Goal: Information Seeking & Learning: Learn about a topic

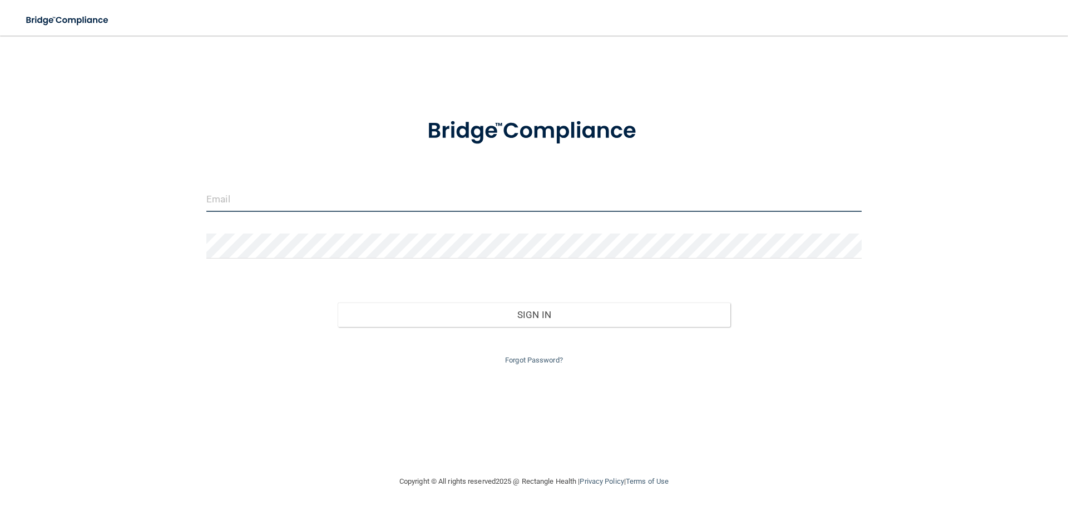
click at [228, 199] on input "email" at bounding box center [533, 199] width 655 height 25
click at [235, 201] on input "email" at bounding box center [533, 199] width 655 height 25
click at [210, 198] on input "email" at bounding box center [533, 199] width 655 height 25
type input "u"
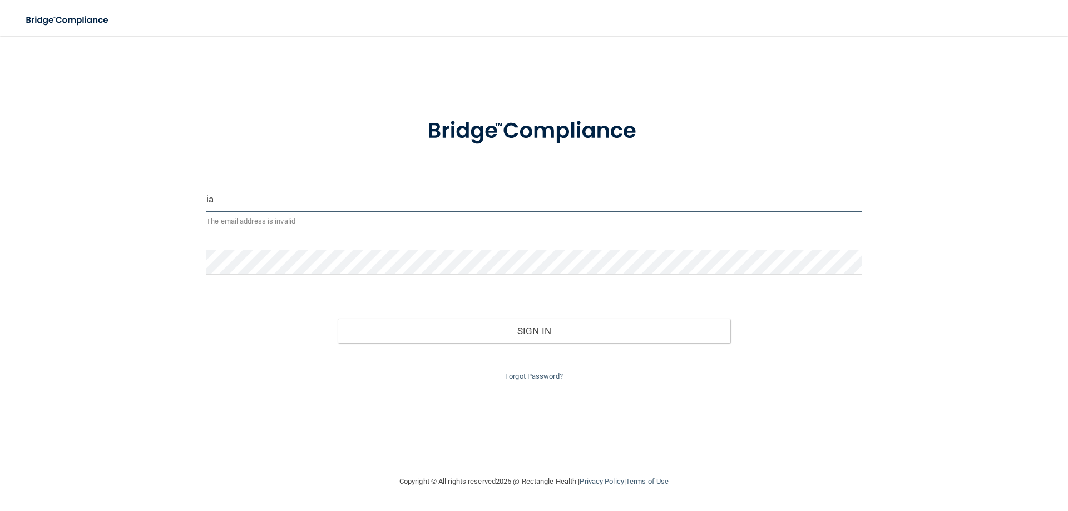
type input "i"
type input "[EMAIL_ADDRESS][DOMAIN_NAME]"
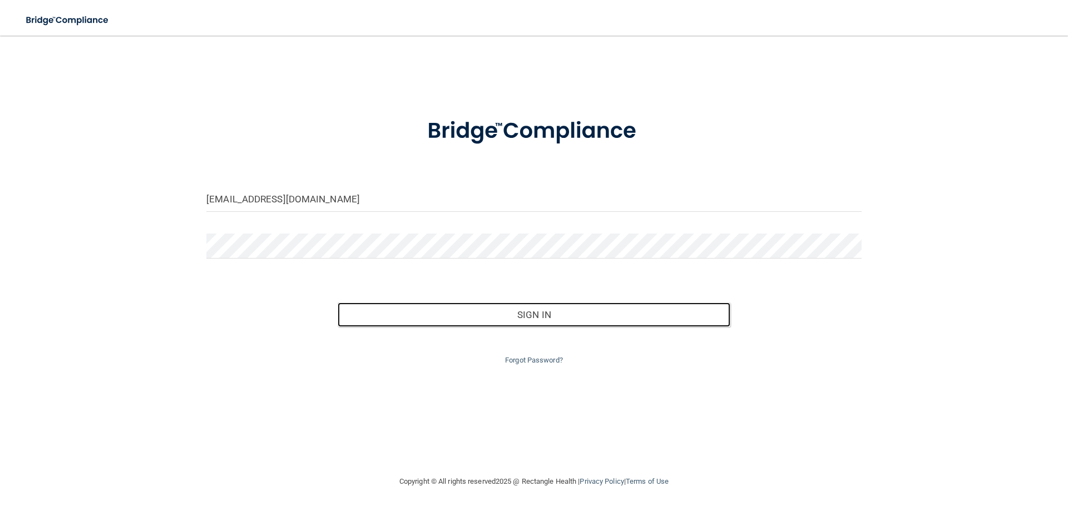
drag, startPoint x: 362, startPoint y: 323, endPoint x: 349, endPoint y: 315, distance: 15.0
click at [349, 315] on button "Sign In" at bounding box center [534, 315] width 393 height 24
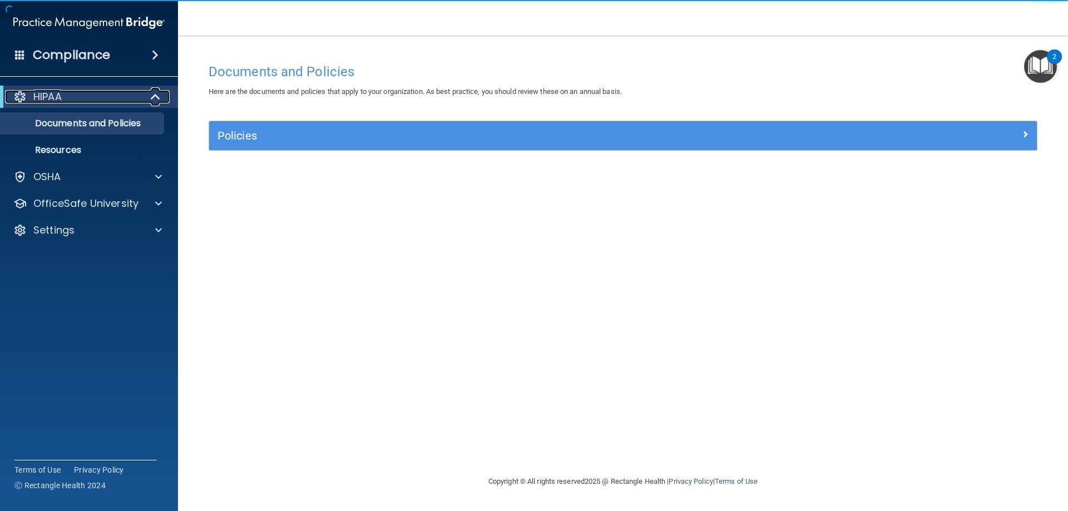
click at [119, 101] on div "HIPAA" at bounding box center [73, 96] width 137 height 13
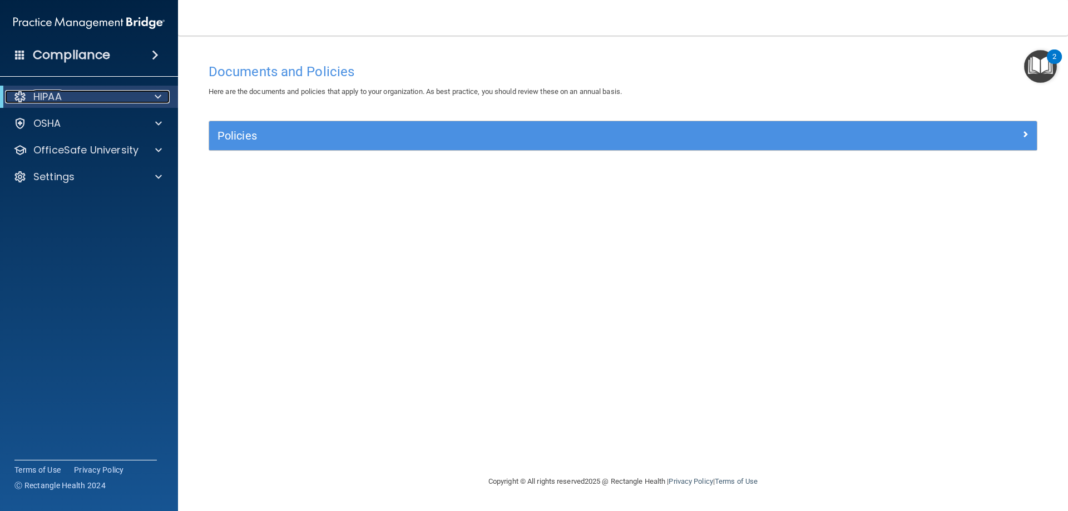
click at [119, 101] on div "HIPAA" at bounding box center [73, 96] width 137 height 13
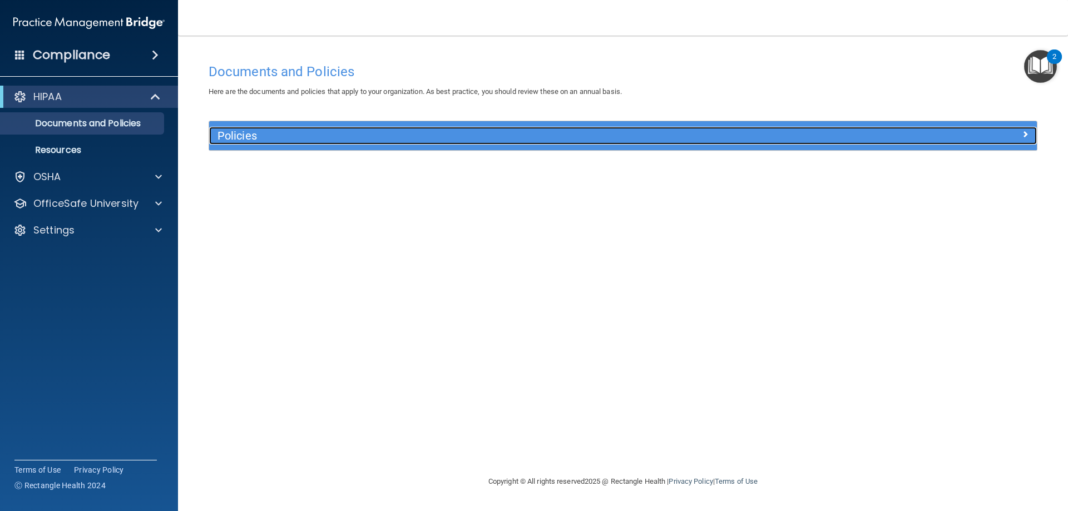
click at [1019, 143] on div "Policies" at bounding box center [623, 136] width 828 height 18
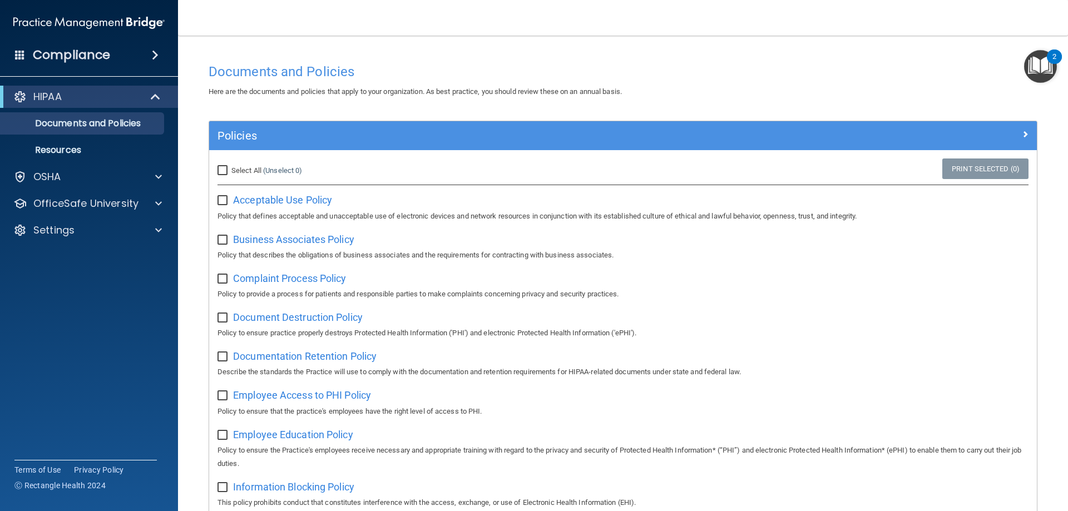
click at [274, 196] on span "Acceptable Use Policy" at bounding box center [282, 200] width 99 height 12
click at [72, 150] on p "Resources" at bounding box center [83, 150] width 152 height 11
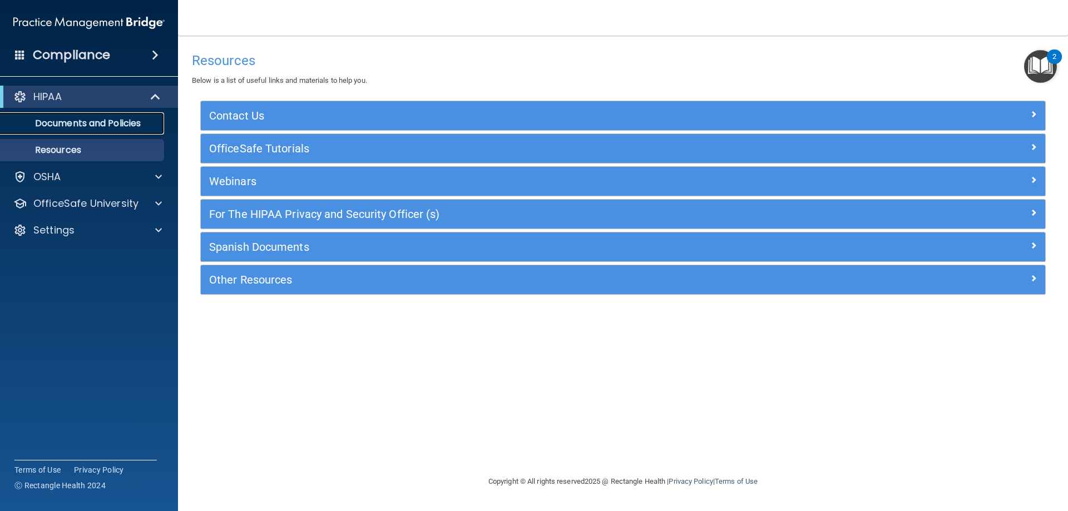
click at [39, 118] on p "Documents and Policies" at bounding box center [83, 123] width 152 height 11
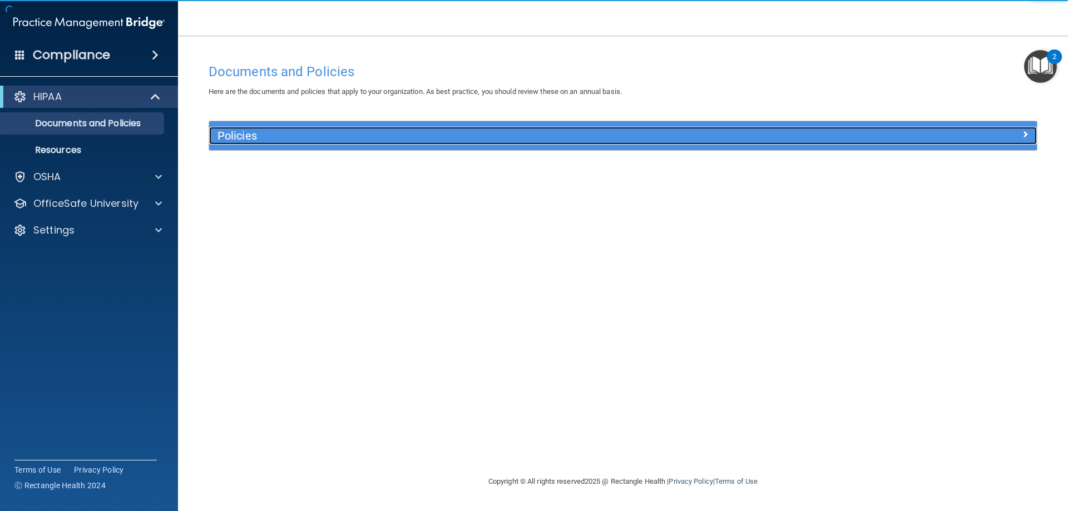
click at [409, 142] on div "Policies" at bounding box center [519, 136] width 621 height 18
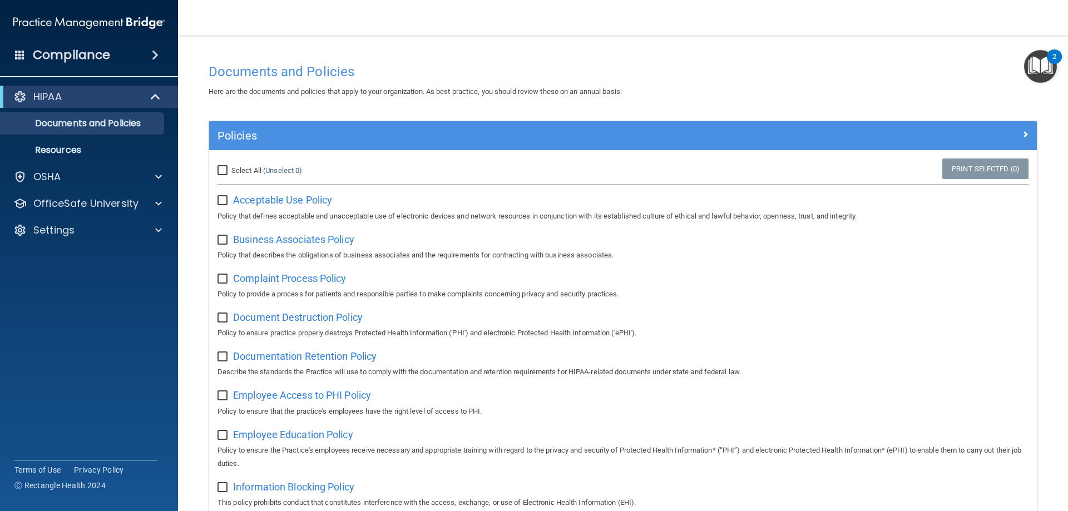
click at [246, 171] on span "Select All" at bounding box center [246, 170] width 30 height 8
click at [230, 171] on input "Select All (Unselect 0) Unselect All" at bounding box center [224, 170] width 13 height 9
checkbox input "true"
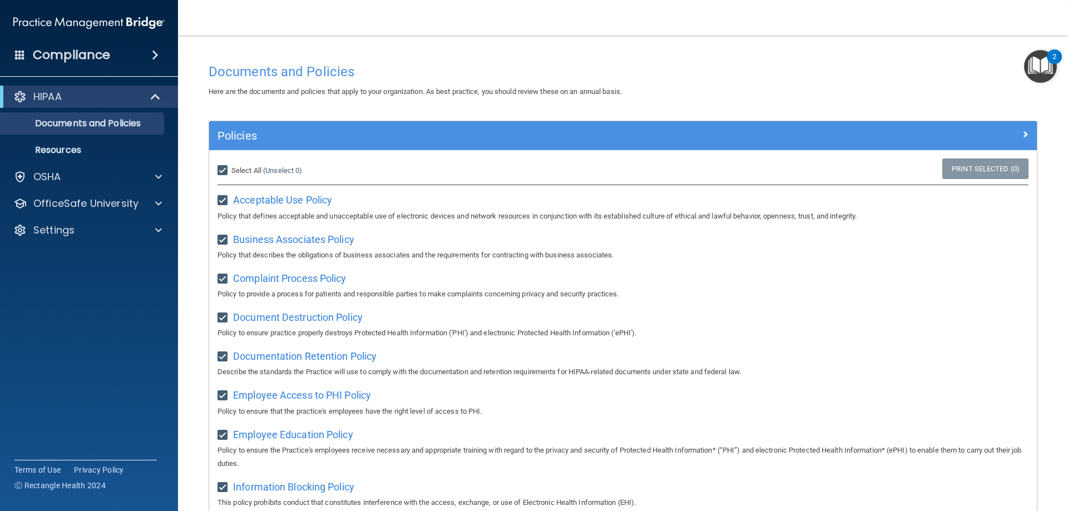
checkbox input "true"
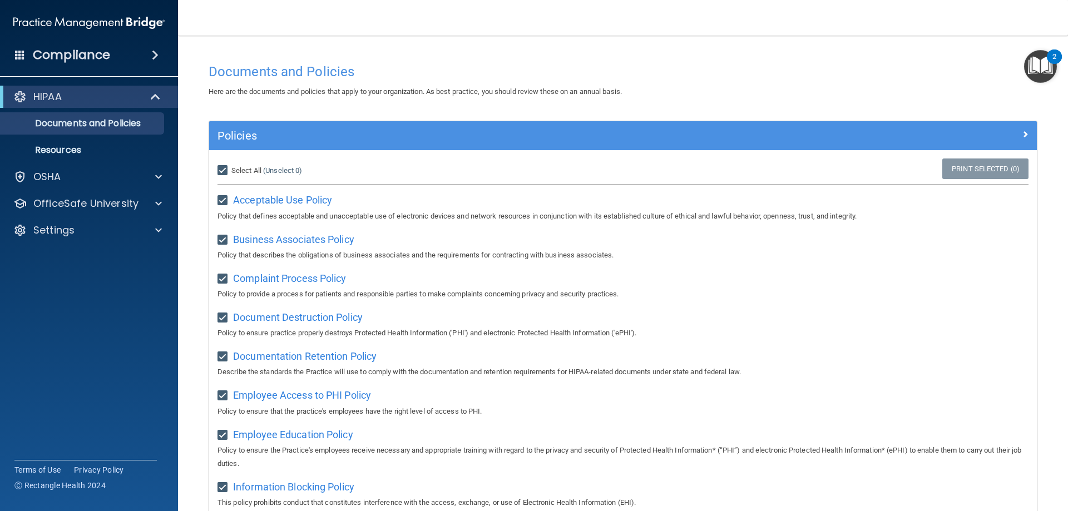
checkbox input "true"
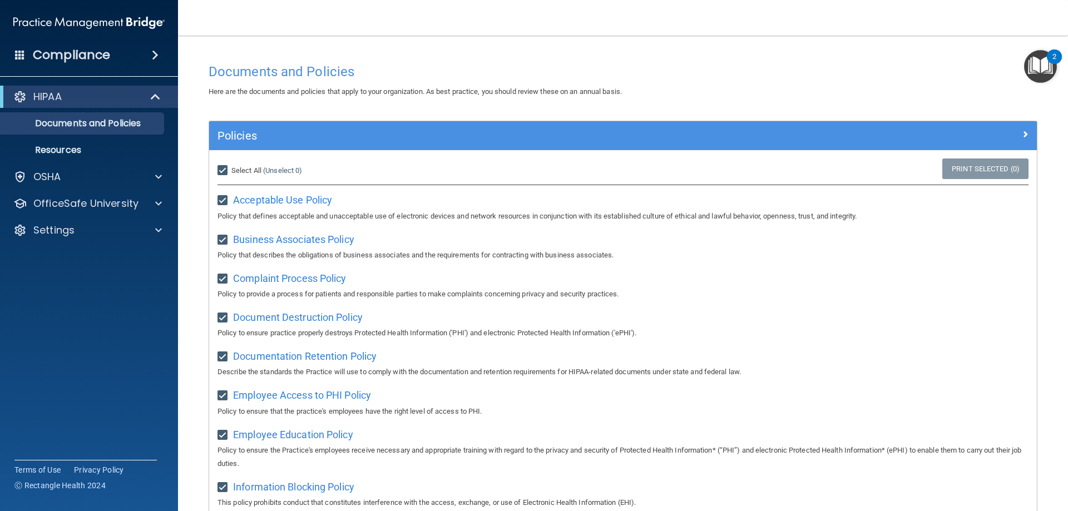
checkbox input "true"
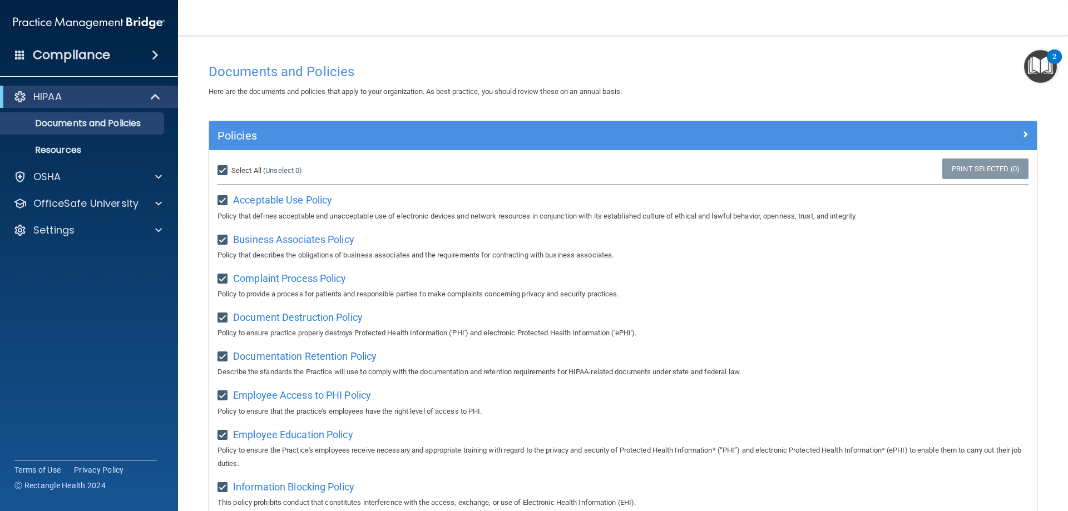
checkbox input "true"
click at [217, 166] on div "Select All (Unselect 21) Unselect All" at bounding box center [347, 171] width 276 height 24
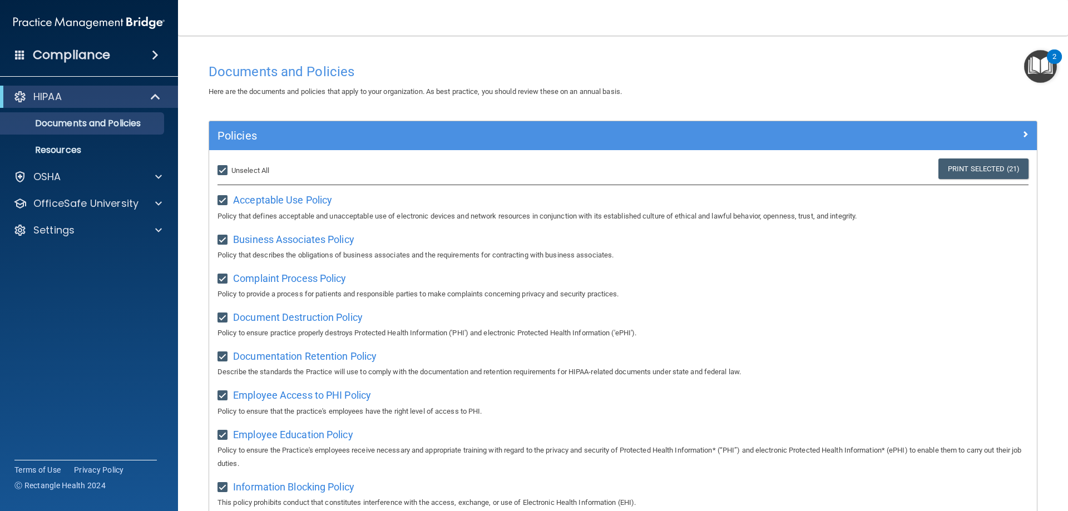
click at [223, 170] on input "Select All (Unselect 21) Unselect All" at bounding box center [224, 170] width 13 height 9
checkbox input "false"
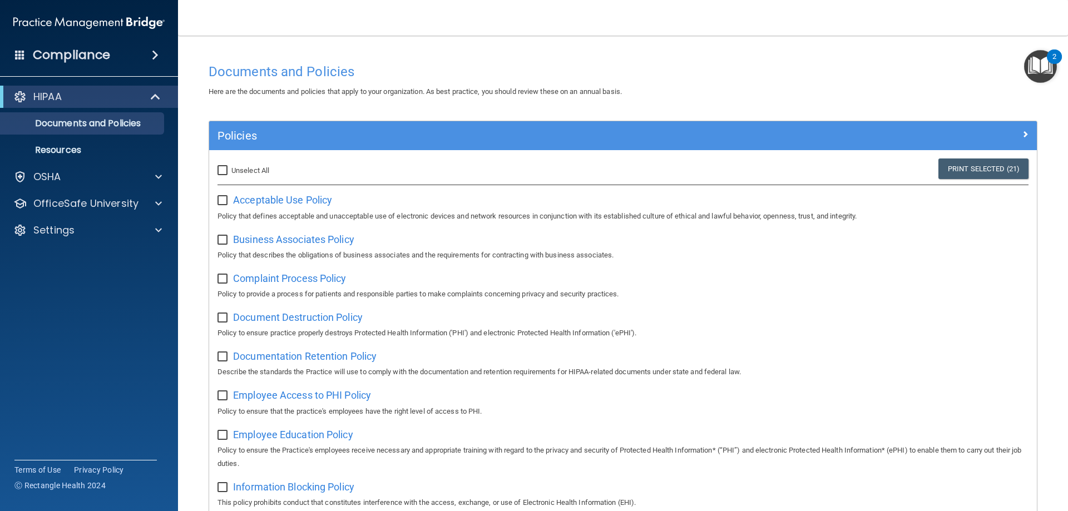
checkbox input "false"
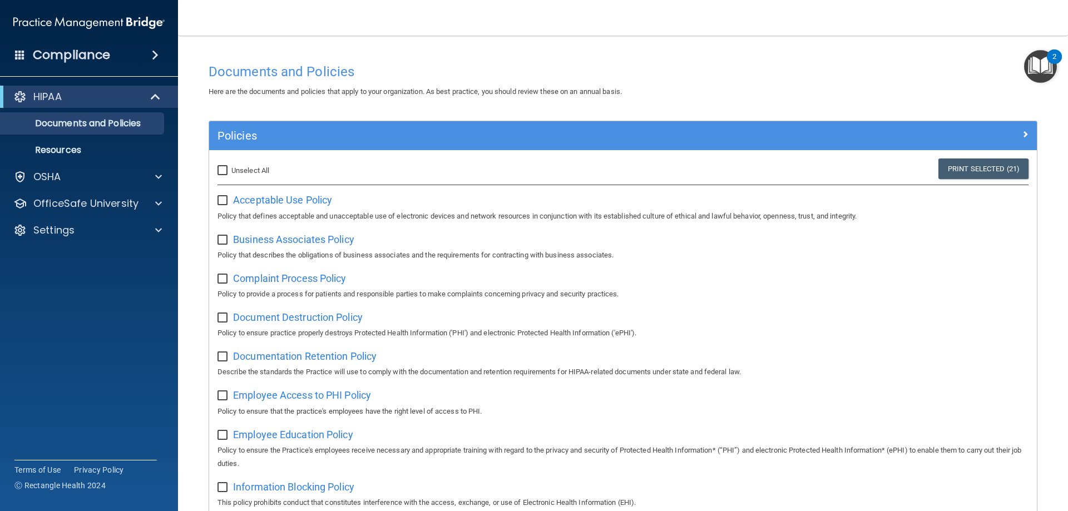
checkbox input "false"
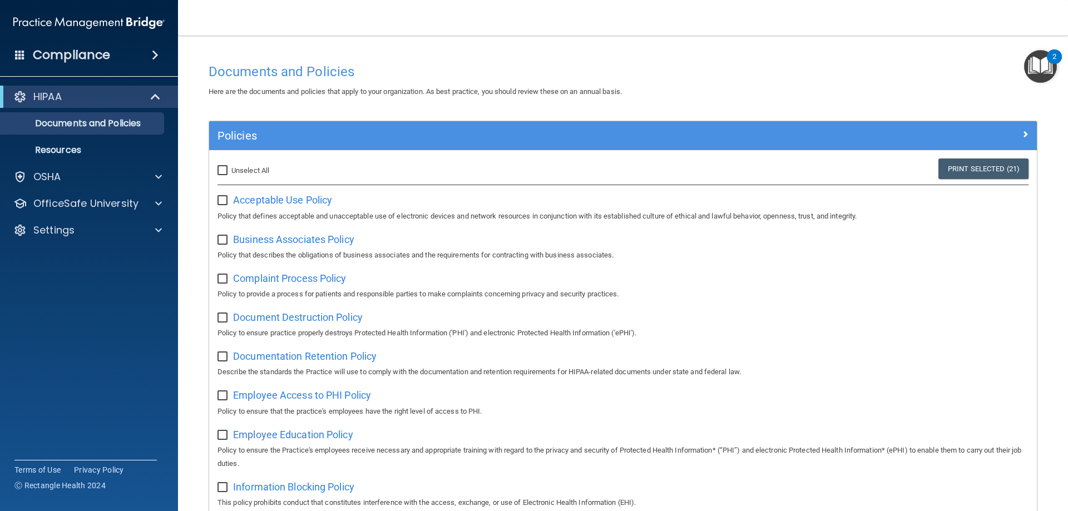
checkbox input "false"
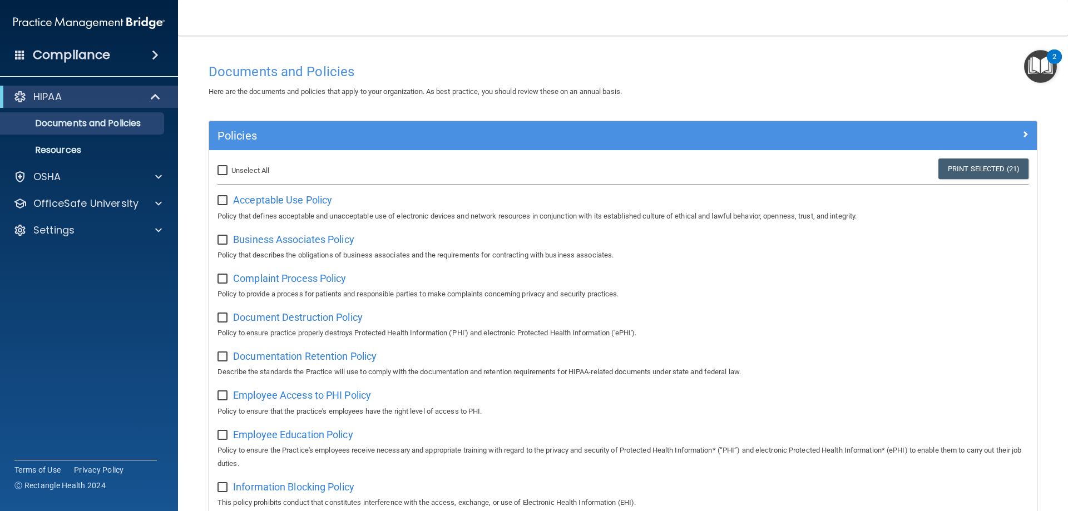
checkbox input "false"
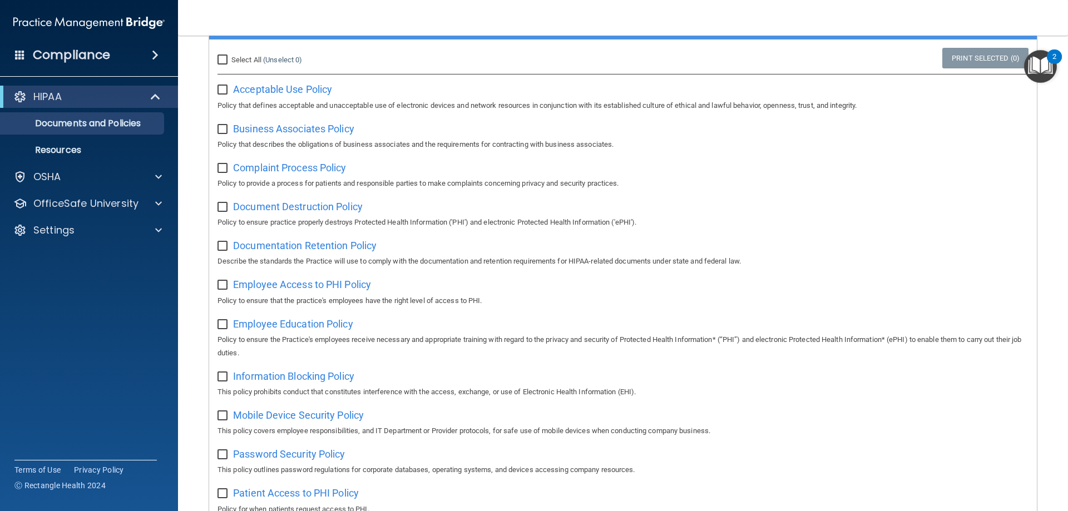
scroll to position [135, 0]
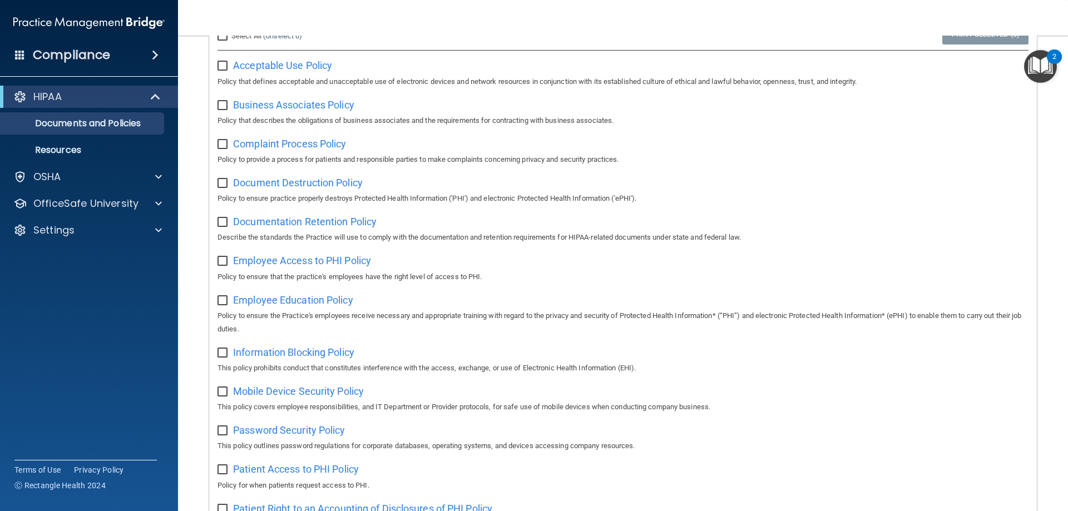
click at [289, 100] on span "Business Associates Policy" at bounding box center [293, 105] width 121 height 12
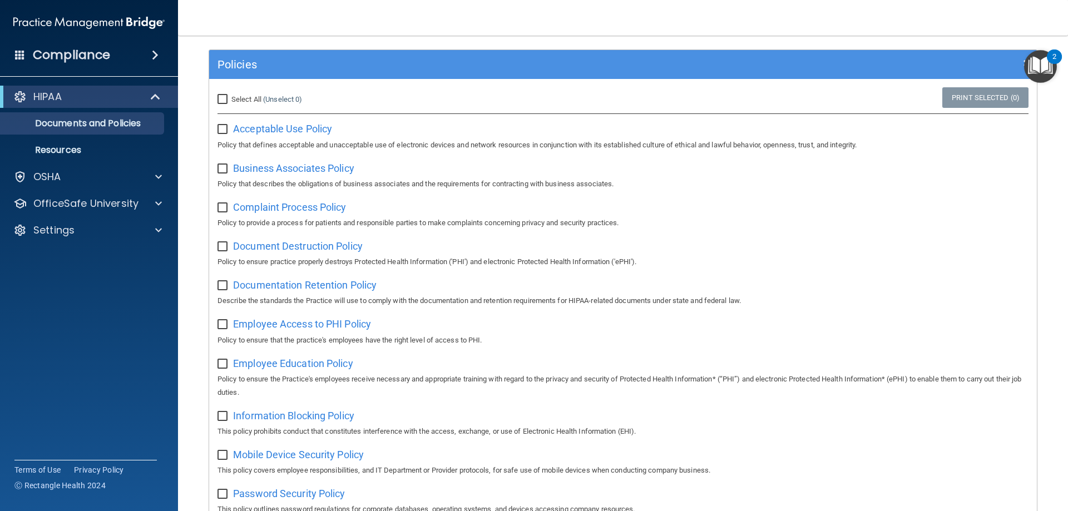
click at [226, 131] on input "checkbox" at bounding box center [224, 129] width 13 height 9
checkbox input "true"
click at [223, 171] on input "checkbox" at bounding box center [224, 169] width 13 height 9
checkbox input "true"
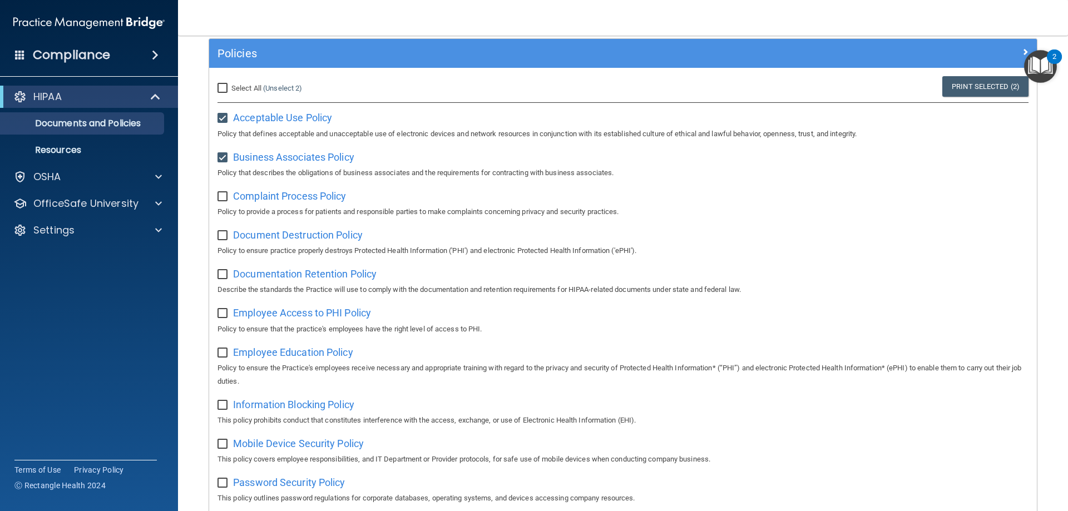
scroll to position [90, 0]
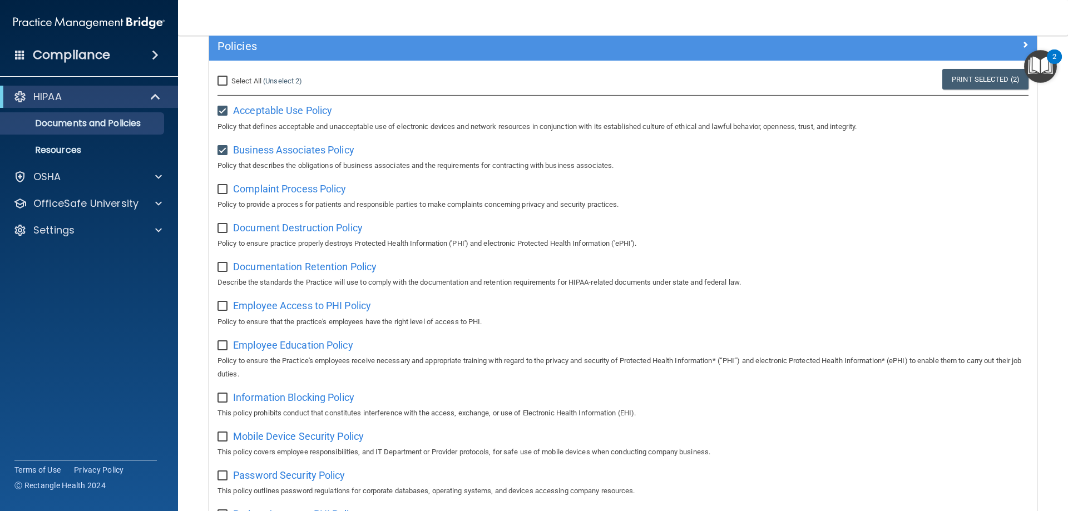
click at [311, 193] on span "Complaint Process Policy" at bounding box center [289, 189] width 113 height 12
click at [220, 183] on label at bounding box center [225, 186] width 14 height 13
click at [220, 185] on input "checkbox" at bounding box center [224, 189] width 13 height 9
checkbox input "true"
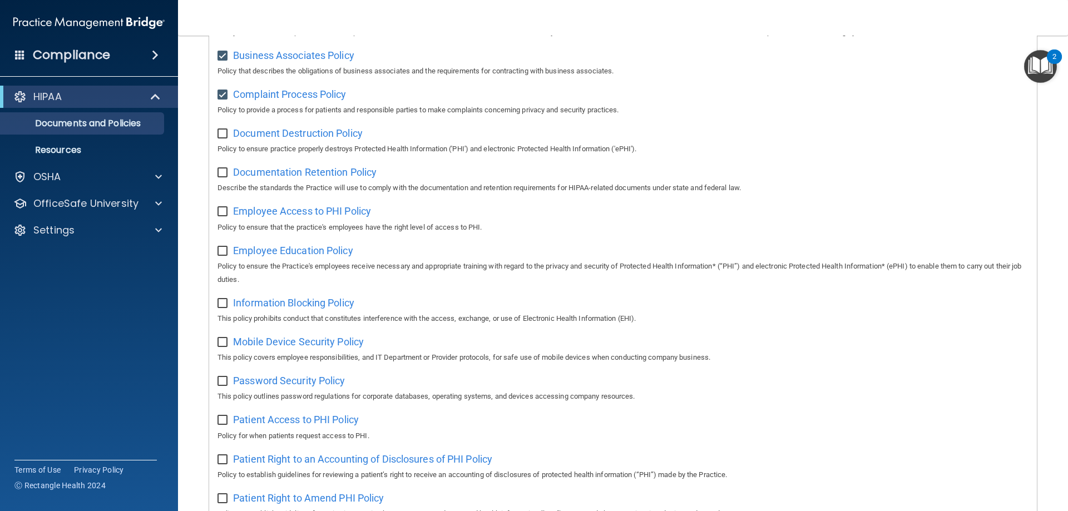
scroll to position [186, 0]
click at [290, 136] on span "Document Destruction Policy" at bounding box center [298, 131] width 130 height 12
click at [218, 130] on input "checkbox" at bounding box center [224, 131] width 13 height 9
checkbox input "true"
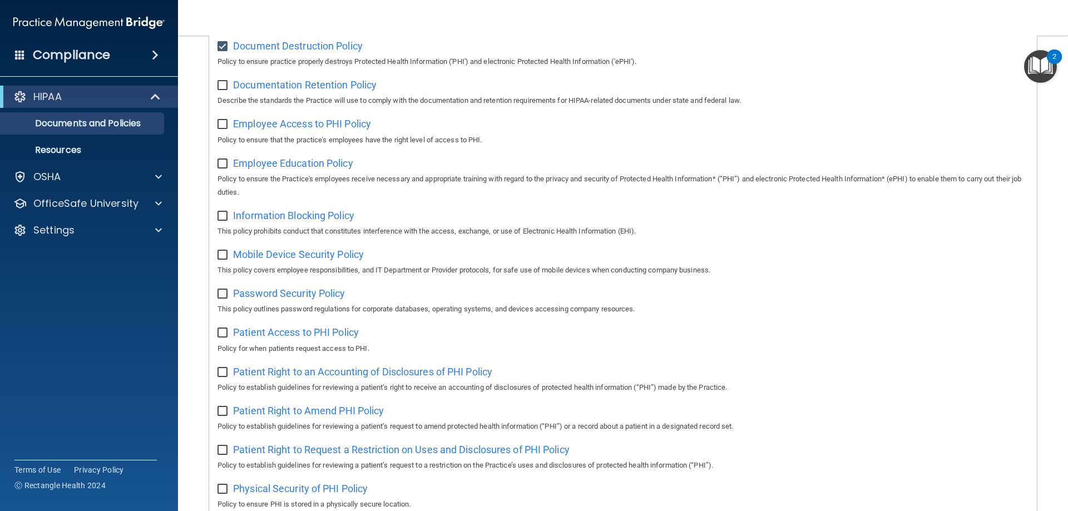
scroll to position [272, 0]
click at [284, 87] on span "Documentation Retention Policy" at bounding box center [305, 84] width 144 height 12
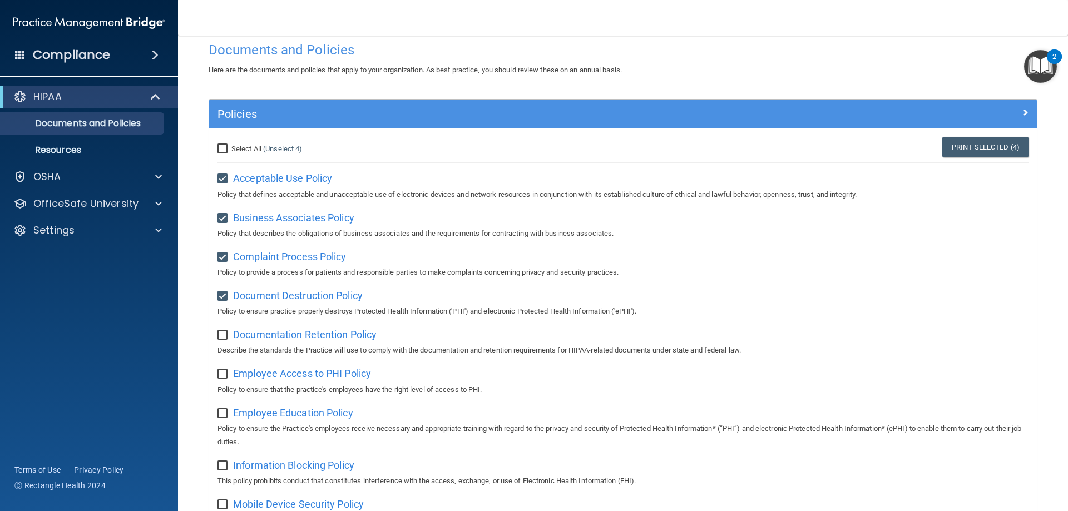
scroll to position [0, 0]
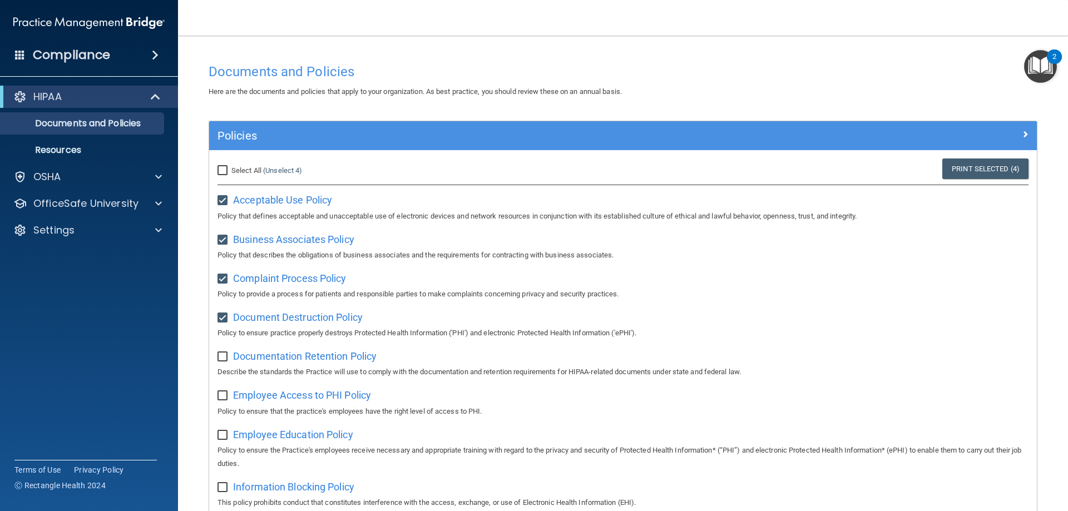
click at [157, 49] on span at bounding box center [155, 54] width 7 height 13
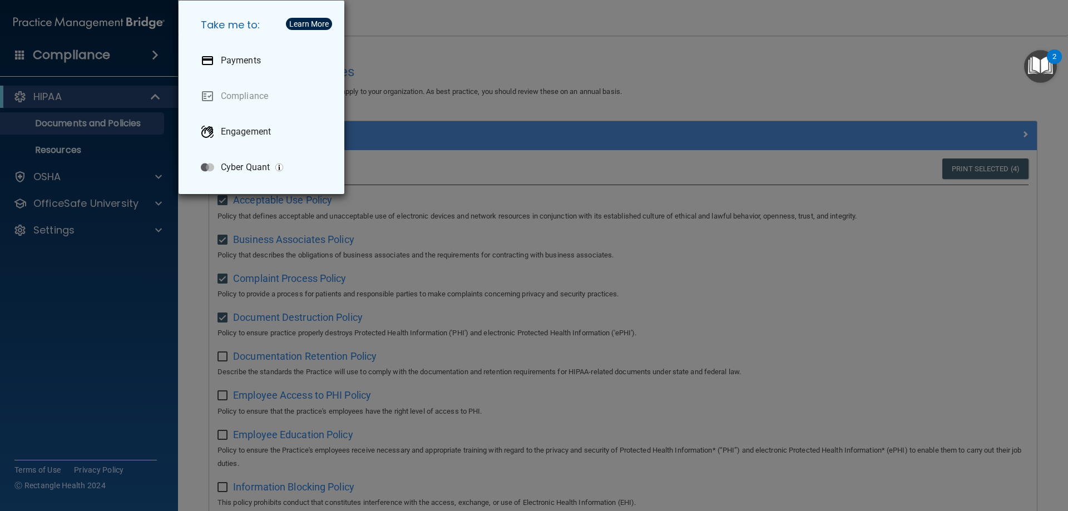
click at [157, 49] on div "Take me to: Payments Compliance Engagement Cyber Quant" at bounding box center [534, 255] width 1068 height 511
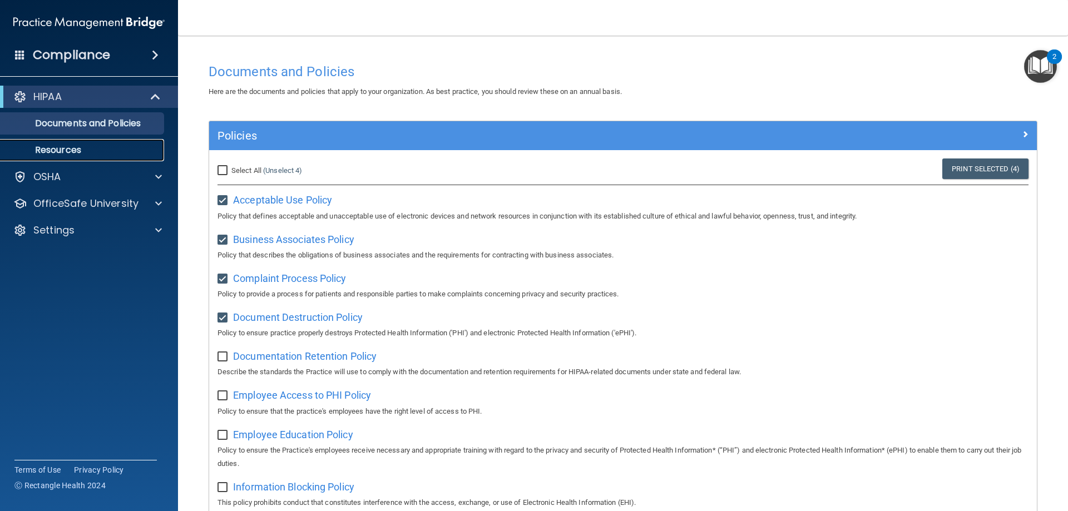
click at [78, 145] on p "Resources" at bounding box center [83, 150] width 152 height 11
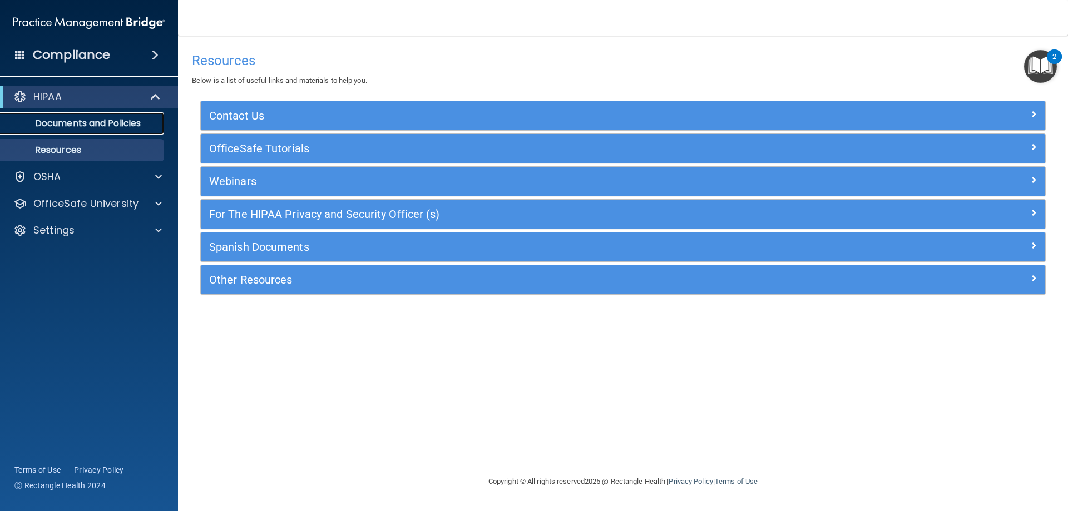
click at [41, 121] on p "Documents and Policies" at bounding box center [83, 123] width 152 height 11
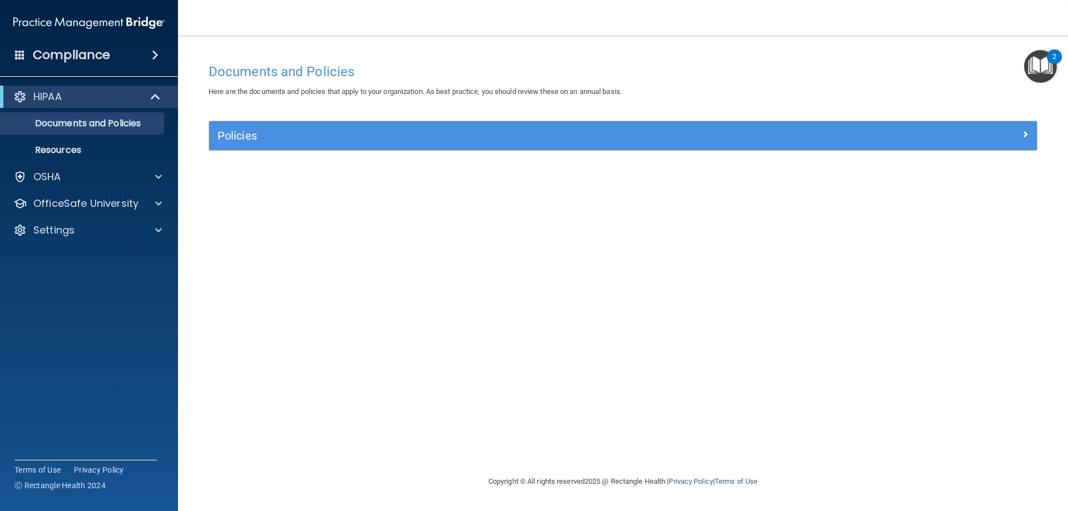
click at [146, 213] on div "OfficeSafe University" at bounding box center [89, 204] width 179 height 22
click at [147, 213] on div "OfficeSafe University" at bounding box center [89, 204] width 179 height 22
click at [157, 208] on span at bounding box center [158, 203] width 7 height 13
click at [129, 204] on p "OfficeSafe University" at bounding box center [85, 203] width 105 height 13
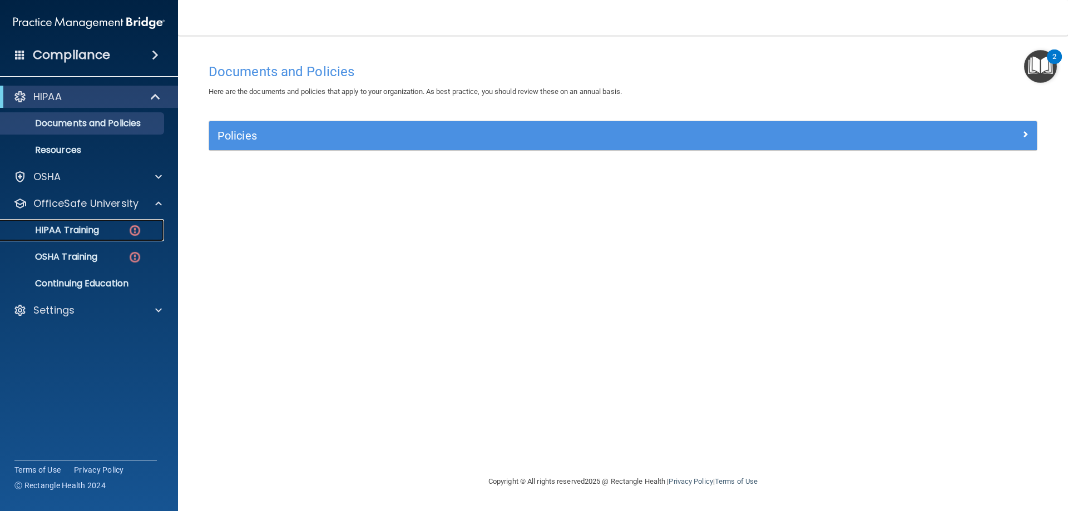
click at [104, 224] on link "HIPAA Training" at bounding box center [76, 230] width 175 height 22
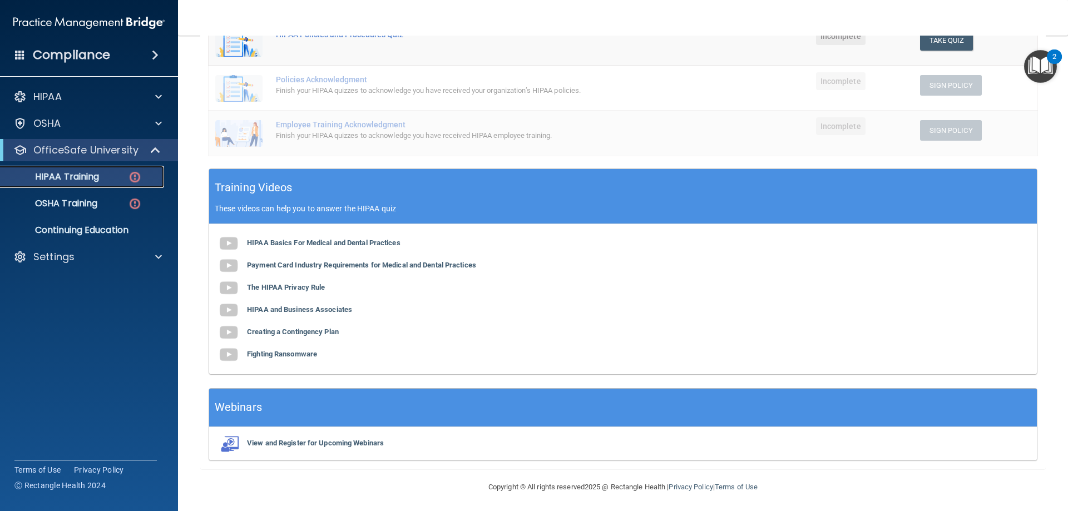
scroll to position [265, 0]
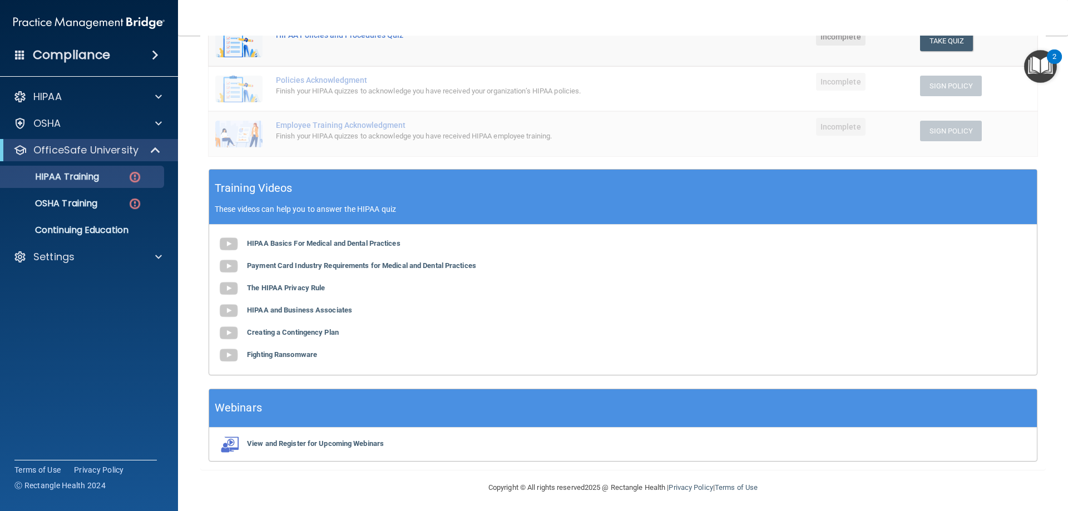
click at [330, 245] on b "HIPAA Basics For Medical and Dental Practices" at bounding box center [324, 243] width 154 height 8
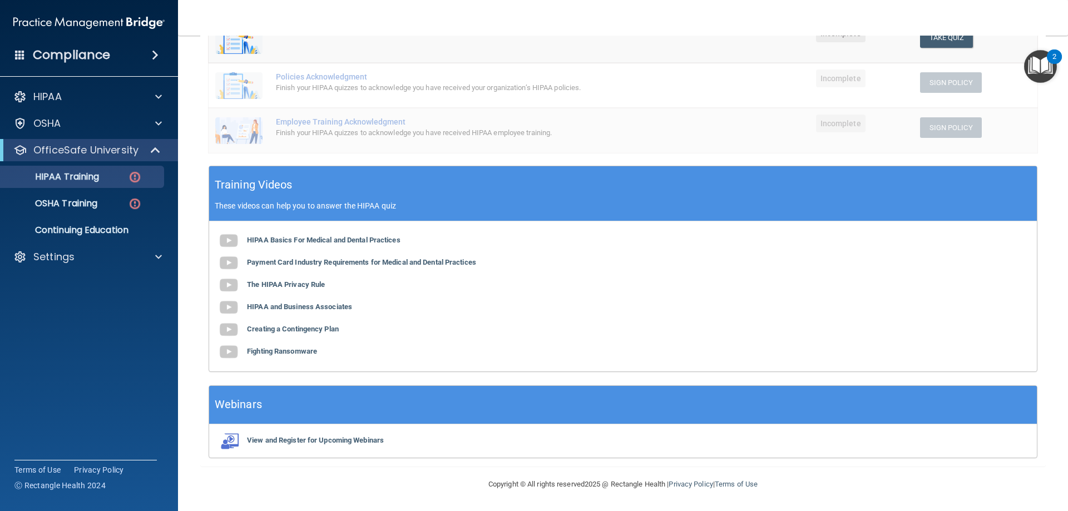
click at [377, 265] on b "Payment Card Industry Requirements for Medical and Dental Practices" at bounding box center [361, 262] width 229 height 8
click at [292, 285] on b "The HIPAA Privacy Rule" at bounding box center [286, 284] width 78 height 8
click at [318, 308] on b "HIPAA and Business Associates" at bounding box center [299, 307] width 105 height 8
click at [313, 327] on b "Creating a Contingency Plan" at bounding box center [293, 329] width 92 height 8
click at [293, 352] on b "Fighting Ransomware" at bounding box center [282, 351] width 70 height 8
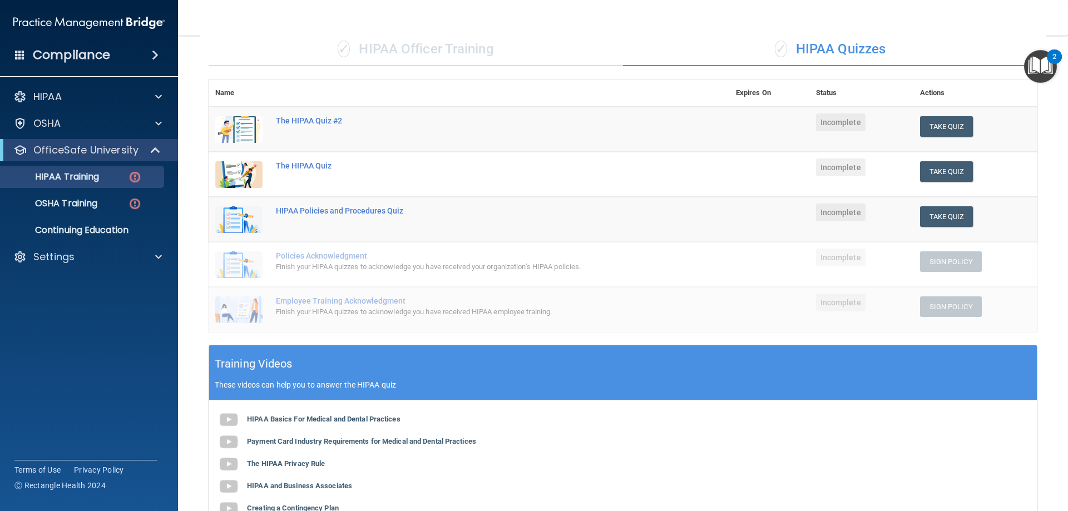
scroll to position [63, 0]
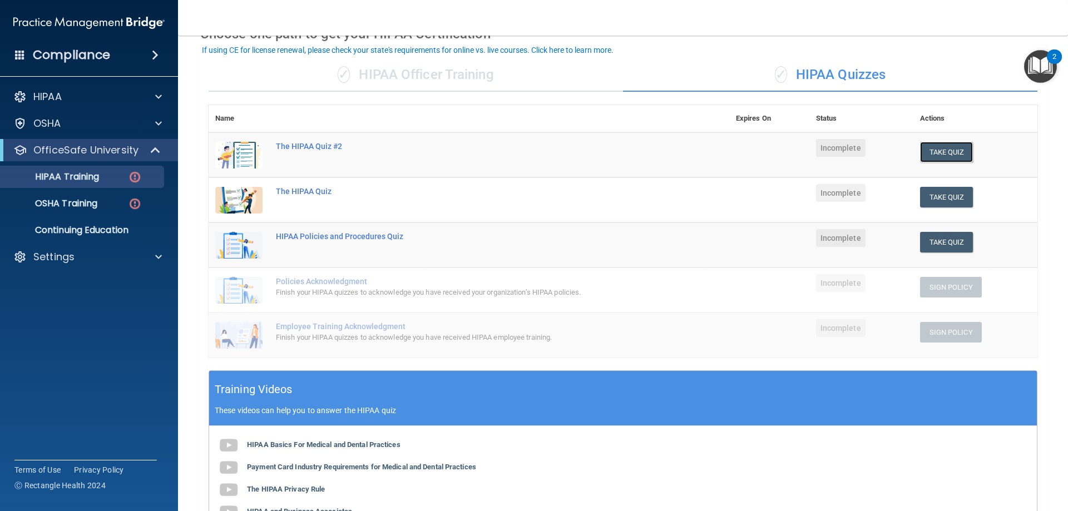
click at [944, 148] on button "Take Quiz" at bounding box center [946, 152] width 53 height 21
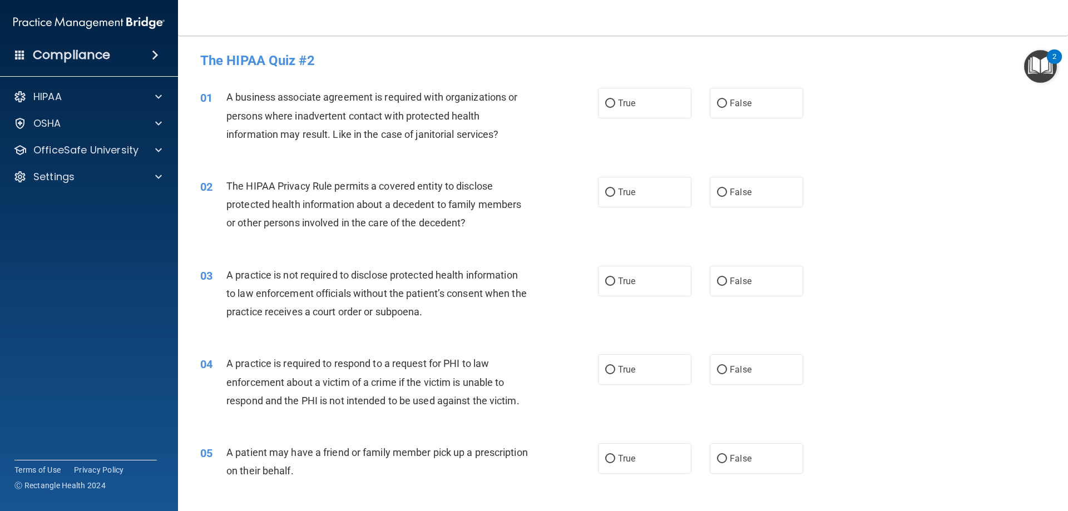
click at [615, 114] on label "True" at bounding box center [644, 103] width 93 height 31
click at [615, 108] on input "True" at bounding box center [610, 104] width 10 height 8
radio input "true"
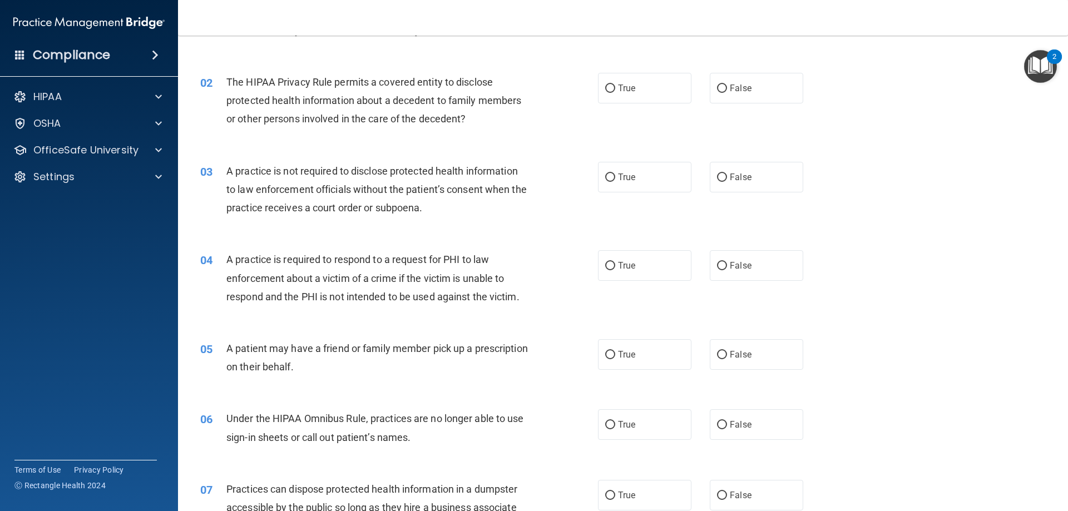
scroll to position [105, 0]
click at [649, 91] on label "True" at bounding box center [644, 87] width 93 height 31
click at [615, 91] on input "True" at bounding box center [610, 87] width 10 height 8
radio input "true"
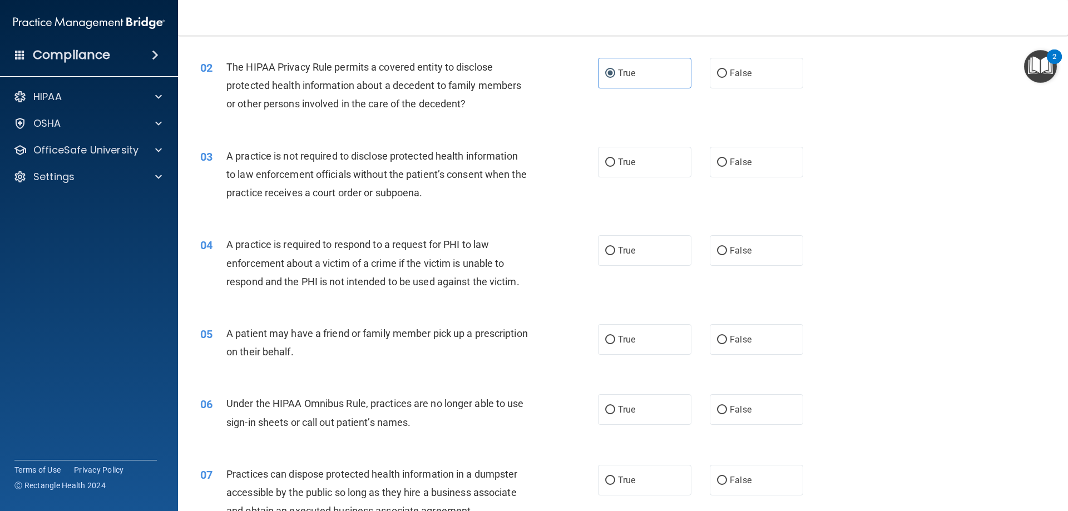
scroll to position [123, 0]
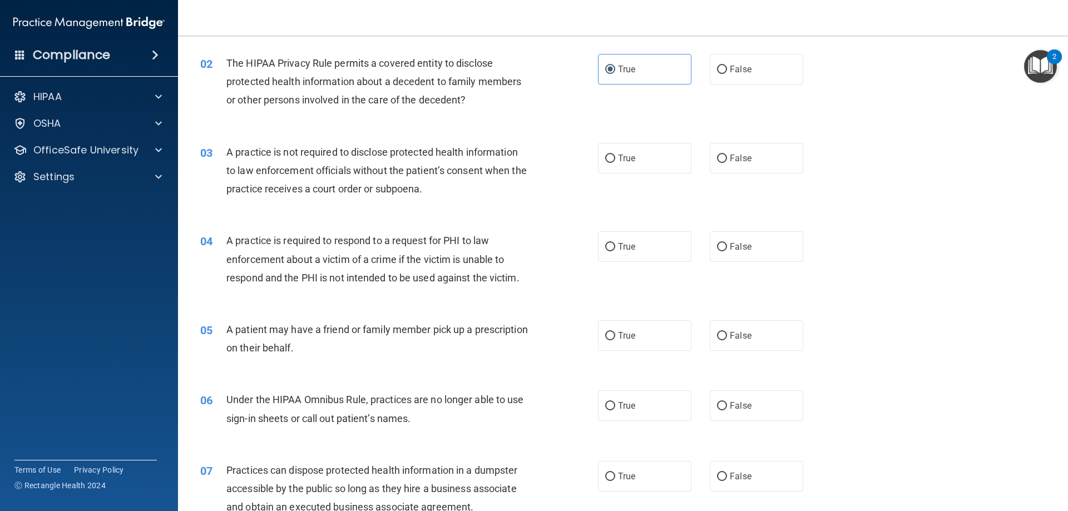
click at [722, 72] on label "False" at bounding box center [756, 69] width 93 height 31
click at [722, 72] on input "False" at bounding box center [722, 70] width 10 height 8
radio input "true"
radio input "false"
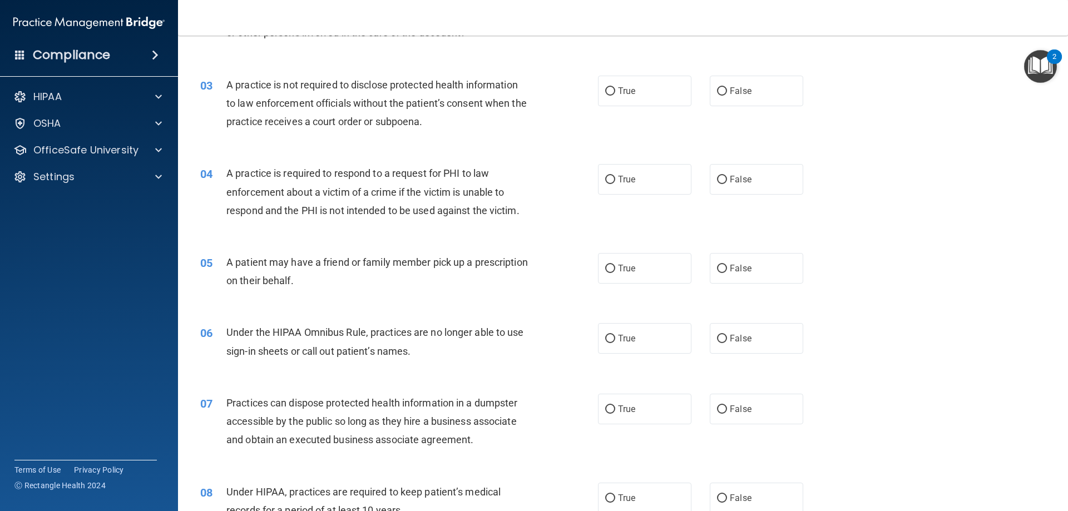
scroll to position [192, 0]
click at [645, 83] on label "True" at bounding box center [644, 89] width 93 height 31
click at [615, 86] on input "True" at bounding box center [610, 90] width 10 height 8
radio input "true"
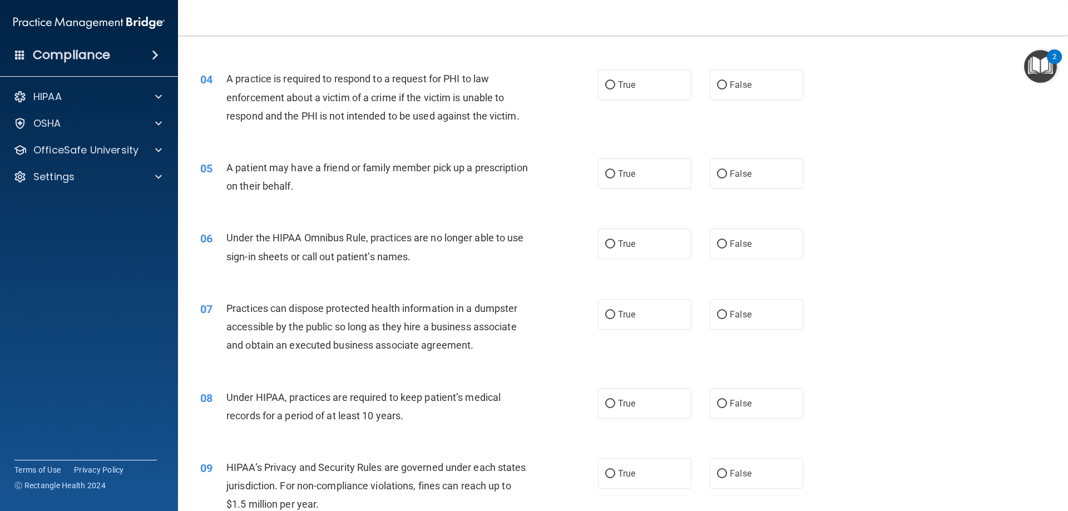
scroll to position [288, 0]
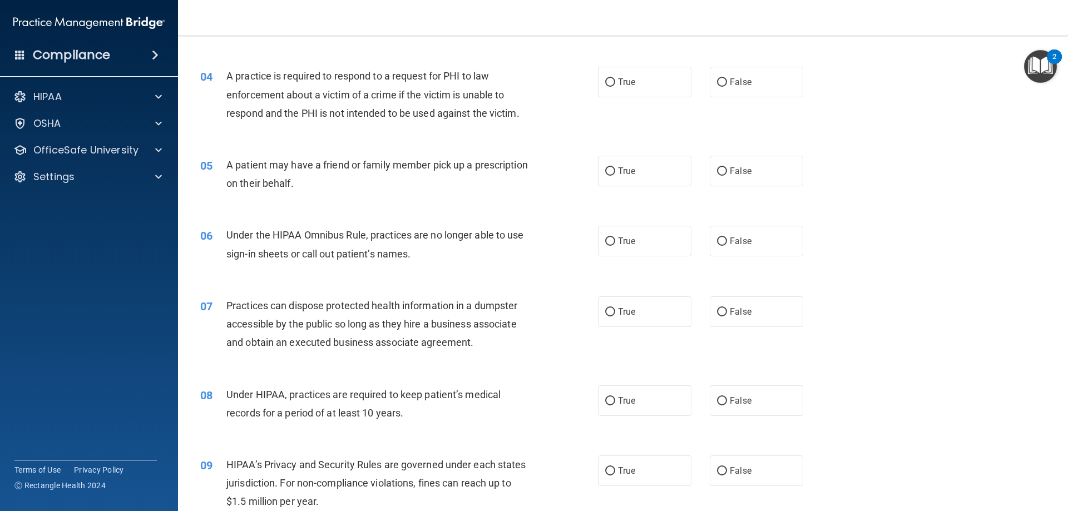
click at [710, 73] on label "False" at bounding box center [756, 82] width 93 height 31
click at [717, 78] on input "False" at bounding box center [722, 82] width 10 height 8
radio input "true"
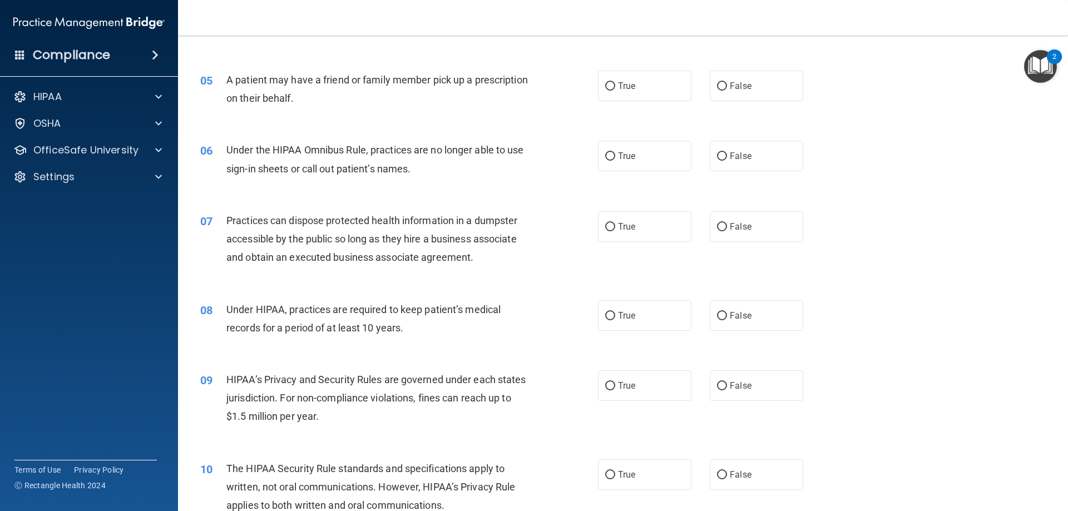
scroll to position [377, 0]
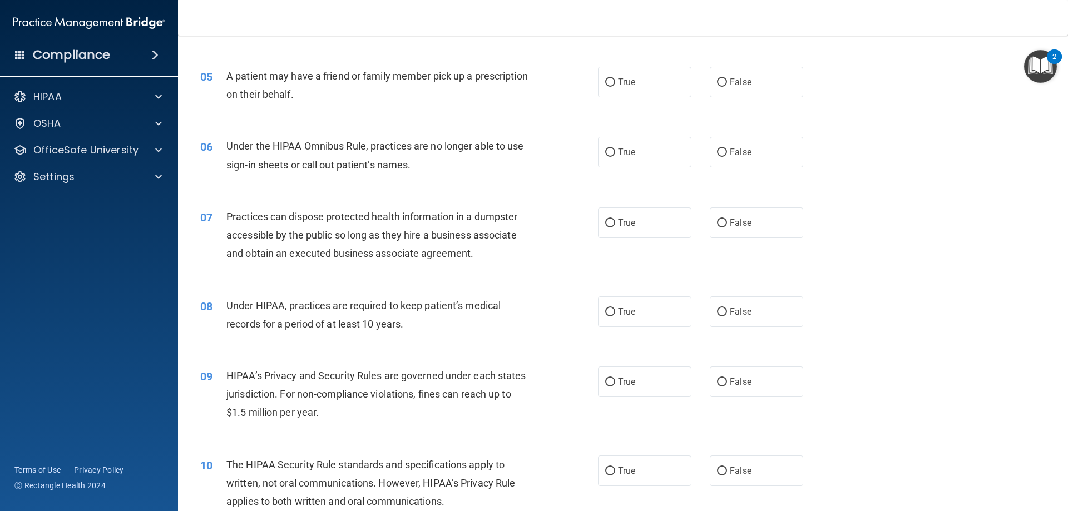
click at [710, 91] on label "False" at bounding box center [756, 82] width 93 height 31
click at [717, 87] on input "False" at bounding box center [722, 82] width 10 height 8
radio input "true"
click at [613, 89] on label "True" at bounding box center [644, 82] width 93 height 31
click at [613, 87] on input "True" at bounding box center [610, 82] width 10 height 8
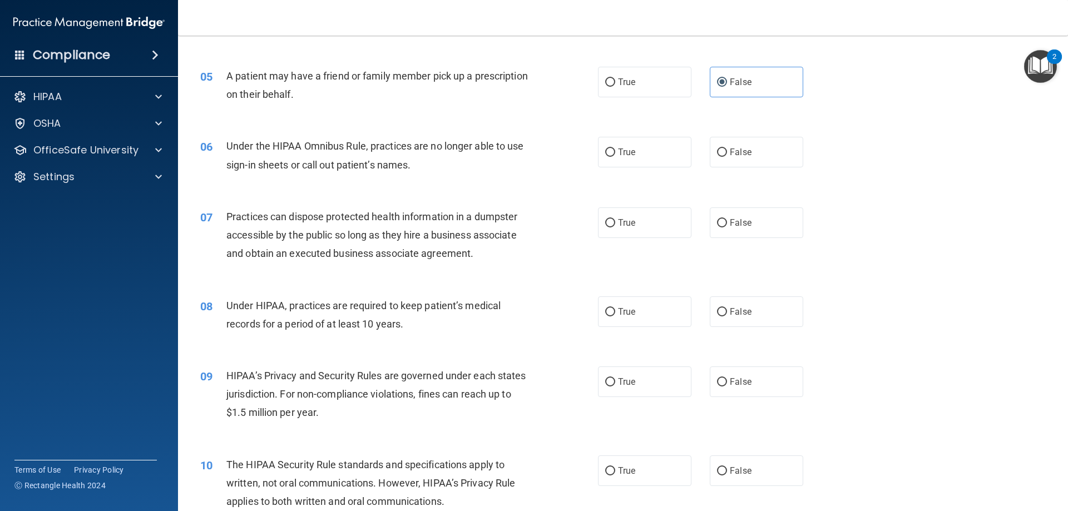
radio input "true"
radio input "false"
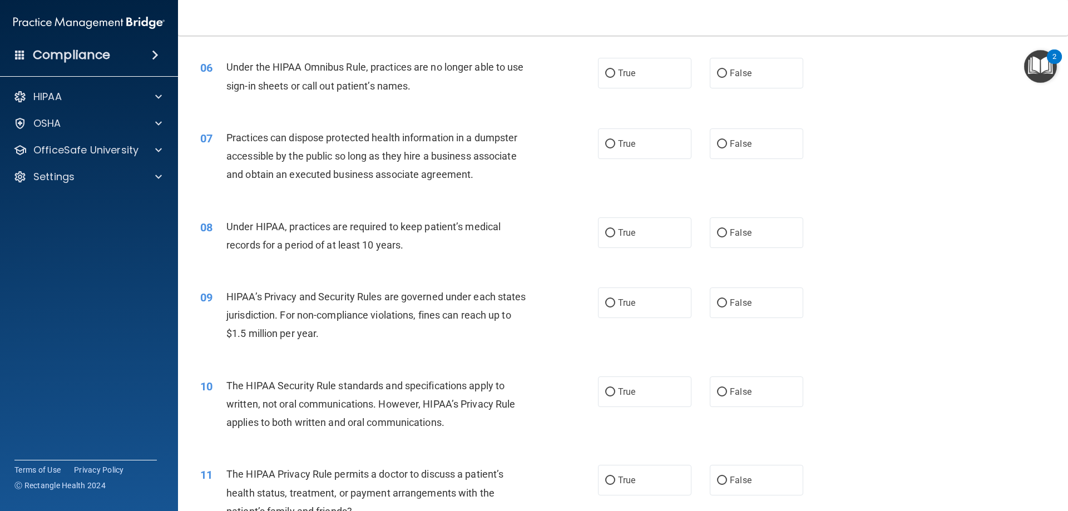
scroll to position [455, 0]
click at [768, 83] on label "False" at bounding box center [756, 74] width 93 height 31
click at [727, 79] on input "False" at bounding box center [722, 75] width 10 height 8
radio input "true"
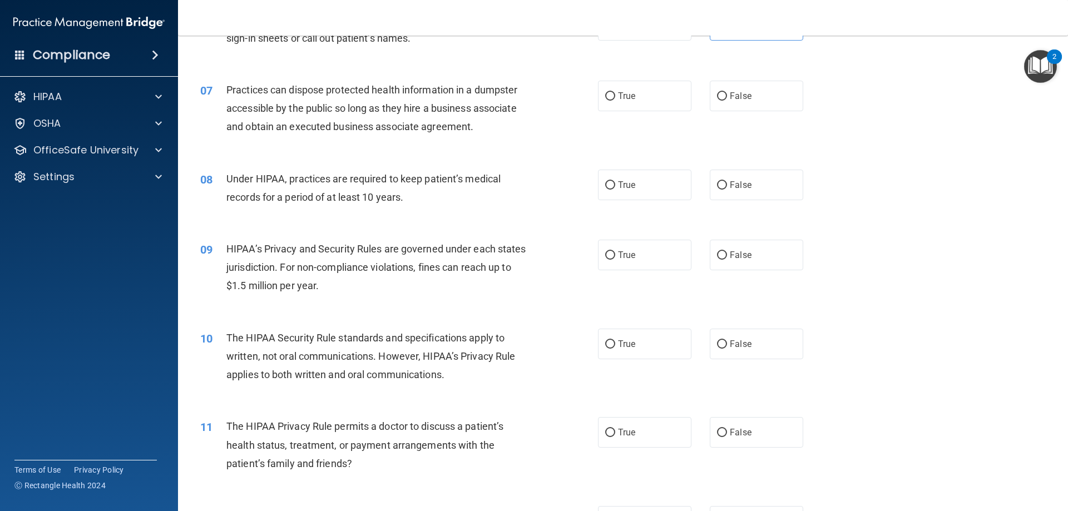
scroll to position [511, 0]
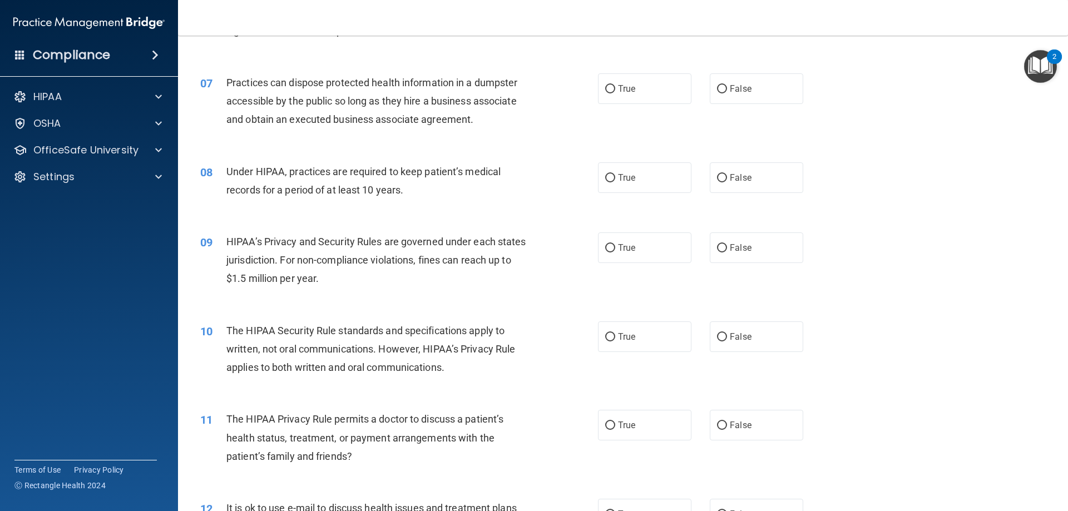
click at [739, 86] on span "False" at bounding box center [741, 88] width 22 height 11
click at [727, 86] on input "False" at bounding box center [722, 89] width 10 height 8
radio input "true"
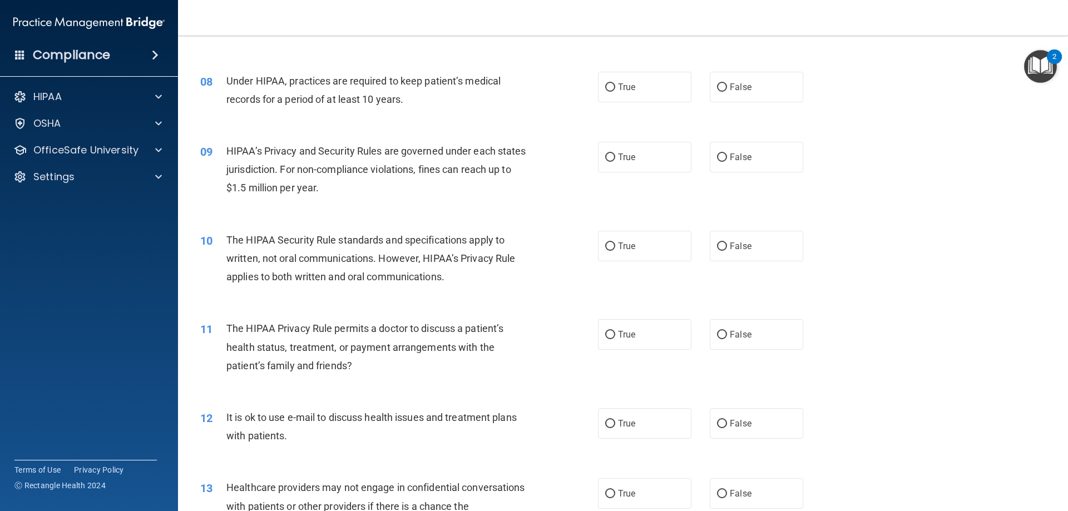
scroll to position [604, 0]
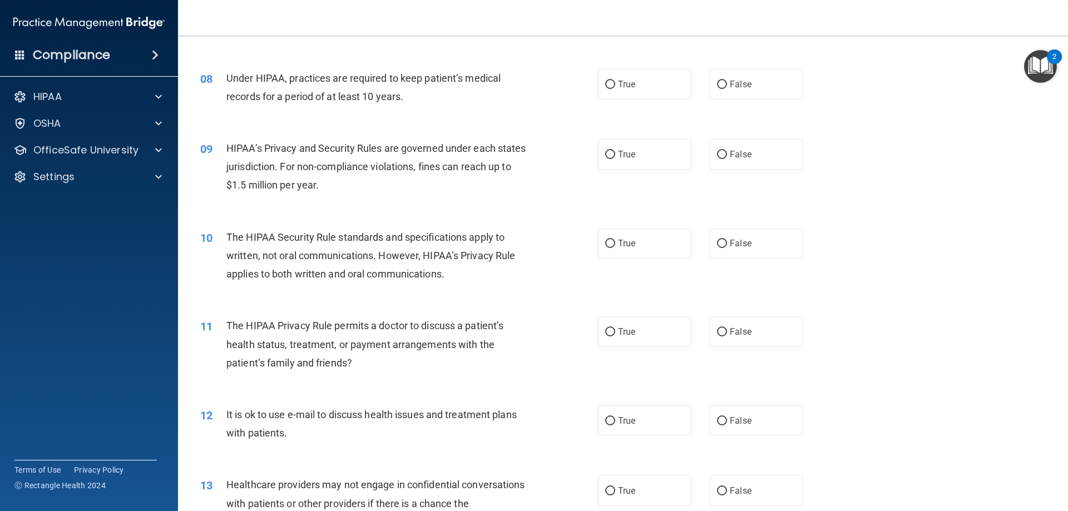
click at [717, 85] on input "False" at bounding box center [722, 85] width 10 height 8
radio input "true"
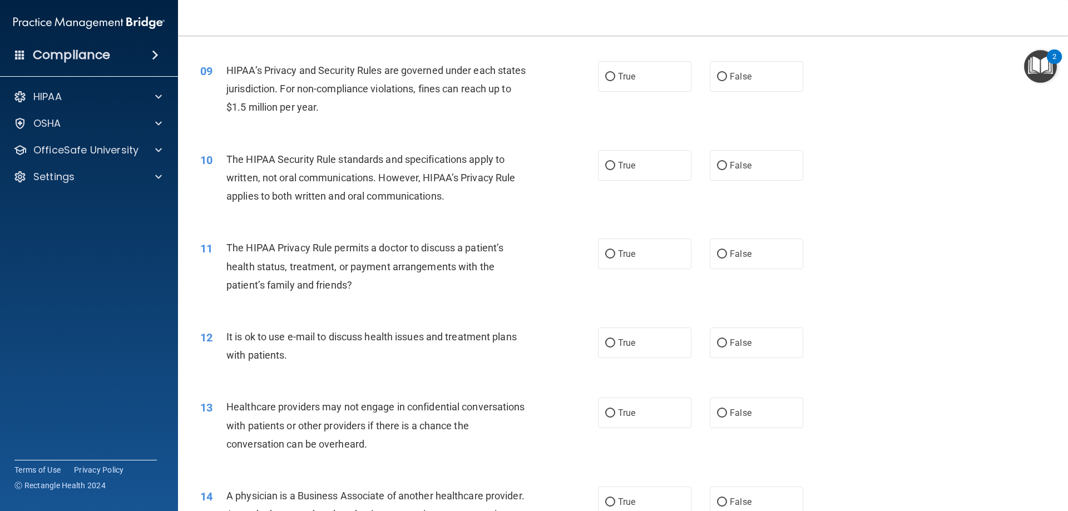
scroll to position [683, 0]
click at [676, 78] on label "True" at bounding box center [644, 75] width 93 height 31
click at [615, 78] on input "True" at bounding box center [610, 76] width 10 height 8
radio input "true"
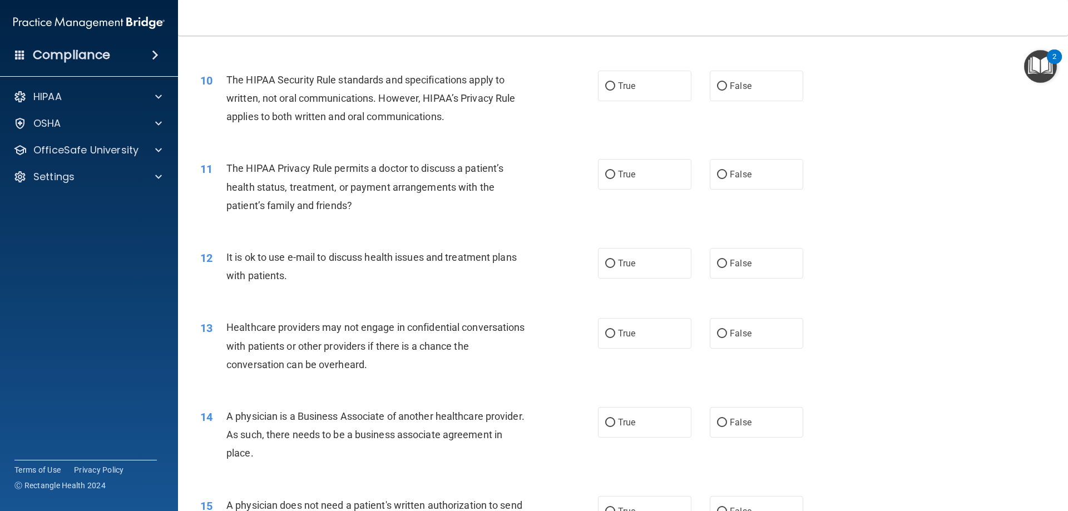
scroll to position [765, 0]
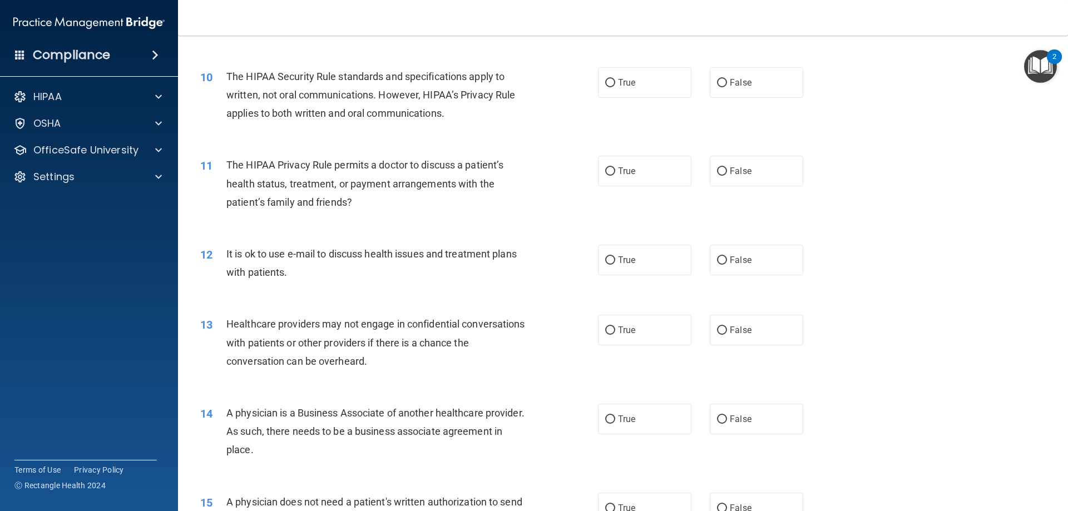
click at [642, 85] on label "True" at bounding box center [644, 82] width 93 height 31
click at [615, 85] on input "True" at bounding box center [610, 83] width 10 height 8
radio input "true"
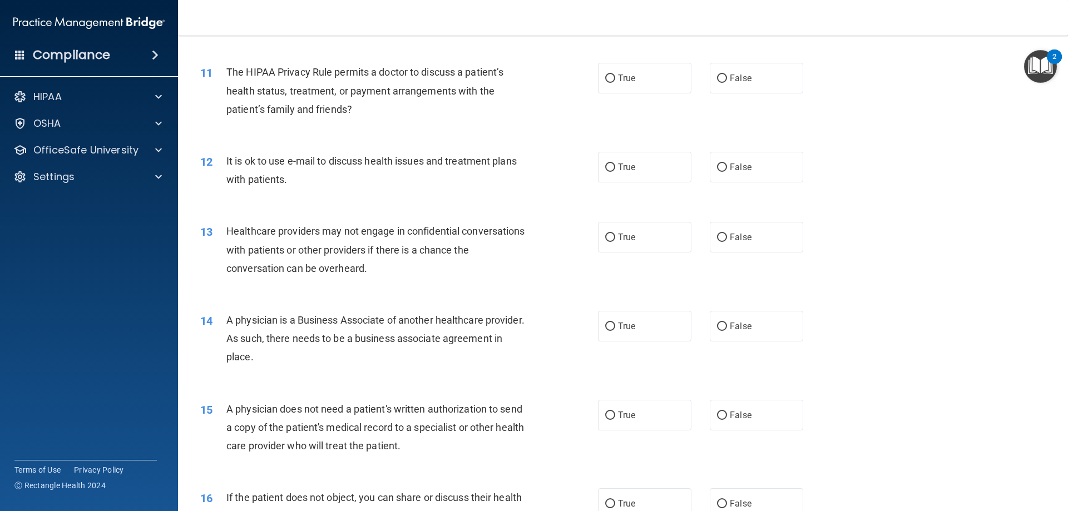
scroll to position [860, 0]
click at [740, 89] on label "False" at bounding box center [756, 76] width 93 height 31
click at [727, 81] on input "False" at bounding box center [722, 76] width 10 height 8
radio input "true"
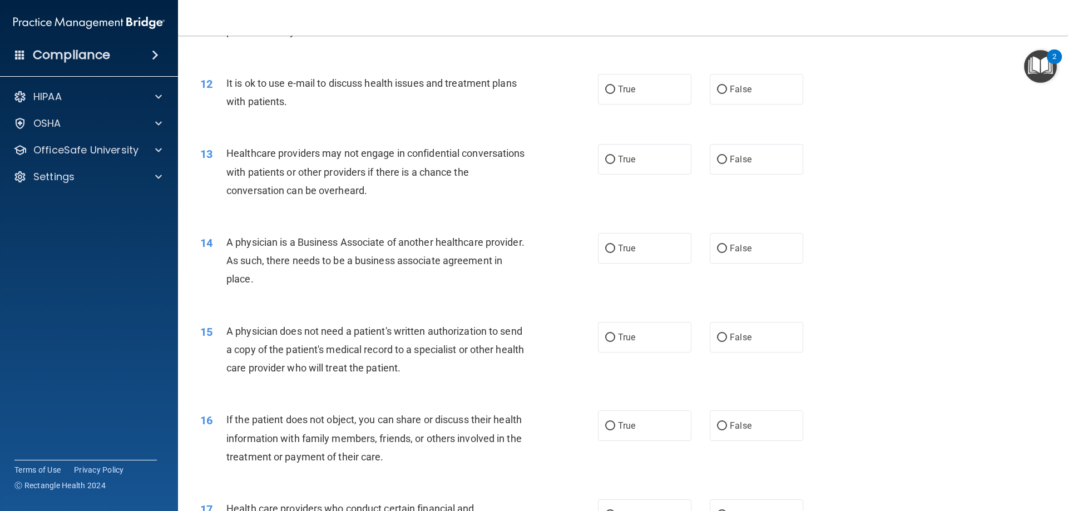
scroll to position [939, 0]
click at [785, 80] on label "False" at bounding box center [756, 86] width 93 height 31
click at [727, 83] on input "False" at bounding box center [722, 87] width 10 height 8
radio input "true"
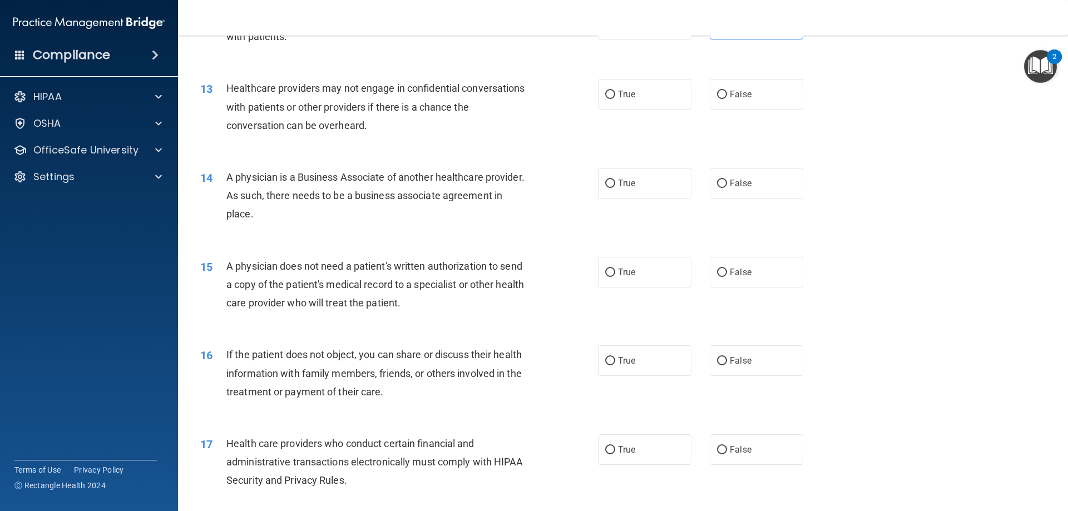
scroll to position [1018, 0]
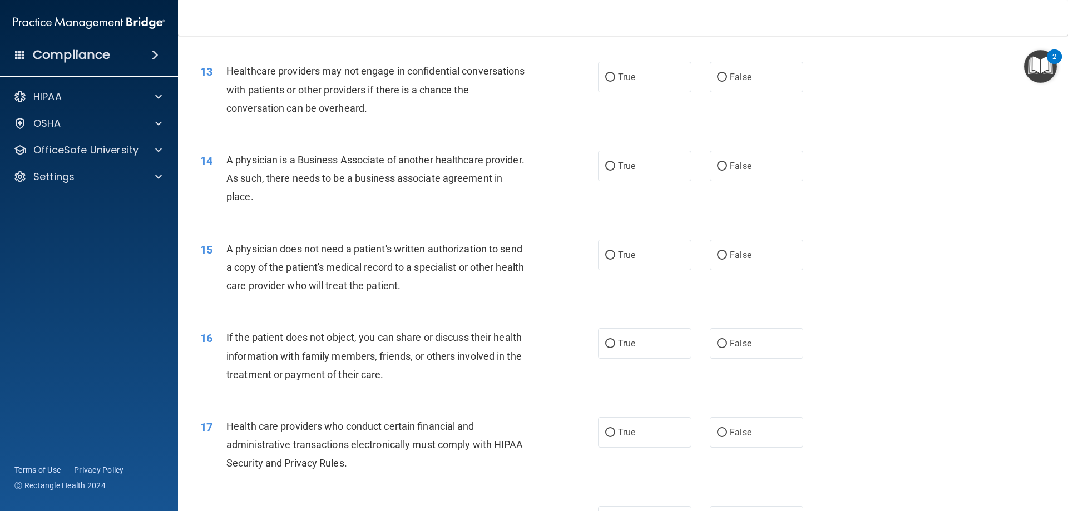
click at [637, 88] on label "True" at bounding box center [644, 77] width 93 height 31
click at [615, 82] on input "True" at bounding box center [610, 77] width 10 height 8
radio input "true"
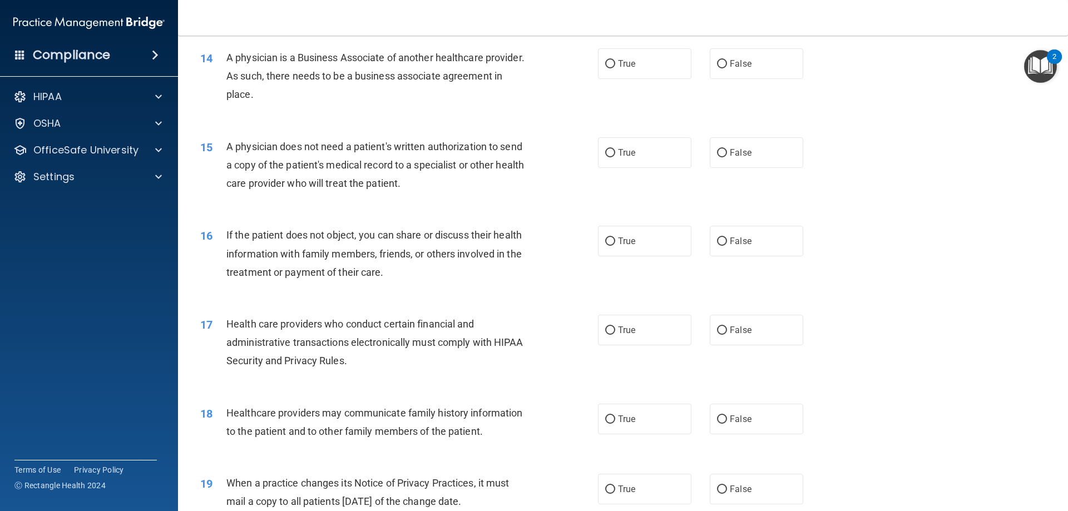
scroll to position [1120, 0]
click at [639, 72] on label "True" at bounding box center [644, 64] width 93 height 31
click at [615, 69] on input "True" at bounding box center [610, 65] width 10 height 8
radio input "true"
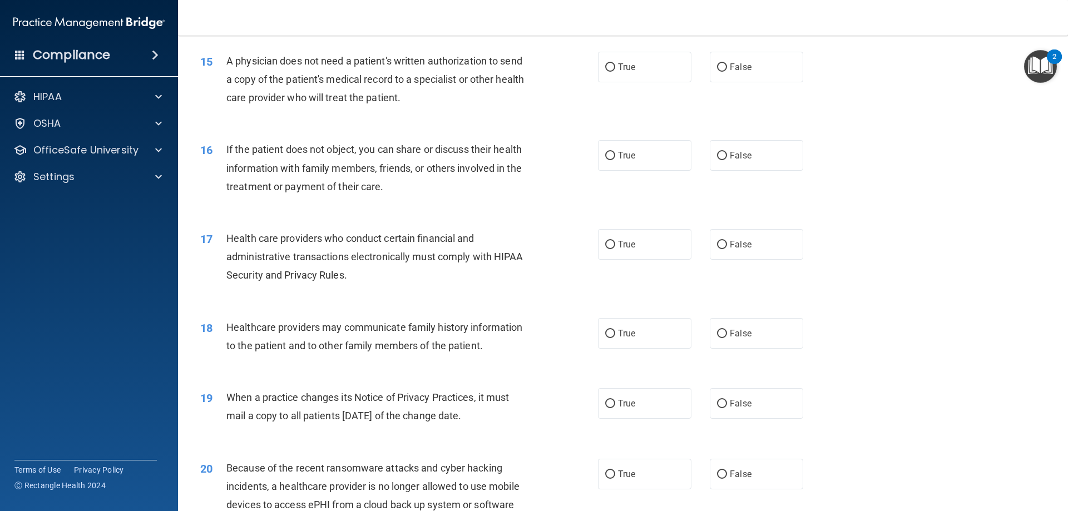
scroll to position [1205, 0]
click at [731, 74] on label "False" at bounding box center [756, 68] width 93 height 31
click at [727, 73] on input "False" at bounding box center [722, 69] width 10 height 8
radio input "true"
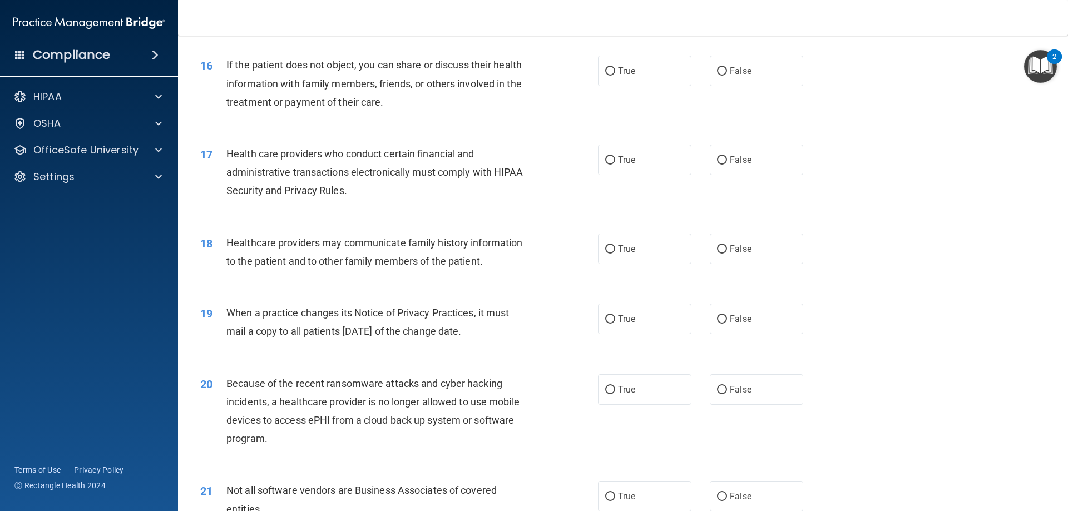
scroll to position [1290, 0]
click at [623, 68] on span "True" at bounding box center [626, 71] width 17 height 11
click at [615, 68] on input "True" at bounding box center [610, 72] width 10 height 8
radio input "true"
click at [710, 82] on label "False" at bounding box center [756, 71] width 93 height 31
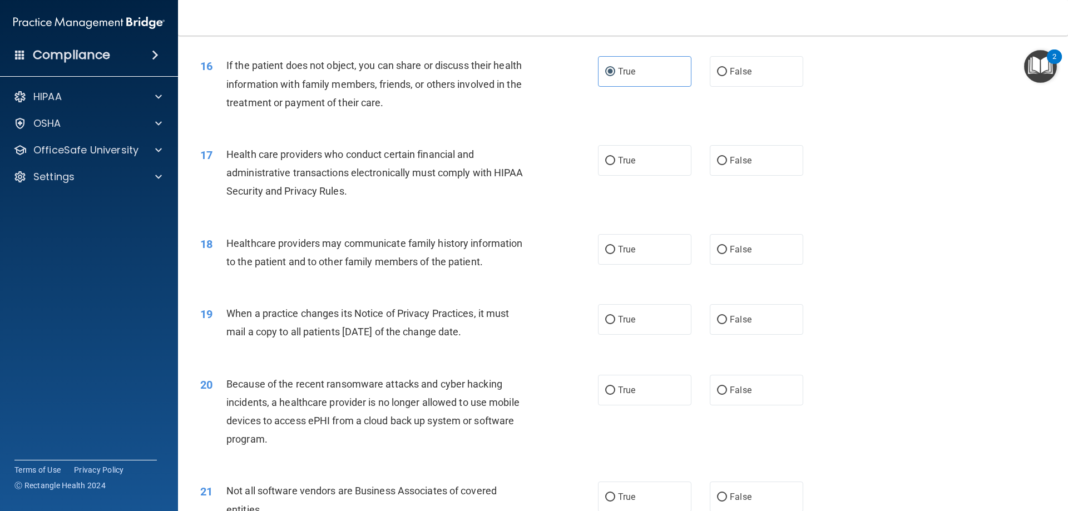
click at [717, 76] on input "False" at bounding box center [722, 72] width 10 height 8
radio input "true"
radio input "false"
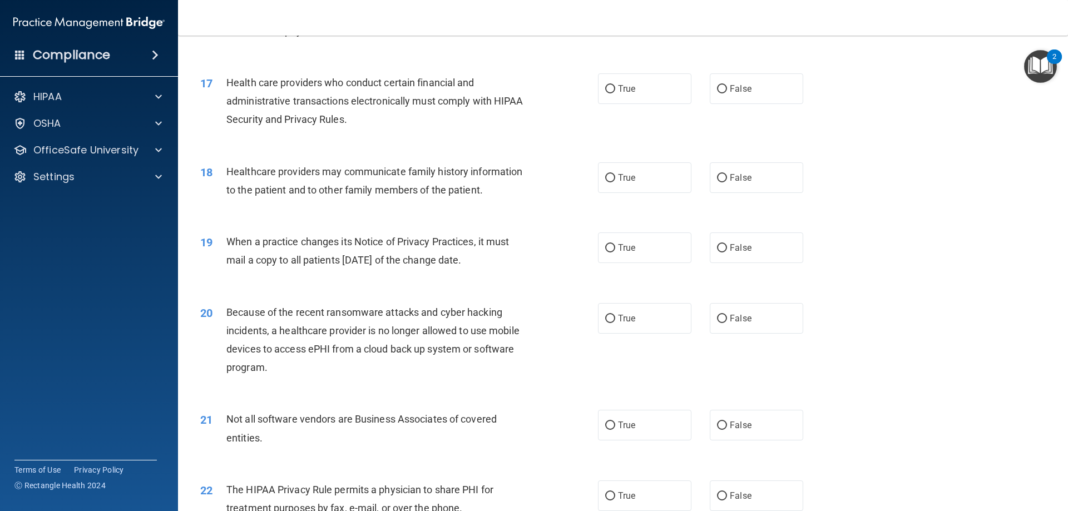
scroll to position [1365, 0]
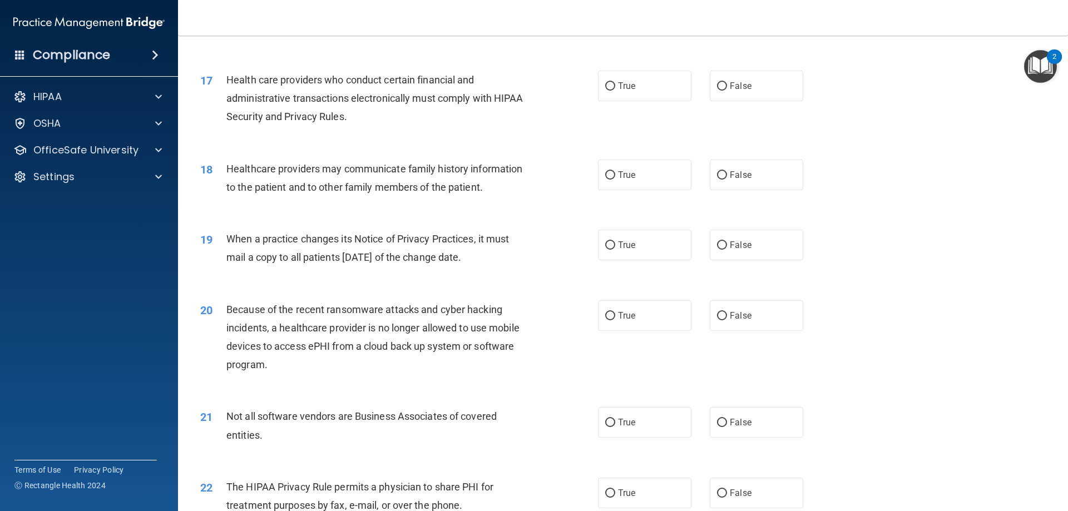
click at [606, 92] on label "True" at bounding box center [644, 86] width 93 height 31
click at [606, 91] on input "True" at bounding box center [610, 86] width 10 height 8
radio input "true"
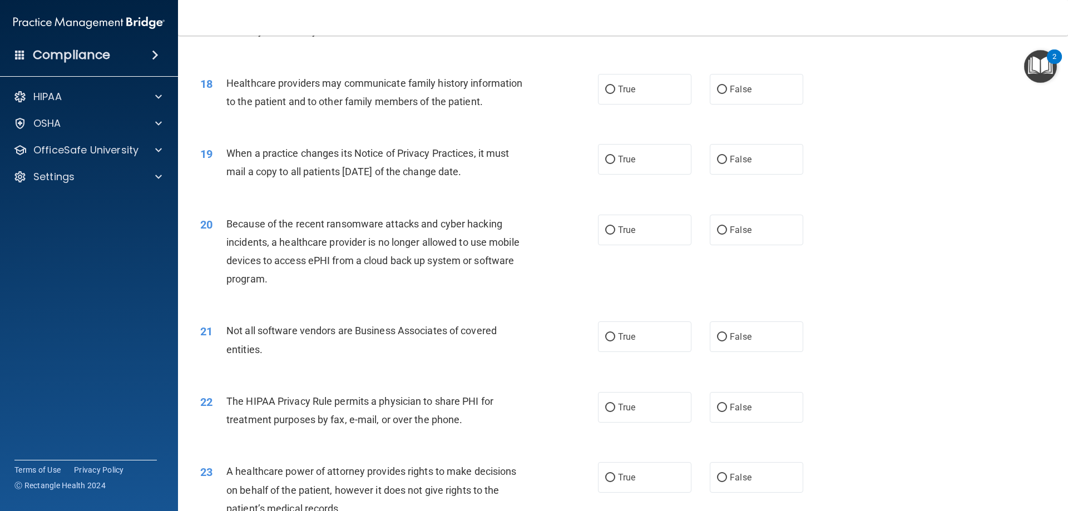
scroll to position [1456, 0]
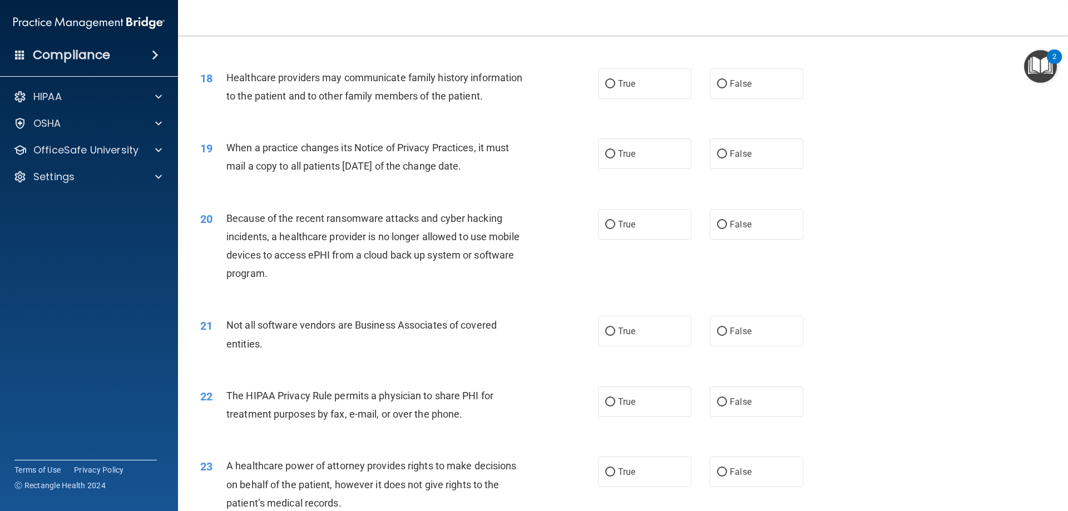
click at [738, 71] on label "False" at bounding box center [756, 83] width 93 height 31
click at [727, 80] on input "False" at bounding box center [722, 84] width 10 height 8
radio input "true"
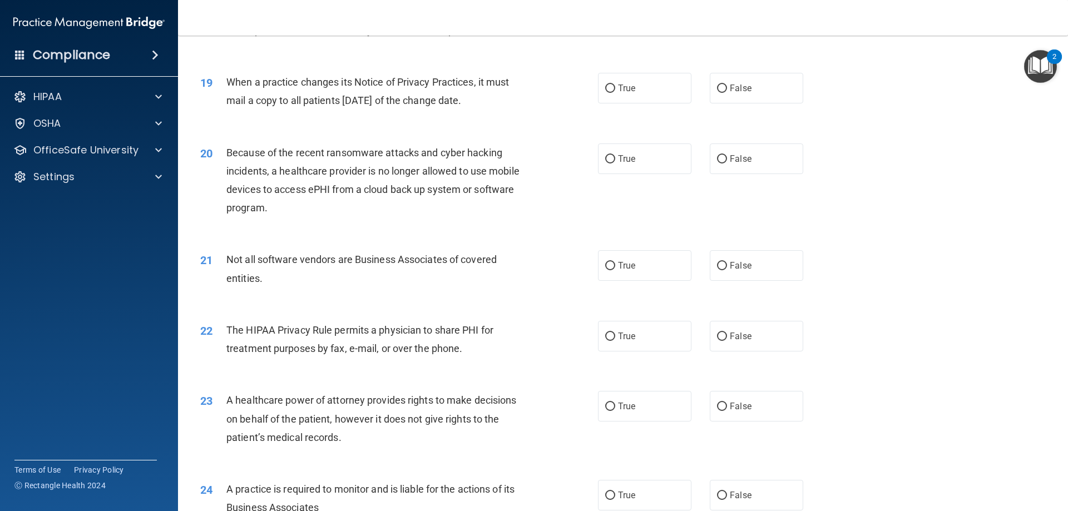
scroll to position [1528, 0]
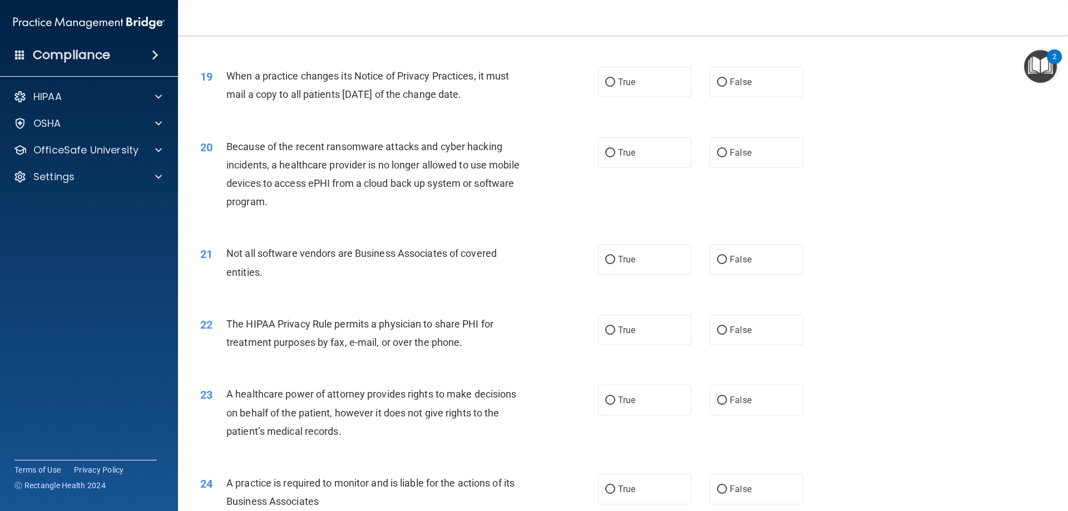
click at [620, 88] on label "True" at bounding box center [644, 82] width 93 height 31
click at [615, 87] on input "True" at bounding box center [610, 82] width 10 height 8
radio input "true"
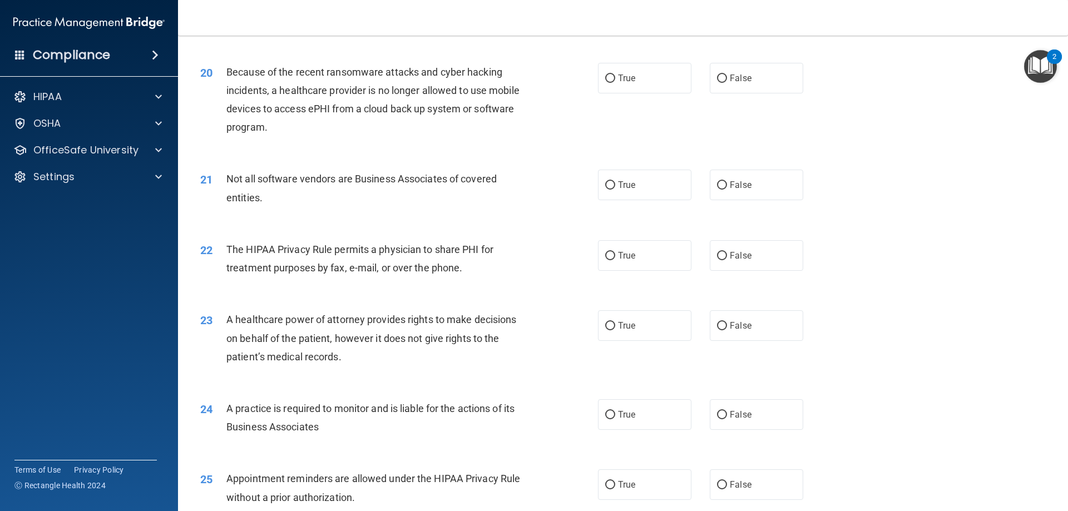
scroll to position [1605, 0]
click at [608, 80] on input "True" at bounding box center [610, 76] width 10 height 8
radio input "true"
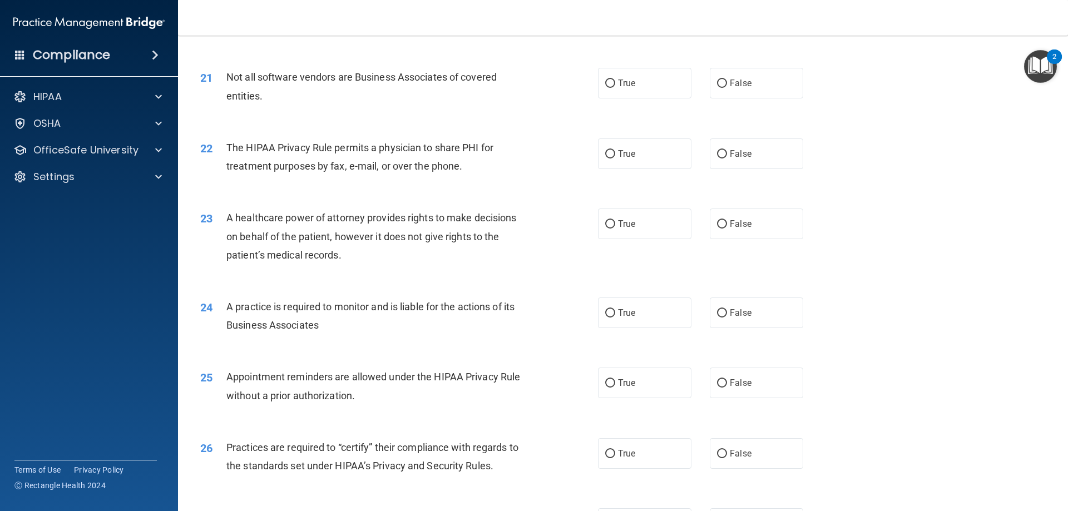
scroll to position [1705, 0]
click at [624, 97] on label "True" at bounding box center [644, 82] width 93 height 31
click at [615, 87] on input "True" at bounding box center [610, 83] width 10 height 8
radio input "true"
click at [730, 154] on span "False" at bounding box center [741, 153] width 22 height 11
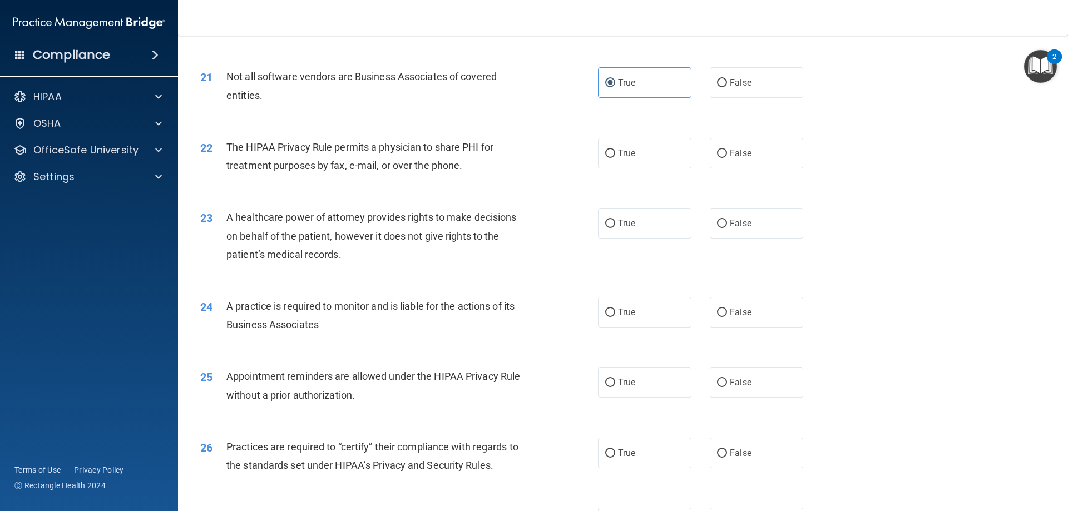
click at [726, 154] on input "False" at bounding box center [722, 154] width 10 height 8
radio input "true"
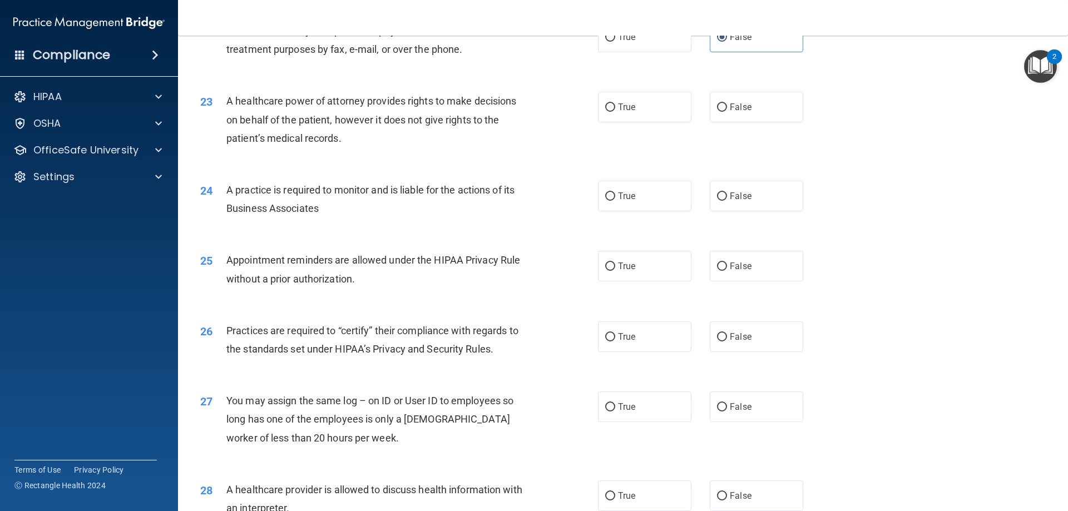
scroll to position [1828, 0]
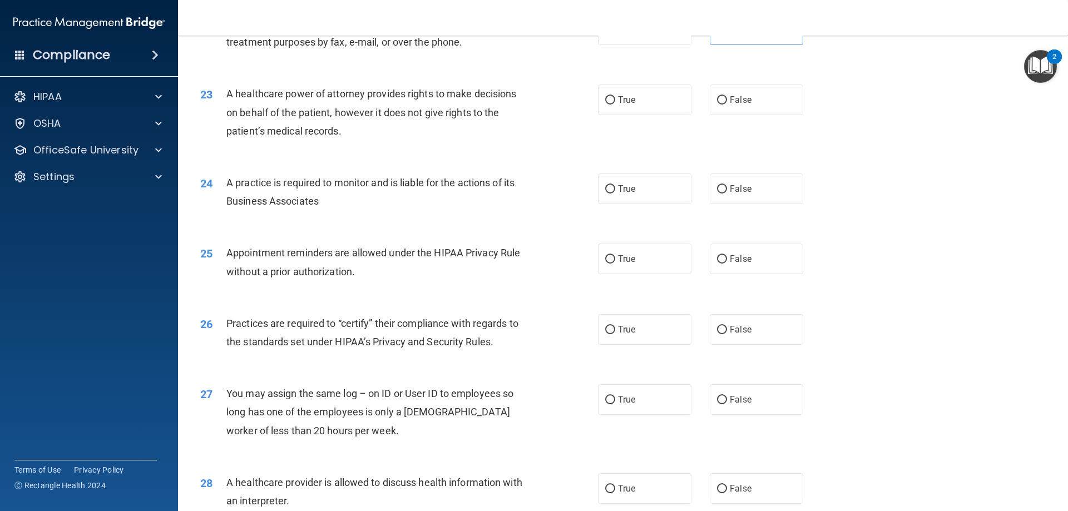
click at [653, 100] on label "True" at bounding box center [644, 100] width 93 height 31
click at [615, 100] on input "True" at bounding box center [610, 100] width 10 height 8
radio input "true"
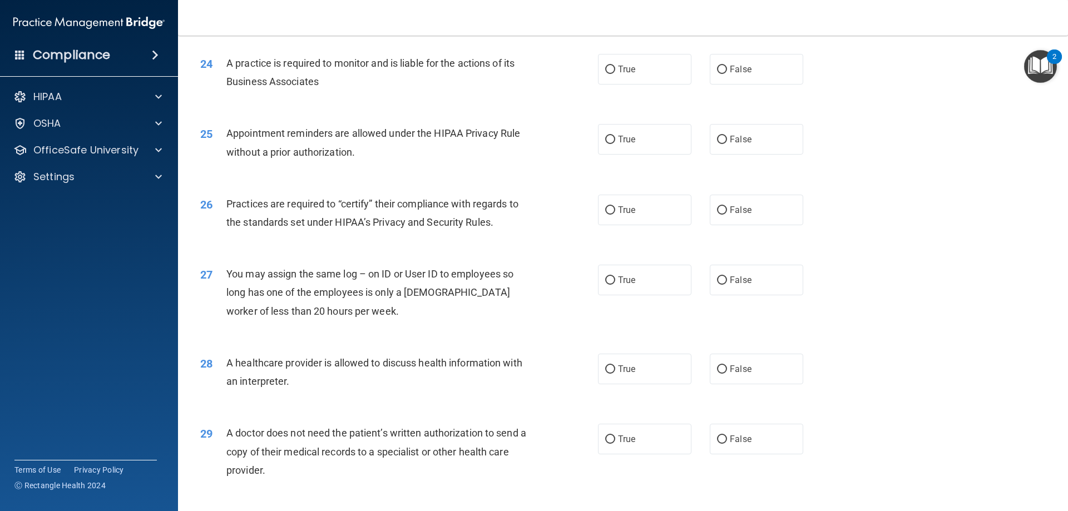
scroll to position [1944, 0]
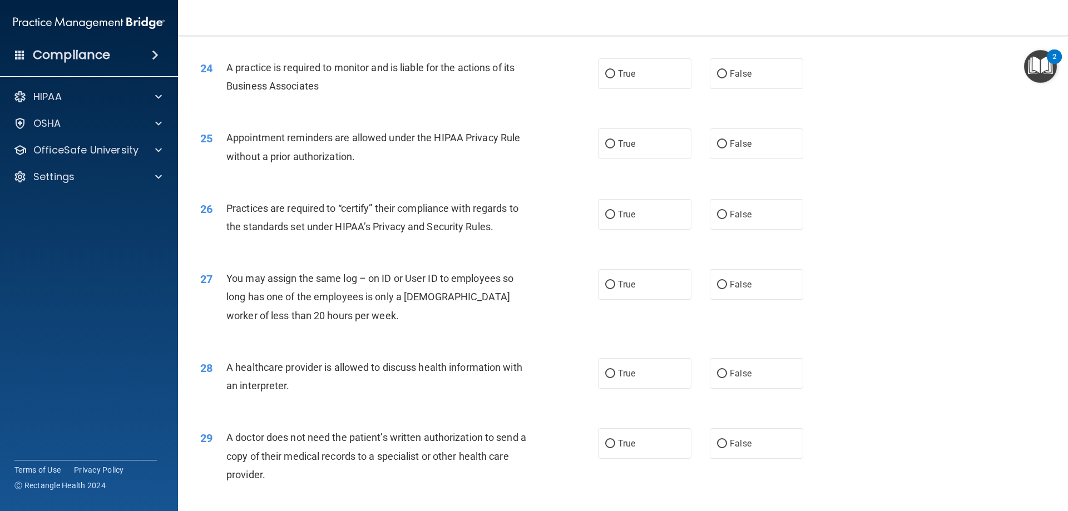
click at [601, 81] on label "True" at bounding box center [644, 73] width 93 height 31
click at [605, 78] on input "True" at bounding box center [610, 74] width 10 height 8
radio input "true"
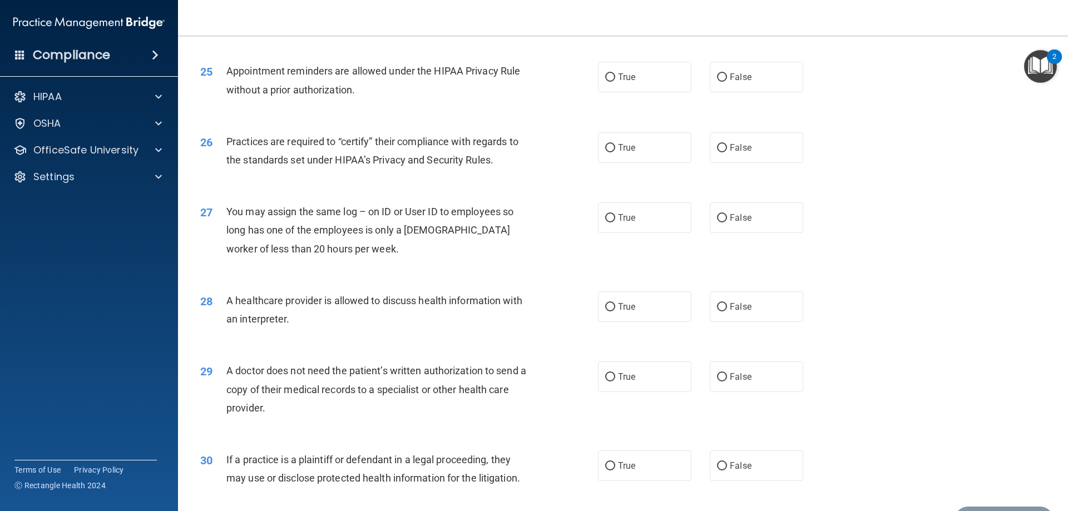
scroll to position [2010, 0]
click at [637, 83] on label "True" at bounding box center [644, 77] width 93 height 31
click at [615, 82] on input "True" at bounding box center [610, 78] width 10 height 8
radio input "true"
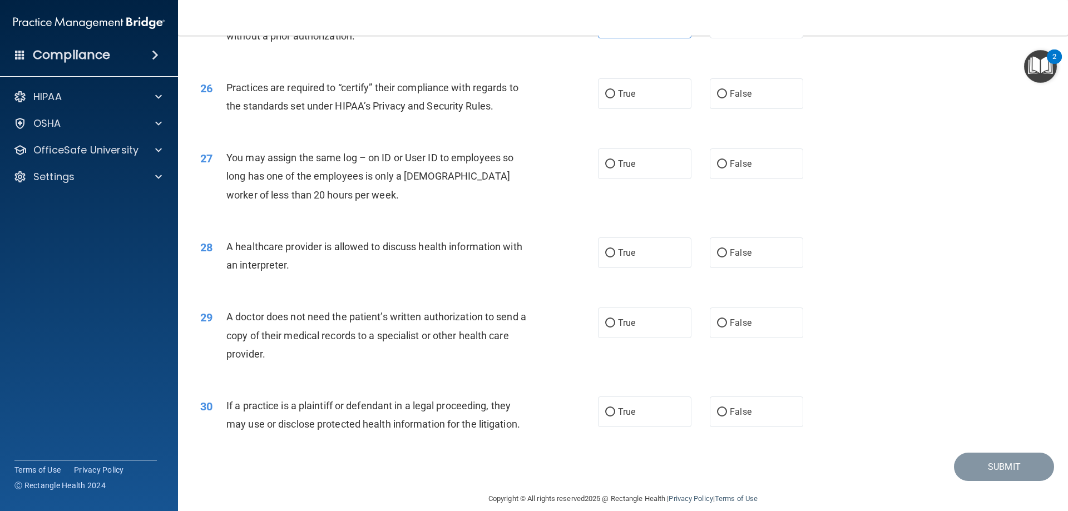
scroll to position [2064, 0]
click at [648, 84] on label "True" at bounding box center [644, 94] width 93 height 31
click at [615, 91] on input "True" at bounding box center [610, 95] width 10 height 8
radio input "true"
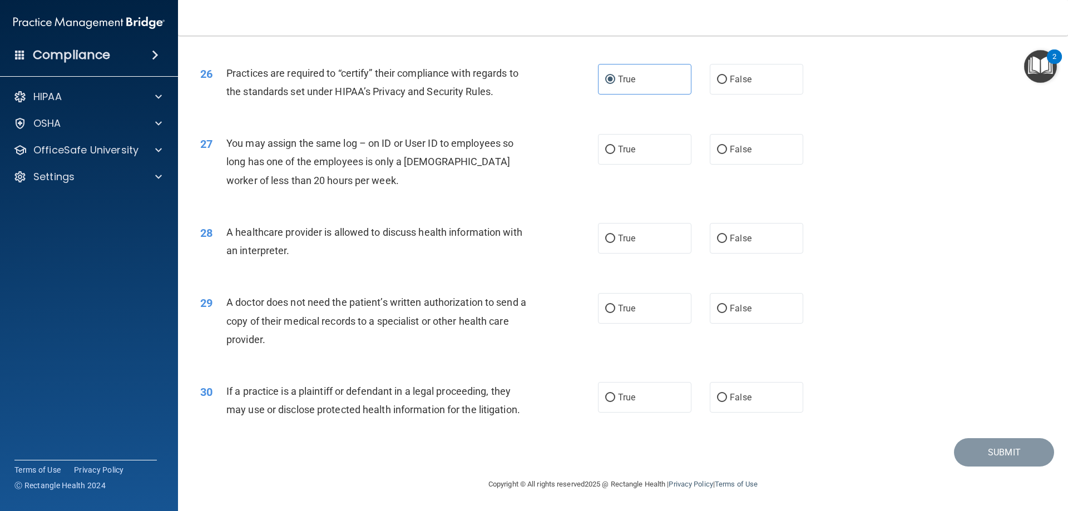
click at [746, 145] on span "False" at bounding box center [741, 149] width 22 height 11
click at [727, 146] on input "False" at bounding box center [722, 150] width 10 height 8
radio input "true"
click at [635, 240] on label "True" at bounding box center [644, 238] width 93 height 31
click at [615, 240] on input "True" at bounding box center [610, 239] width 10 height 8
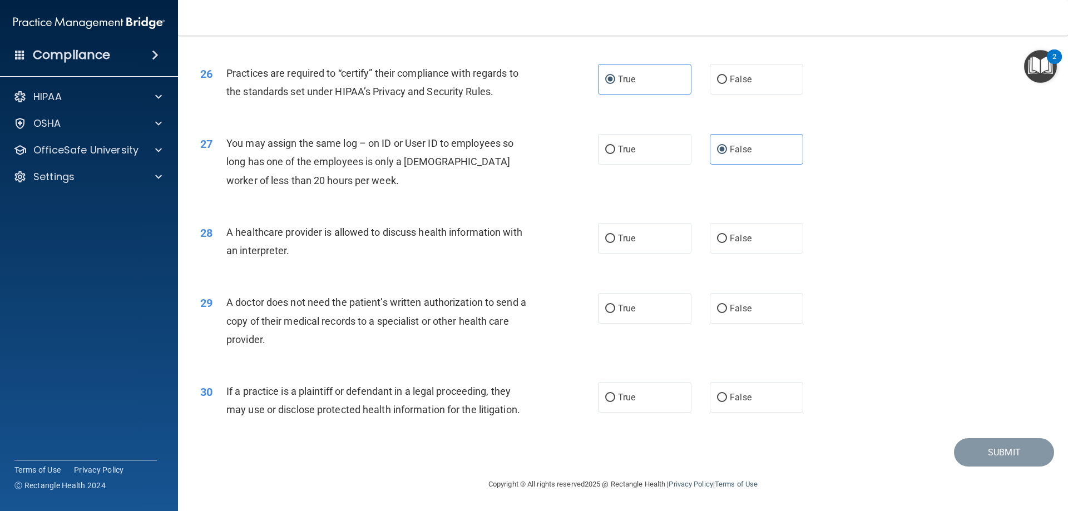
radio input "true"
click at [659, 322] on label "True" at bounding box center [644, 308] width 93 height 31
click at [615, 313] on input "True" at bounding box center [610, 309] width 10 height 8
radio input "true"
click at [742, 407] on label "False" at bounding box center [756, 397] width 93 height 31
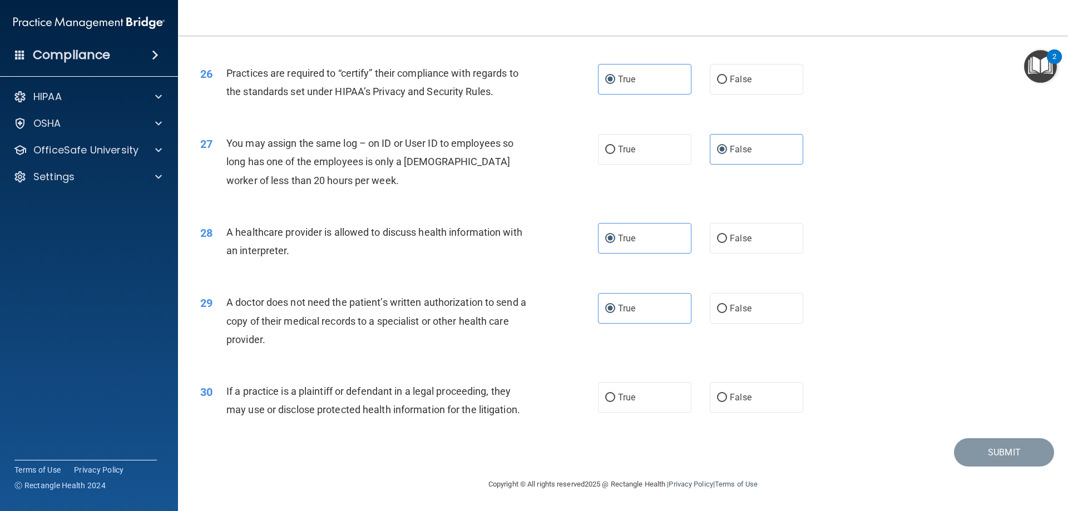
click at [727, 402] on input "False" at bounding box center [722, 398] width 10 height 8
radio input "true"
drag, startPoint x: 958, startPoint y: 451, endPoint x: 973, endPoint y: 454, distance: 15.8
click at [973, 454] on button "Submit" at bounding box center [1004, 452] width 100 height 28
click at [974, 455] on button "Submit" at bounding box center [1004, 452] width 100 height 28
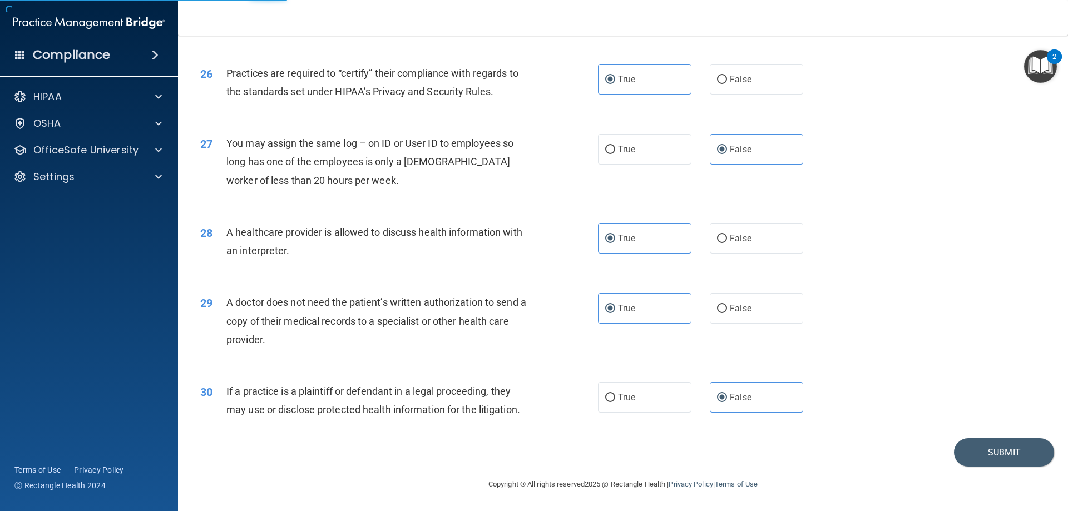
click at [979, 88] on div "26 Practices are required to “certify” their compliance with regards to the sta…" at bounding box center [623, 85] width 862 height 70
click at [986, 460] on button "Submit" at bounding box center [1004, 452] width 100 height 28
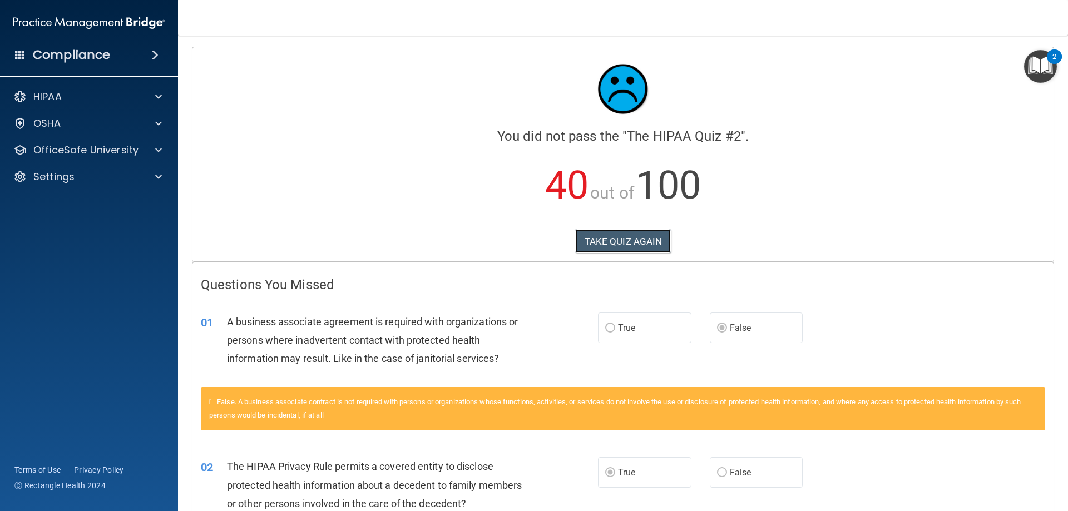
click at [583, 231] on button "TAKE QUIZ AGAIN" at bounding box center [623, 241] width 96 height 24
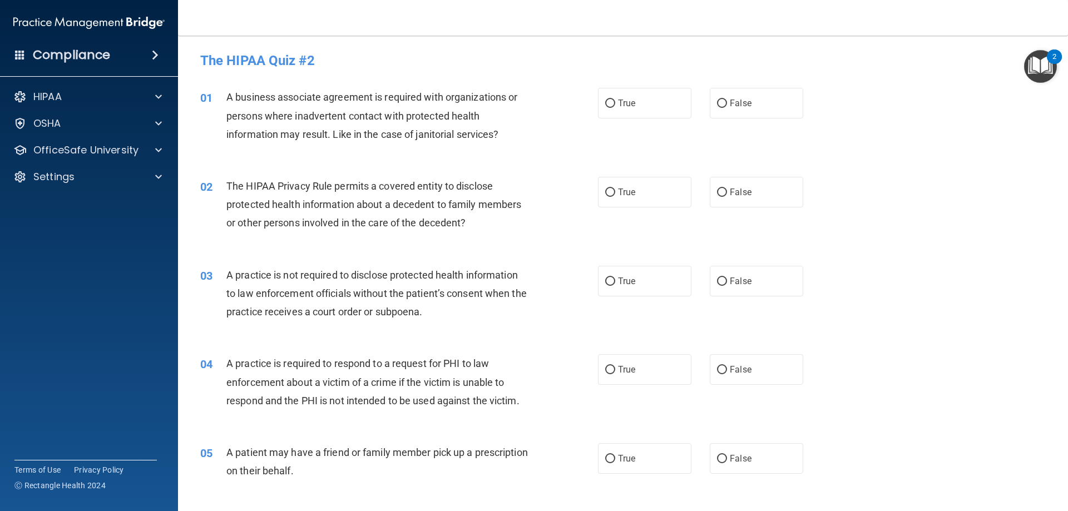
click at [746, 98] on label "False" at bounding box center [756, 103] width 93 height 31
click at [727, 100] on input "False" at bounding box center [722, 104] width 10 height 8
radio input "true"
click at [601, 186] on label "True" at bounding box center [644, 192] width 93 height 31
click at [605, 189] on input "True" at bounding box center [610, 193] width 10 height 8
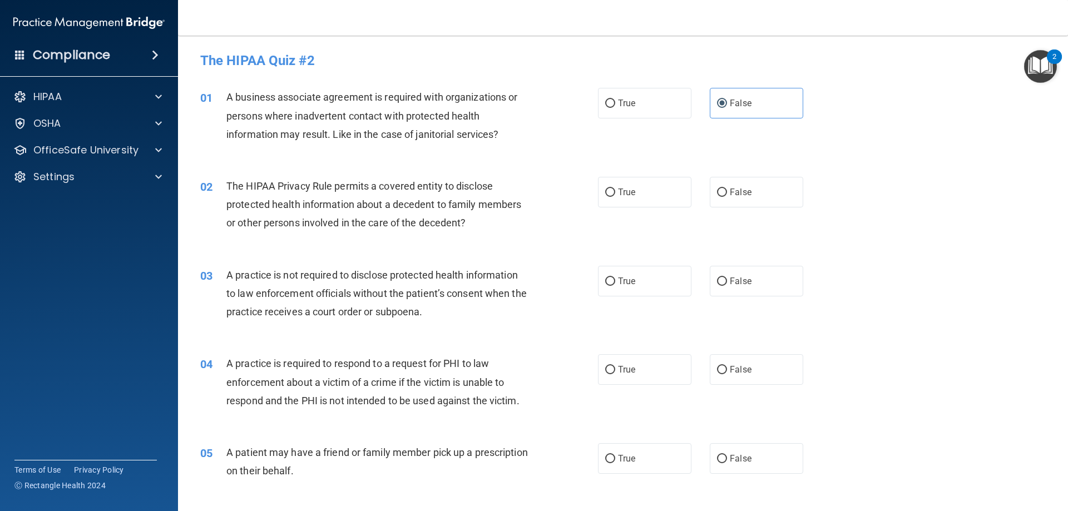
radio input "true"
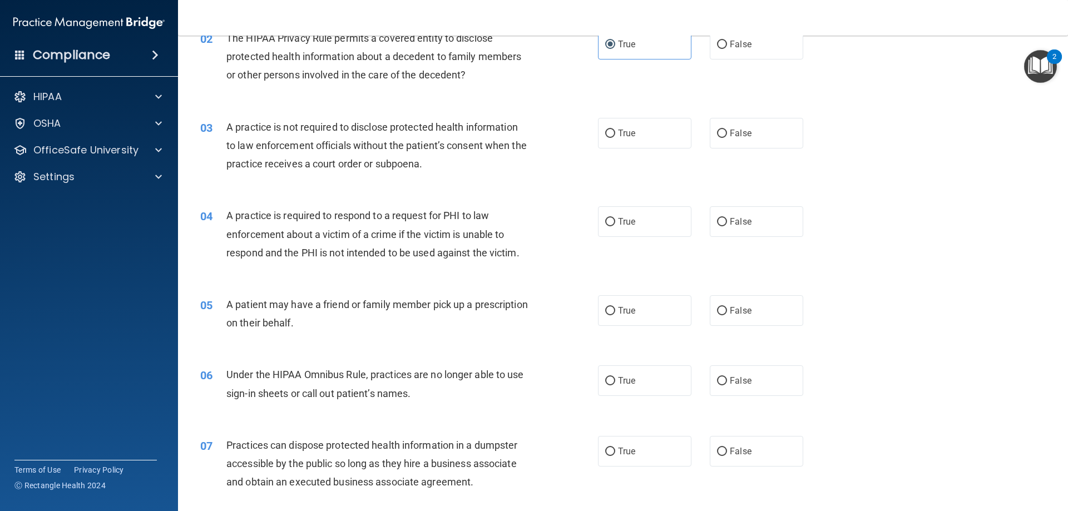
scroll to position [151, 0]
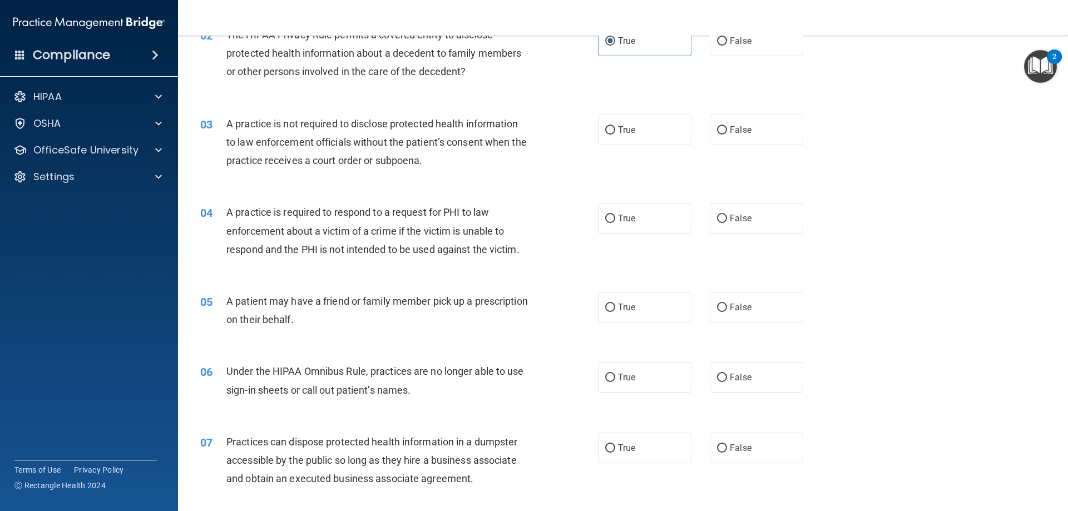
click at [727, 137] on label "False" at bounding box center [756, 130] width 93 height 31
click at [727, 135] on input "False" at bounding box center [722, 130] width 10 height 8
radio input "true"
click at [607, 223] on input "True" at bounding box center [610, 219] width 10 height 8
radio input "true"
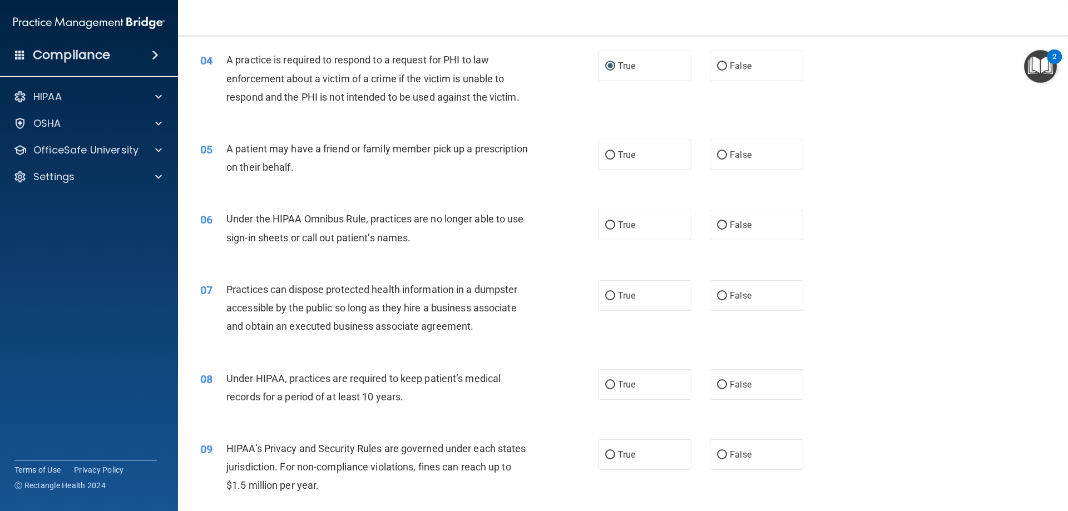
scroll to position [309, 0]
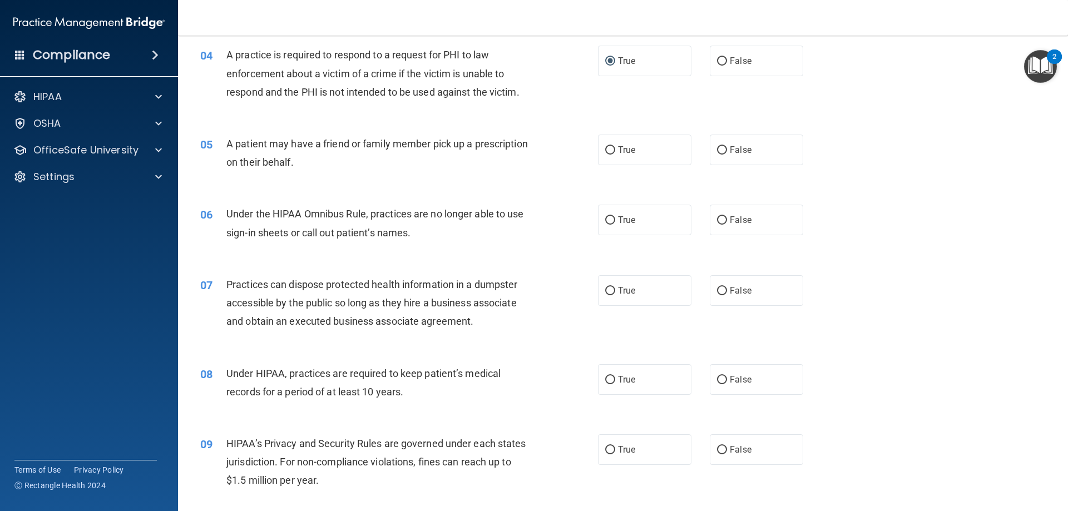
click at [711, 448] on label "False" at bounding box center [756, 450] width 93 height 31
click at [717, 448] on input "False" at bounding box center [722, 450] width 10 height 8
radio input "true"
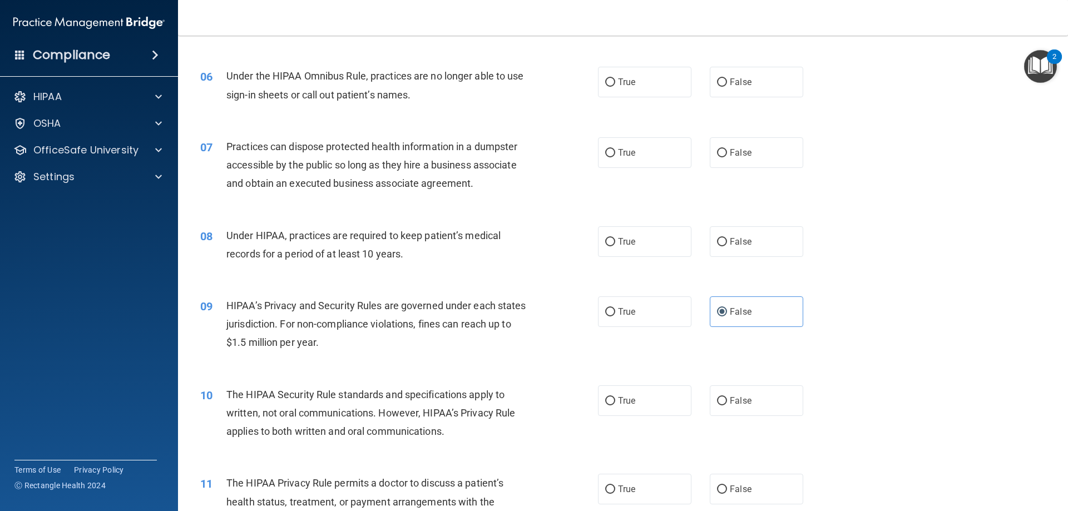
scroll to position [462, 0]
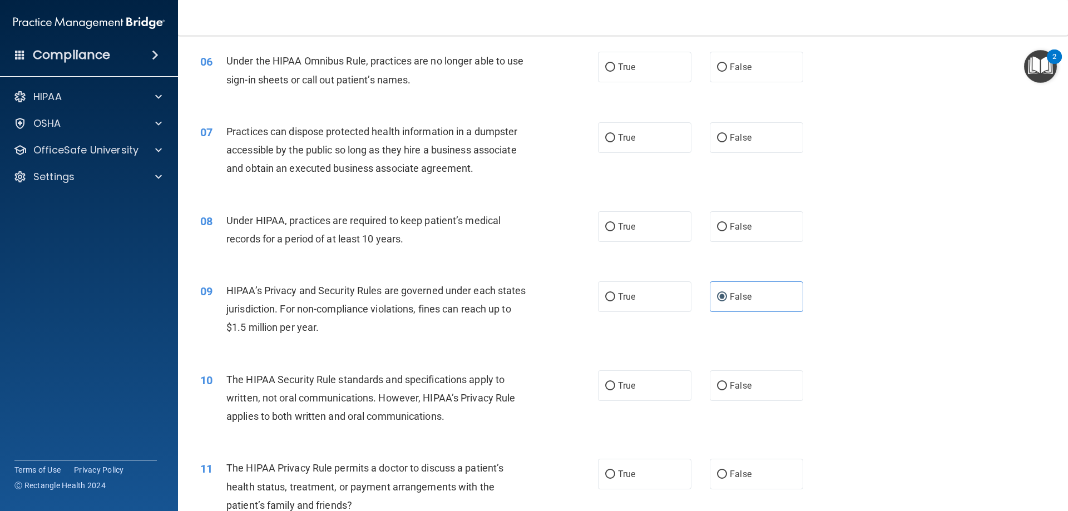
click at [618, 470] on span "True" at bounding box center [626, 474] width 17 height 11
click at [614, 471] on input "True" at bounding box center [610, 475] width 10 height 8
radio input "true"
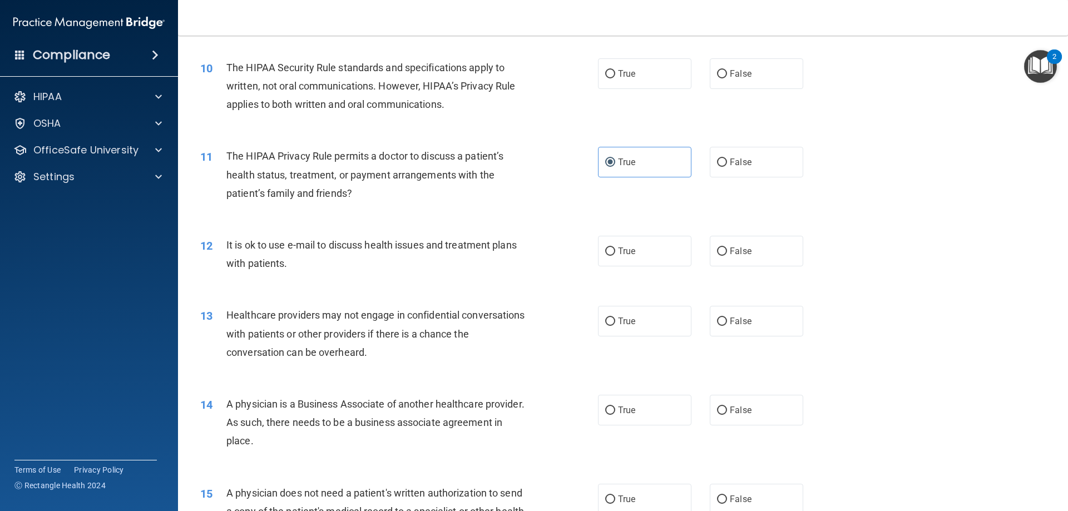
scroll to position [775, 0]
click at [623, 240] on label "True" at bounding box center [644, 250] width 93 height 31
click at [615, 246] on input "True" at bounding box center [610, 250] width 10 height 8
radio input "true"
click at [724, 324] on label "False" at bounding box center [756, 320] width 93 height 31
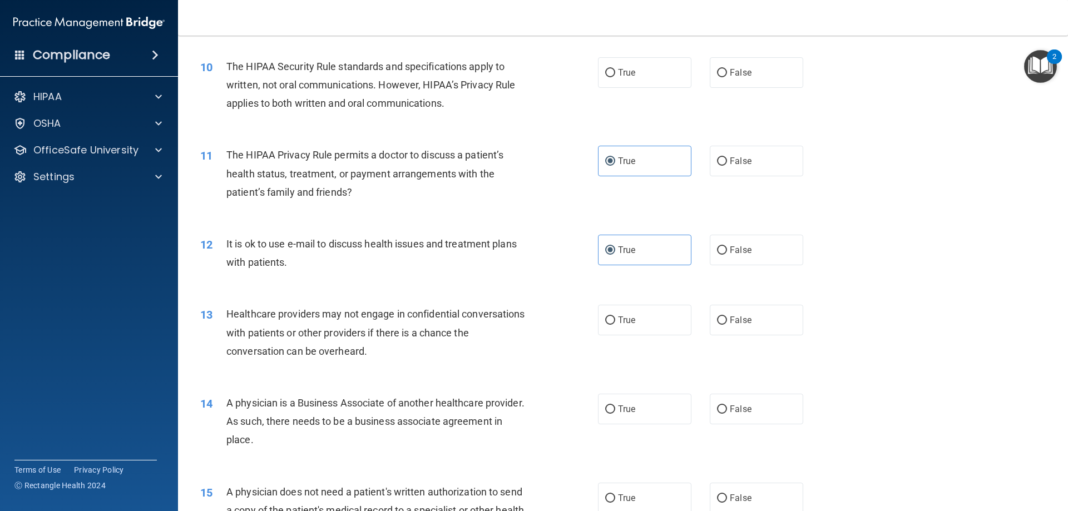
click at [724, 324] on input "False" at bounding box center [722, 321] width 10 height 8
radio input "true"
click at [723, 402] on label "False" at bounding box center [756, 409] width 93 height 31
click at [723, 406] on input "False" at bounding box center [722, 410] width 10 height 8
radio input "true"
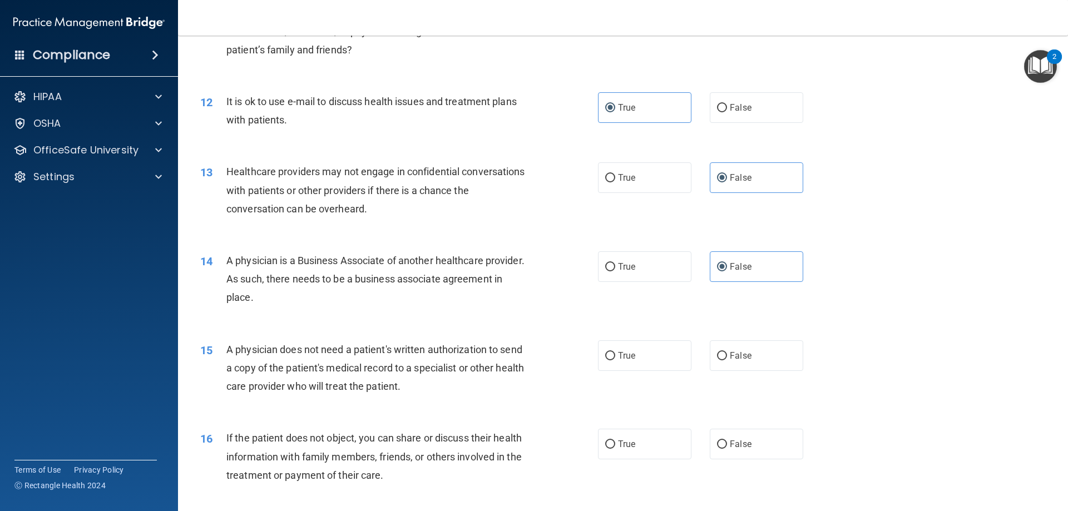
scroll to position [939, 0]
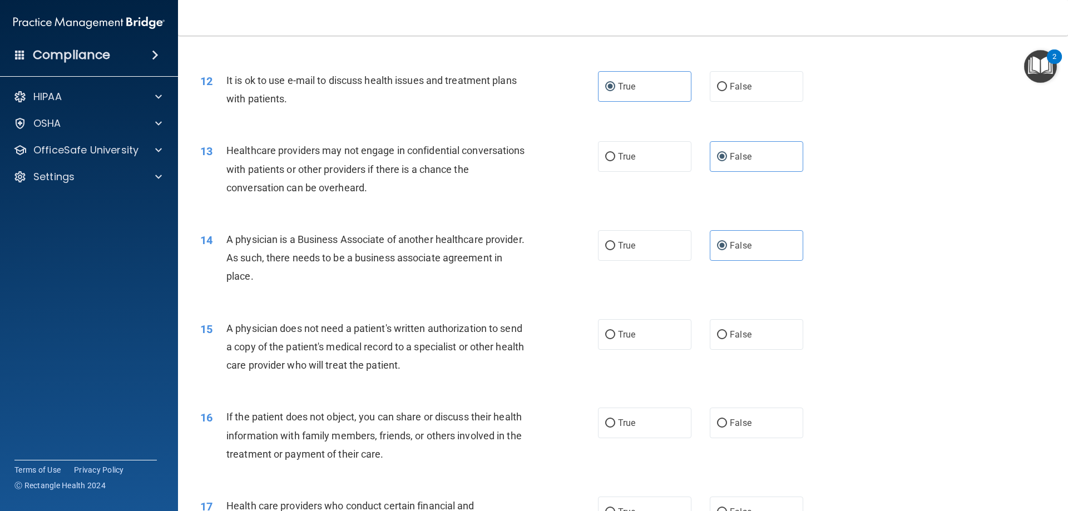
click at [607, 326] on label "True" at bounding box center [644, 334] width 93 height 31
click at [607, 331] on input "True" at bounding box center [610, 335] width 10 height 8
radio input "true"
click at [611, 412] on label "True" at bounding box center [644, 423] width 93 height 31
click at [611, 420] on input "True" at bounding box center [610, 424] width 10 height 8
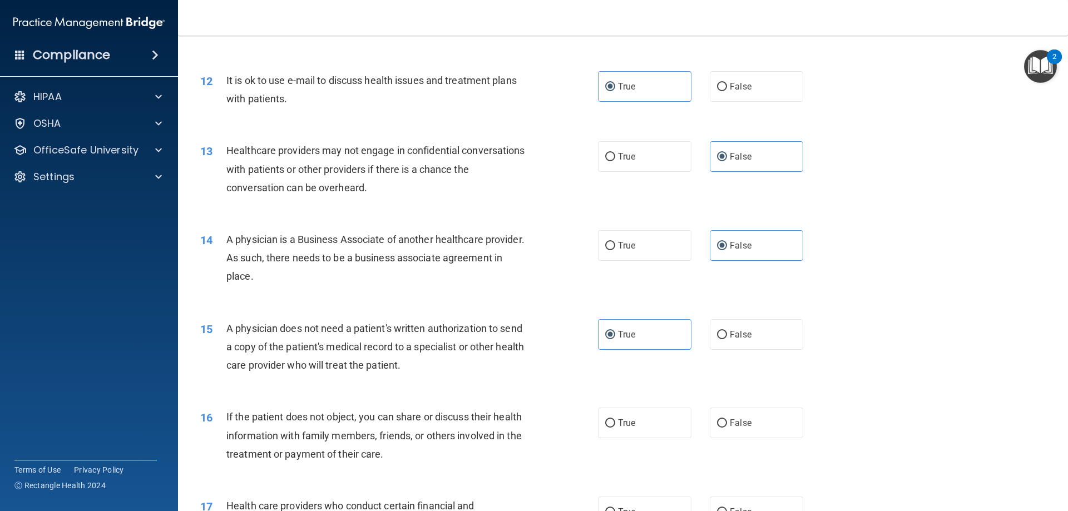
radio input "true"
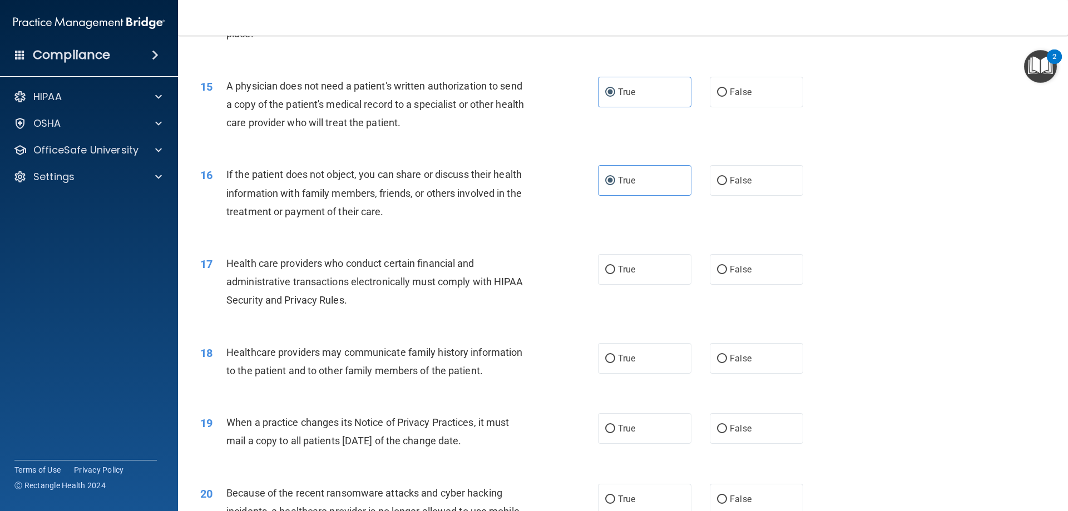
scroll to position [1198, 0]
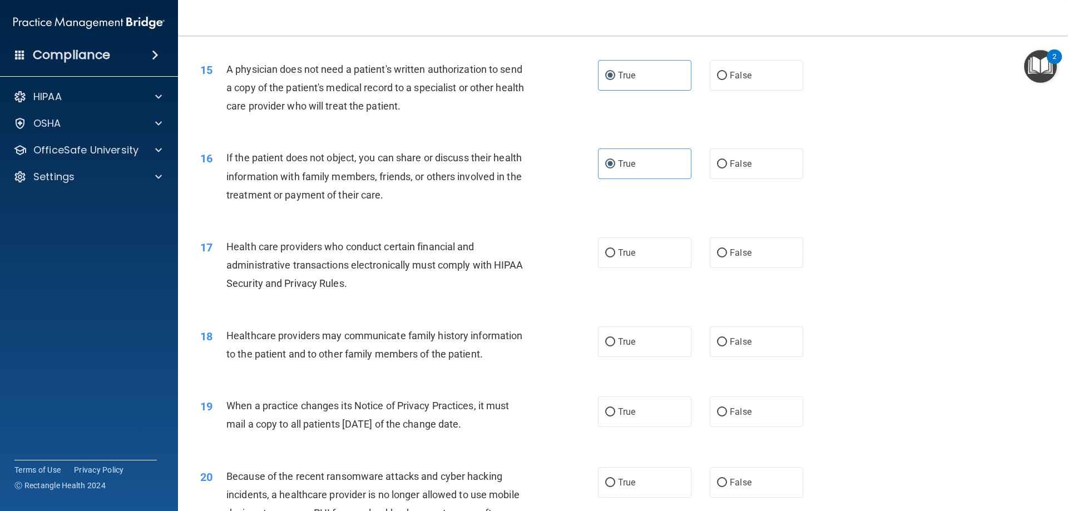
click at [717, 415] on input "False" at bounding box center [722, 412] width 10 height 8
radio input "true"
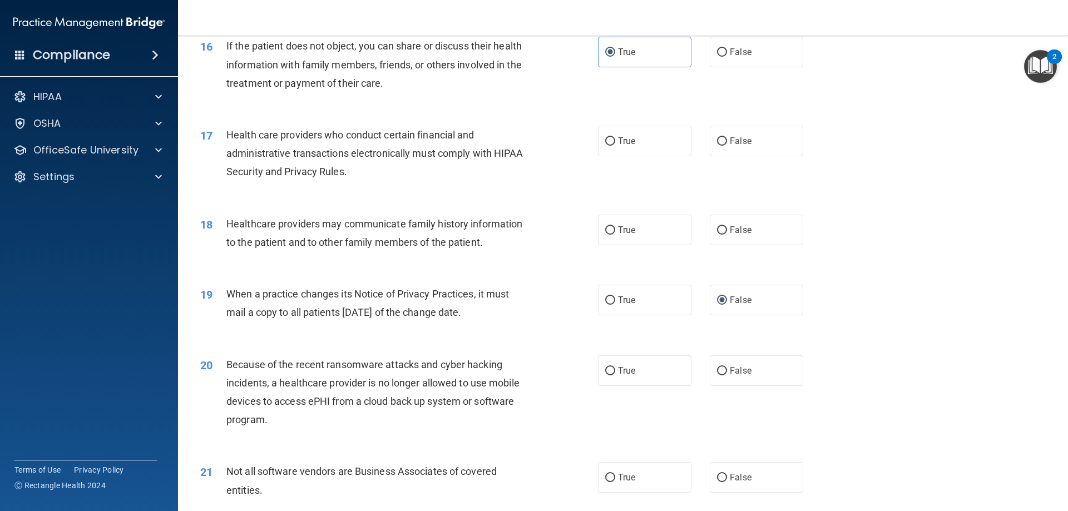
click at [740, 386] on label "False" at bounding box center [756, 371] width 93 height 31
click at [727, 376] on input "False" at bounding box center [722, 371] width 10 height 8
radio input "true"
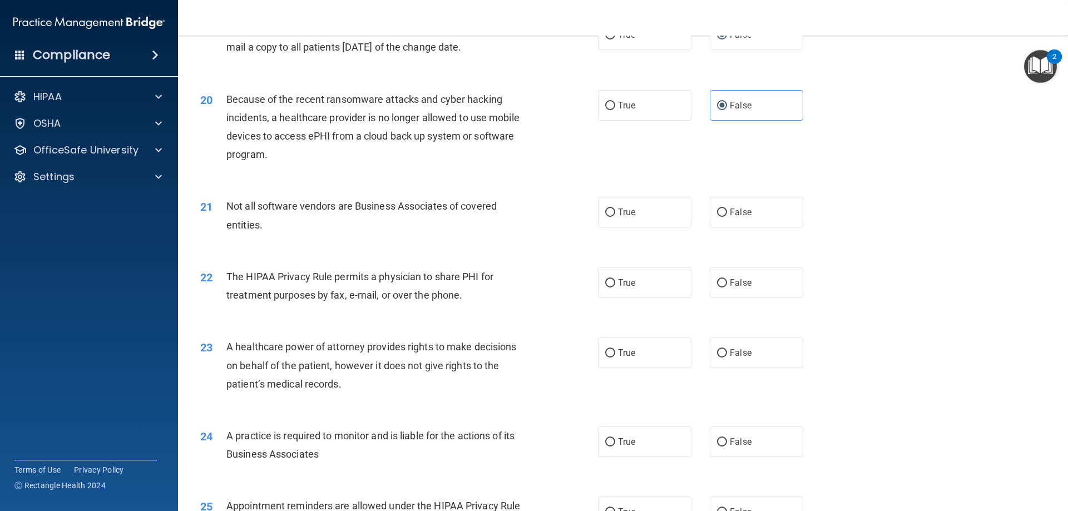
scroll to position [1586, 0]
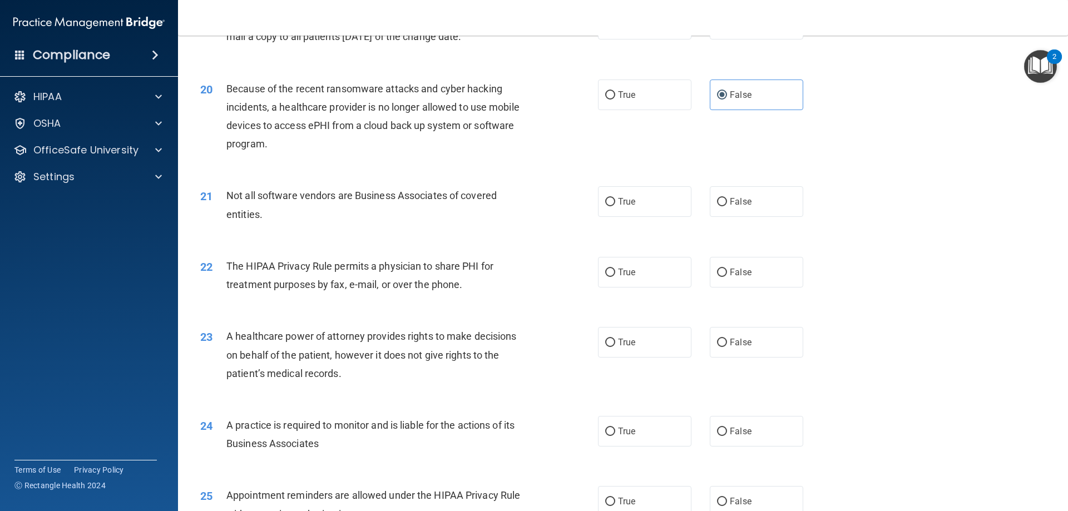
click at [605, 279] on label "True" at bounding box center [644, 272] width 93 height 31
click at [605, 277] on input "True" at bounding box center [610, 273] width 10 height 8
radio input "true"
click at [717, 347] on input "False" at bounding box center [722, 343] width 10 height 8
radio input "true"
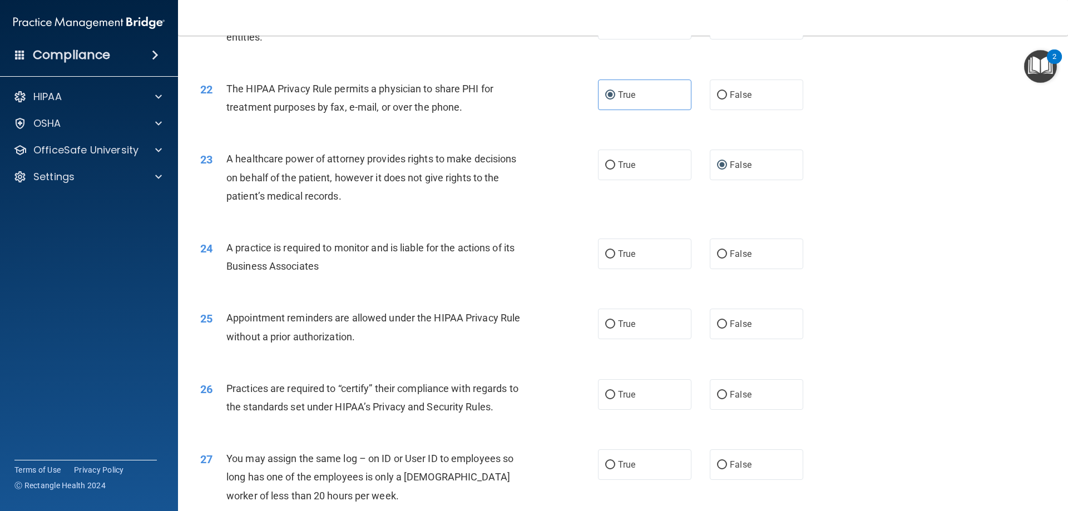
scroll to position [1782, 0]
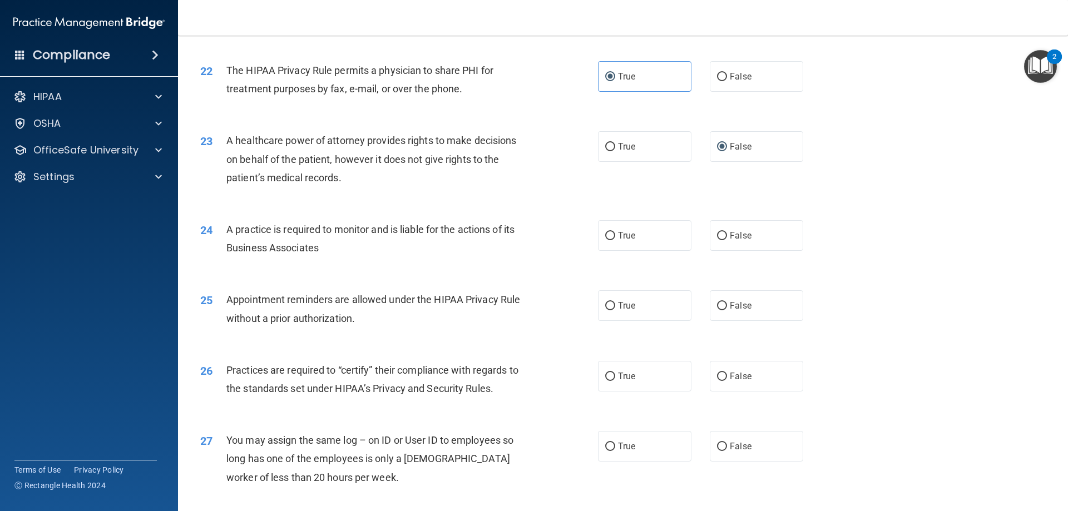
click at [757, 229] on label "False" at bounding box center [756, 235] width 93 height 31
click at [727, 232] on input "False" at bounding box center [722, 236] width 10 height 8
radio input "true"
click at [710, 381] on label "False" at bounding box center [756, 376] width 93 height 31
click at [717, 381] on input "False" at bounding box center [722, 377] width 10 height 8
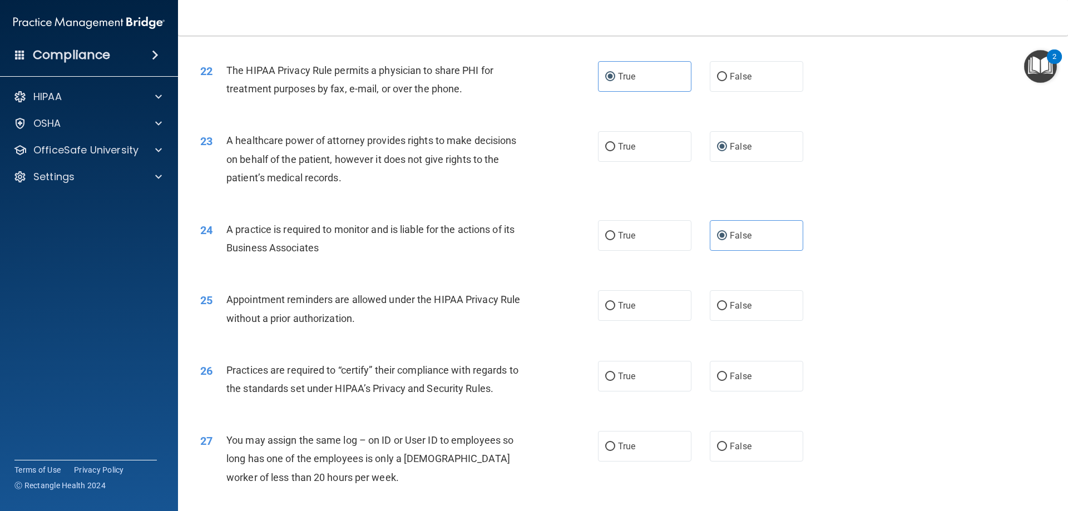
radio input "true"
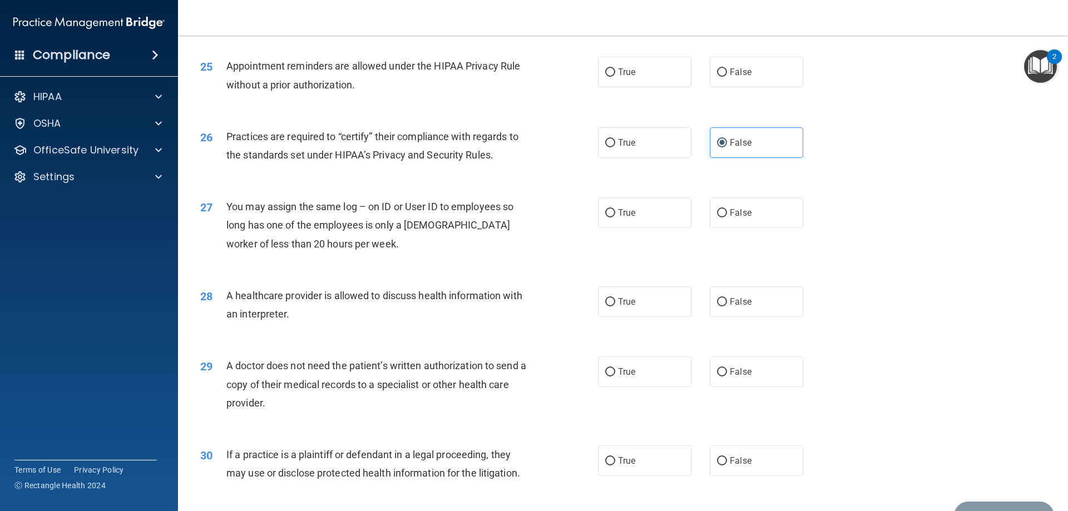
scroll to position [2079, 0]
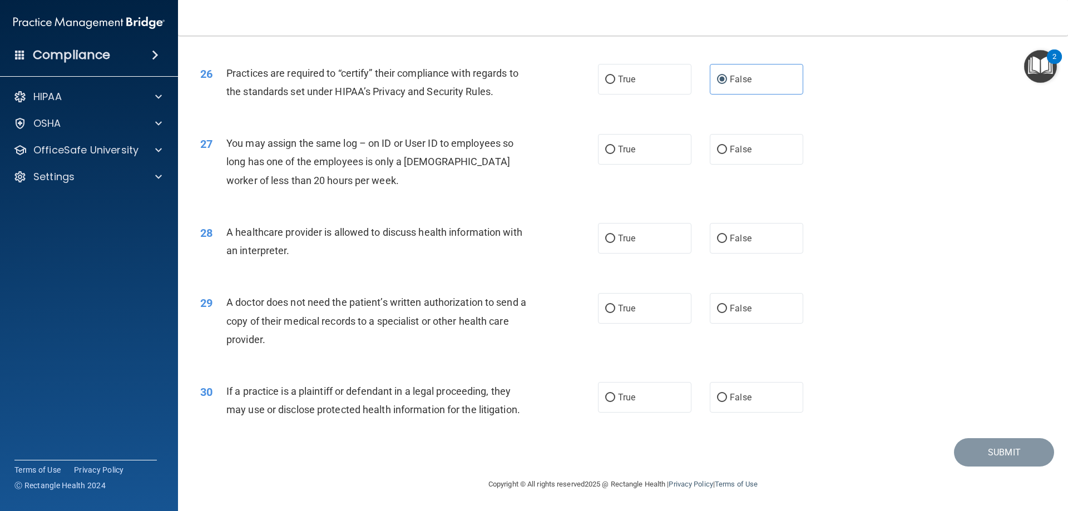
click at [642, 401] on label "True" at bounding box center [644, 397] width 93 height 31
click at [615, 401] on input "True" at bounding box center [610, 398] width 10 height 8
radio input "true"
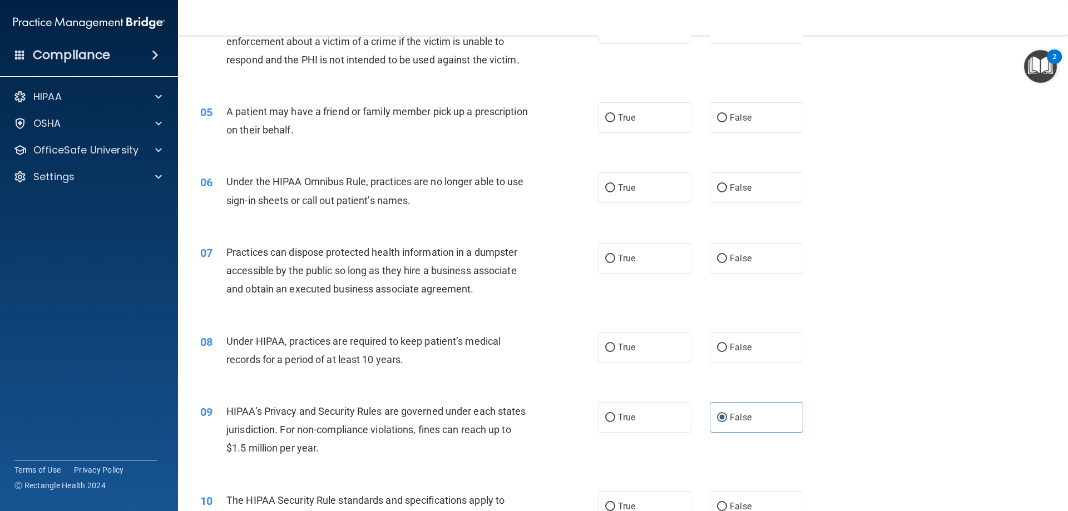
scroll to position [354, 0]
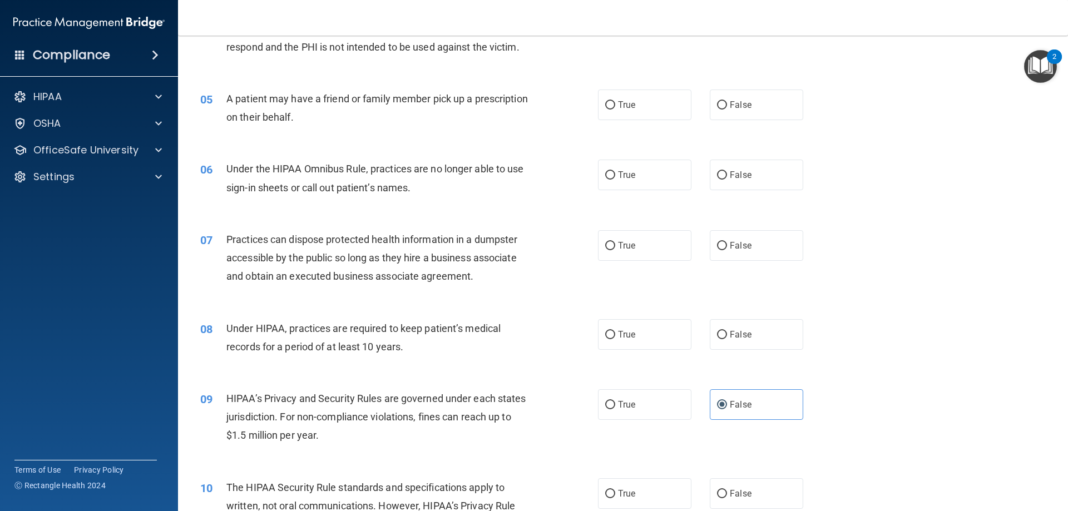
click at [619, 98] on label "True" at bounding box center [644, 105] width 93 height 31
click at [615, 101] on input "True" at bounding box center [610, 105] width 10 height 8
radio input "true"
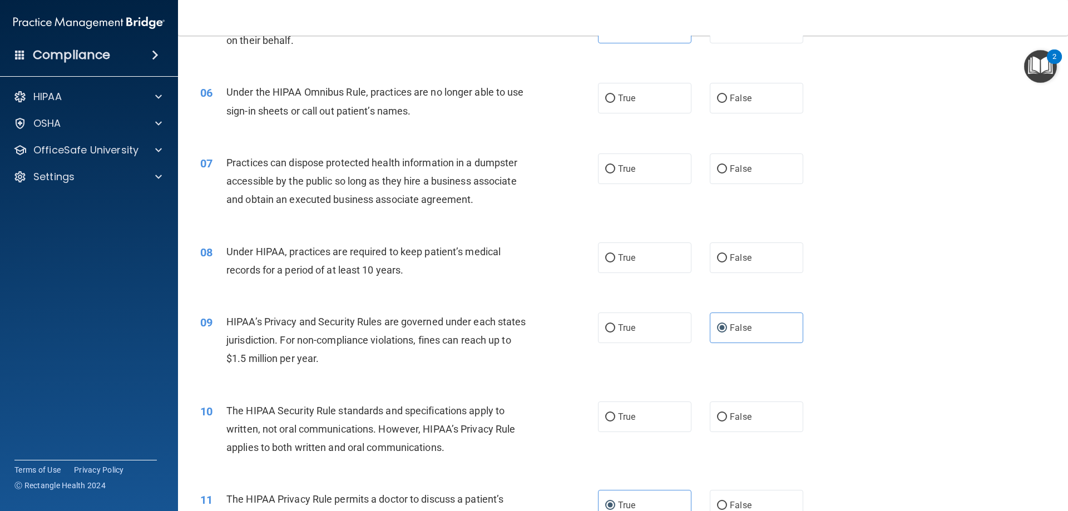
scroll to position [446, 0]
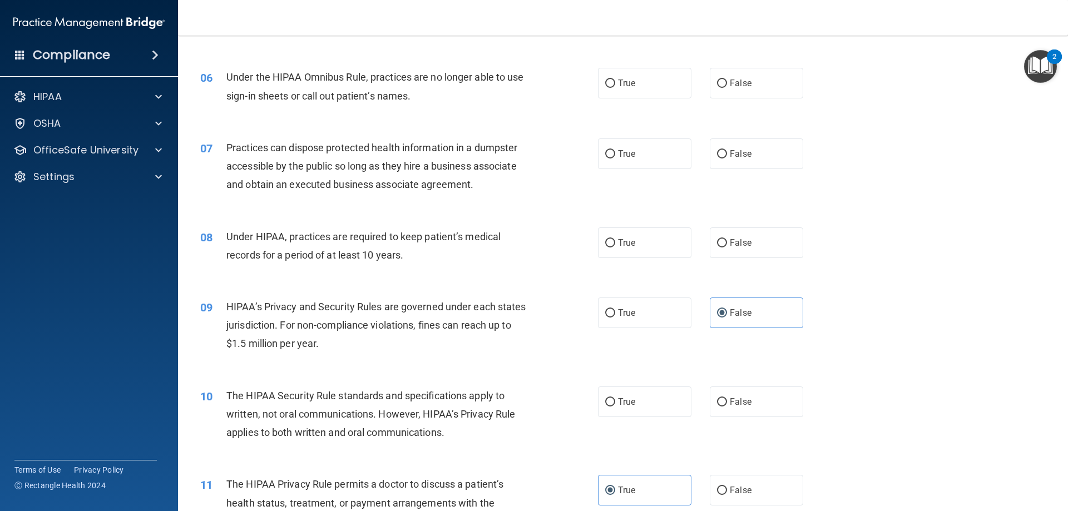
click at [710, 85] on label "False" at bounding box center [756, 83] width 93 height 31
click at [717, 85] on input "False" at bounding box center [722, 84] width 10 height 8
radio input "true"
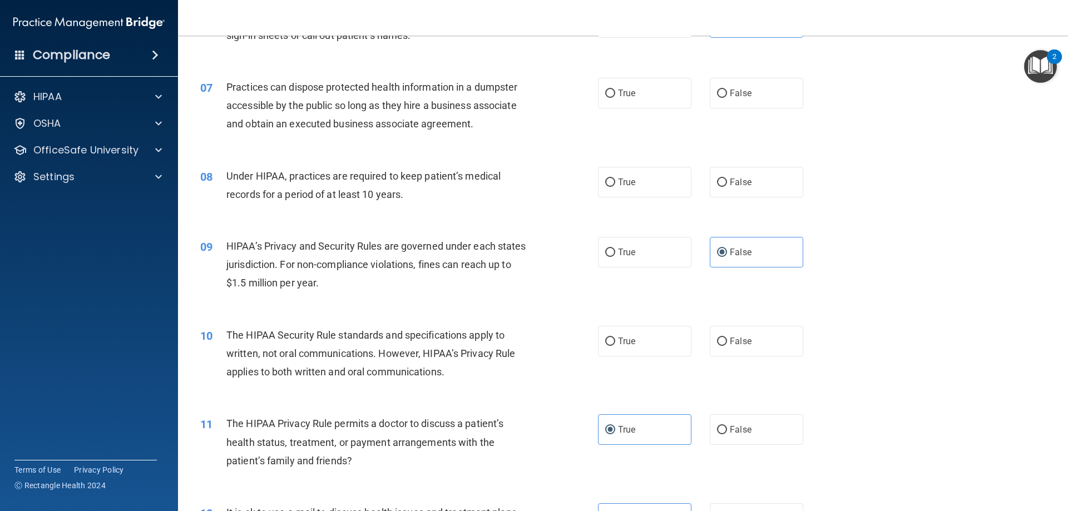
scroll to position [519, 0]
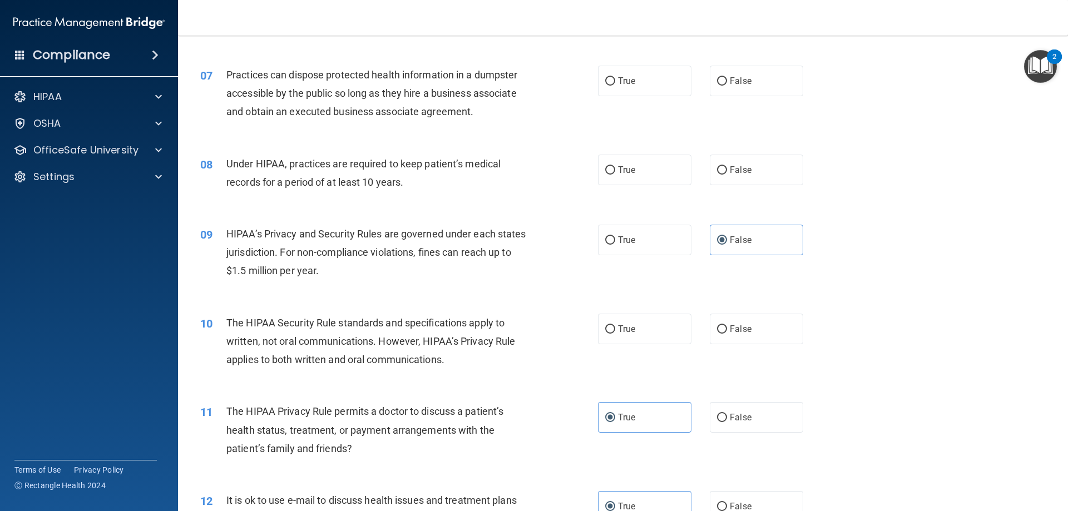
click at [737, 91] on label "False" at bounding box center [756, 81] width 93 height 31
click at [727, 86] on input "False" at bounding box center [722, 81] width 10 height 8
radio input "true"
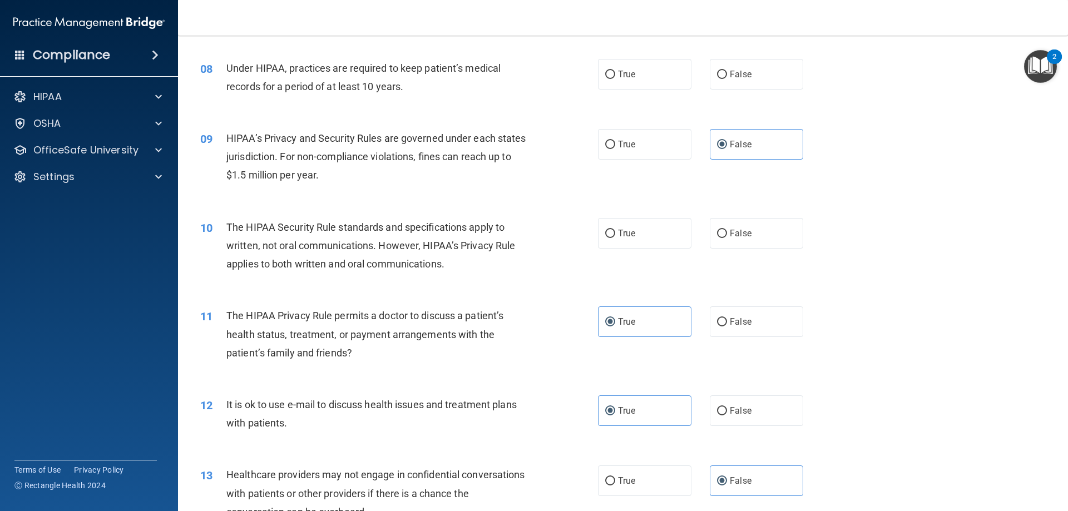
scroll to position [614, 0]
click at [717, 75] on input "False" at bounding box center [722, 75] width 10 height 8
radio input "true"
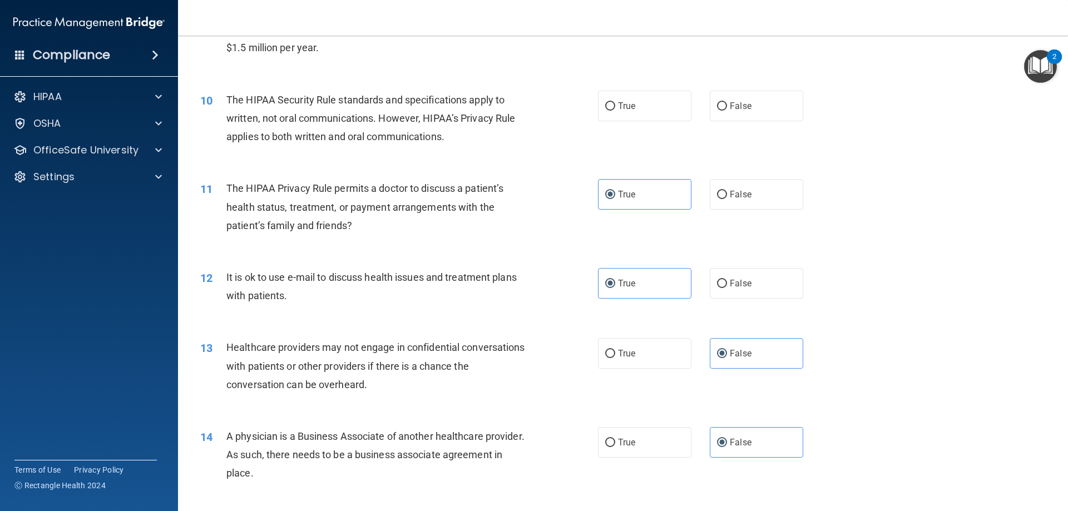
scroll to position [743, 0]
click at [686, 111] on label "True" at bounding box center [644, 104] width 93 height 31
click at [615, 109] on input "True" at bounding box center [610, 105] width 10 height 8
radio input "true"
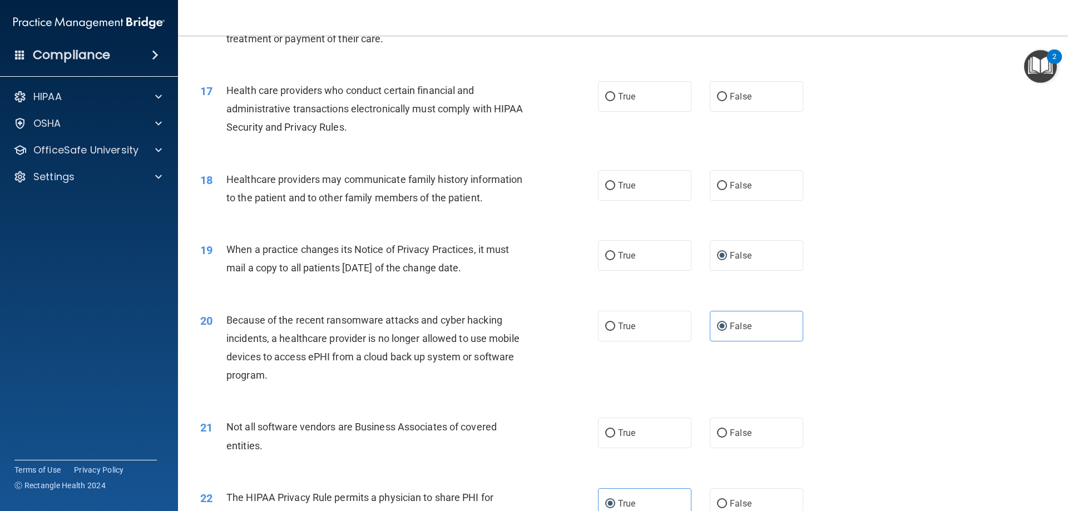
scroll to position [1355, 0]
click at [639, 97] on label "True" at bounding box center [644, 96] width 93 height 31
click at [615, 97] on input "True" at bounding box center [610, 96] width 10 height 8
radio input "true"
click at [710, 181] on label "False" at bounding box center [756, 185] width 93 height 31
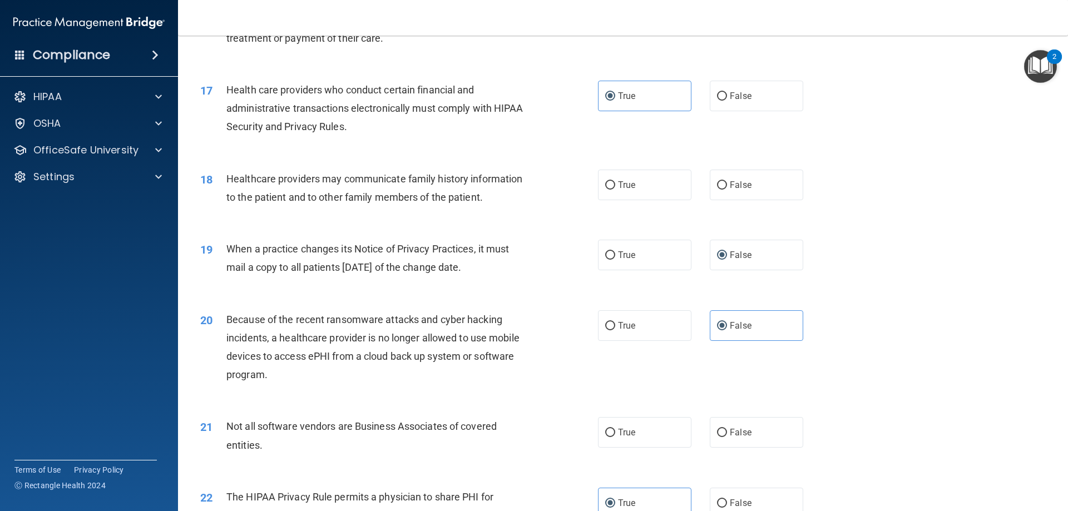
click at [717, 181] on input "False" at bounding box center [722, 185] width 10 height 8
radio input "true"
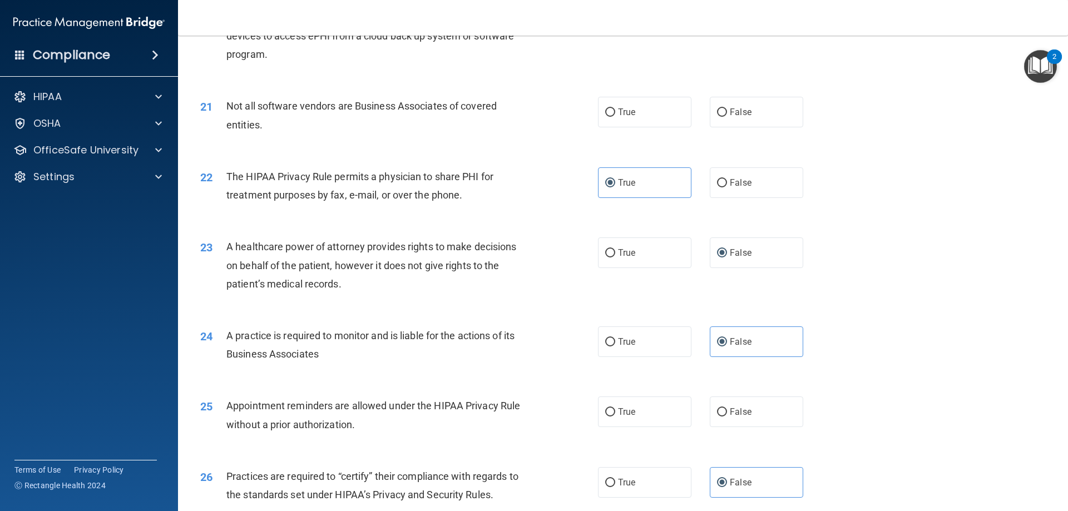
scroll to position [1676, 0]
click at [681, 115] on label "True" at bounding box center [644, 111] width 93 height 31
click at [615, 115] on input "True" at bounding box center [610, 112] width 10 height 8
radio input "true"
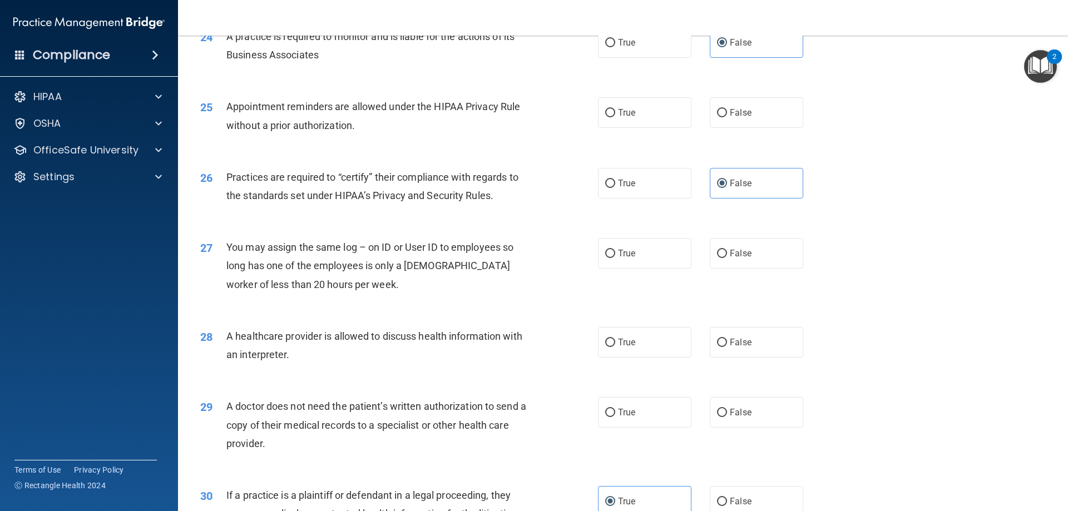
scroll to position [1974, 0]
click at [648, 111] on label "True" at bounding box center [644, 113] width 93 height 31
click at [615, 111] on input "True" at bounding box center [610, 114] width 10 height 8
radio input "true"
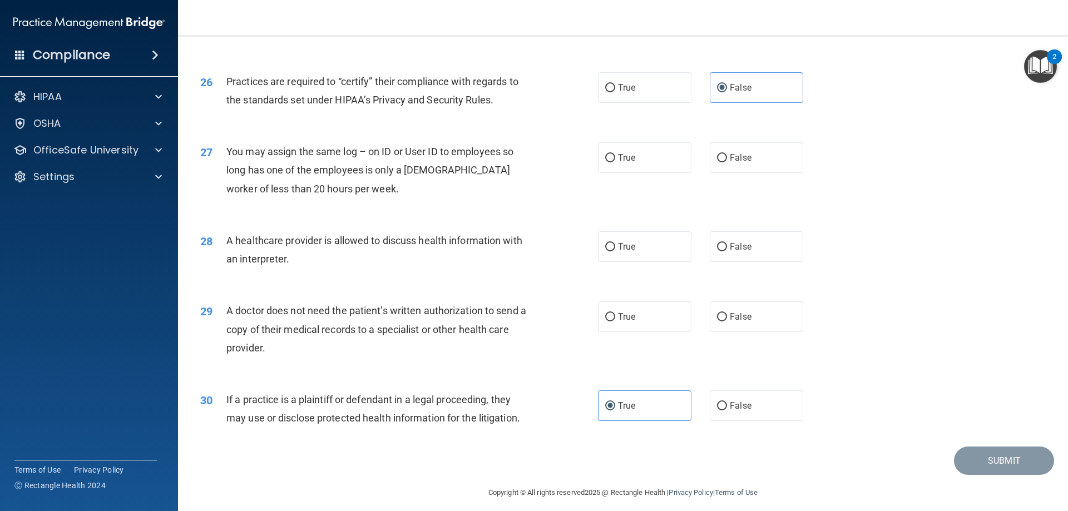
scroll to position [2079, 0]
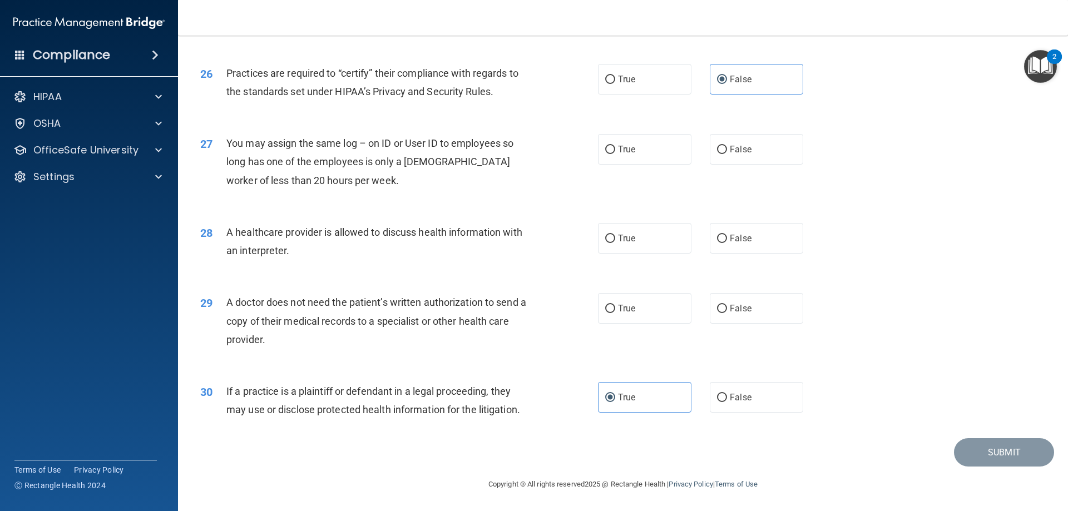
click at [737, 157] on label "False" at bounding box center [756, 149] width 93 height 31
click at [727, 154] on input "False" at bounding box center [722, 150] width 10 height 8
radio input "true"
click at [641, 250] on label "True" at bounding box center [644, 238] width 93 height 31
click at [615, 243] on input "True" at bounding box center [610, 239] width 10 height 8
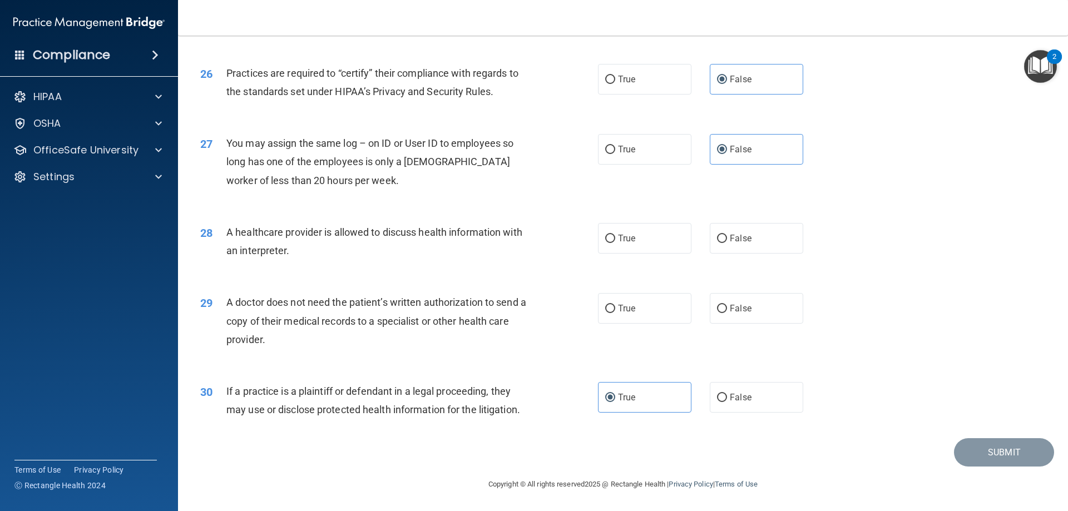
radio input "true"
click at [645, 310] on label "True" at bounding box center [644, 308] width 93 height 31
click at [615, 310] on input "True" at bounding box center [610, 309] width 10 height 8
radio input "true"
click at [964, 462] on button "Submit" at bounding box center [1004, 452] width 100 height 28
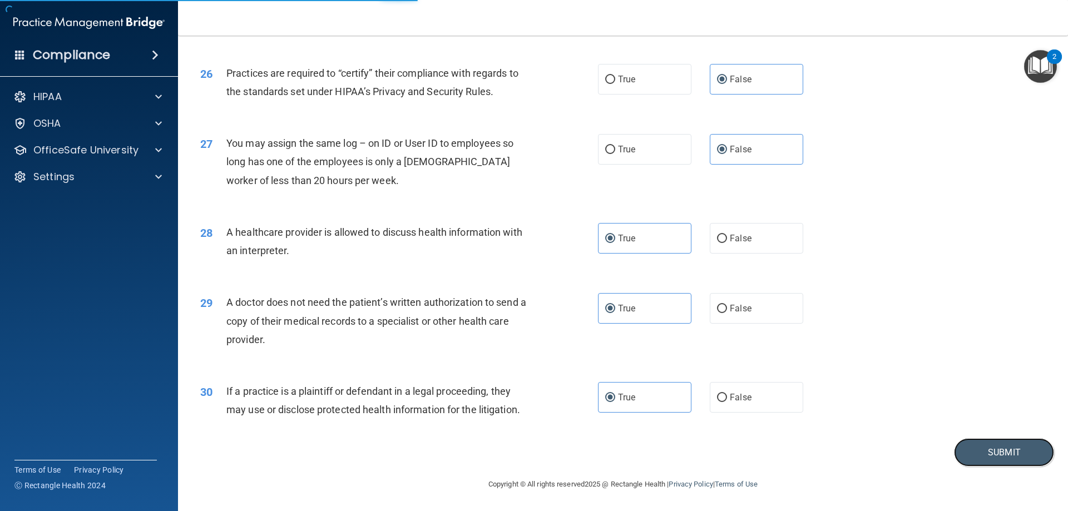
click at [994, 449] on button "Submit" at bounding box center [1004, 452] width 100 height 28
click at [993, 449] on button "Submit" at bounding box center [1004, 452] width 100 height 28
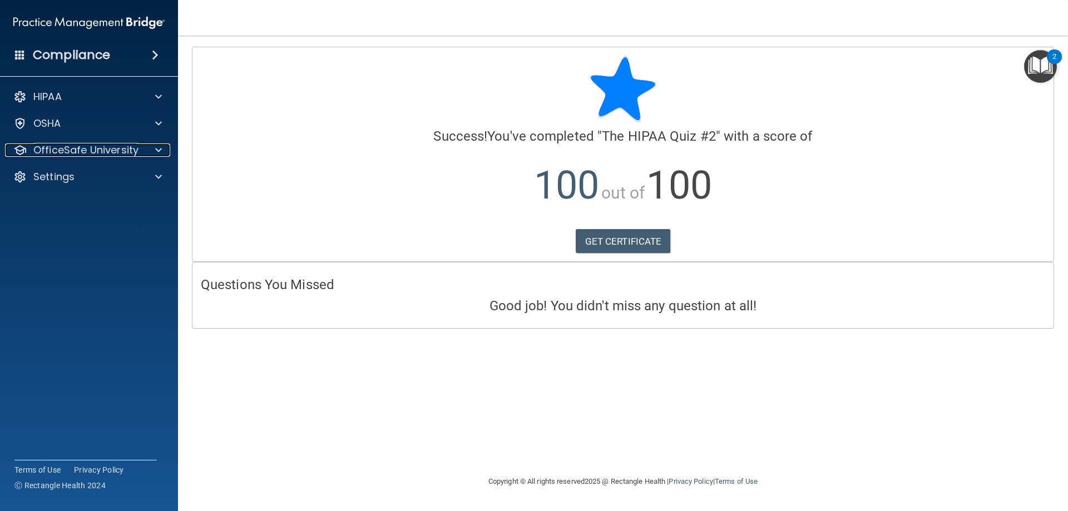
click at [98, 154] on p "OfficeSafe University" at bounding box center [85, 150] width 105 height 13
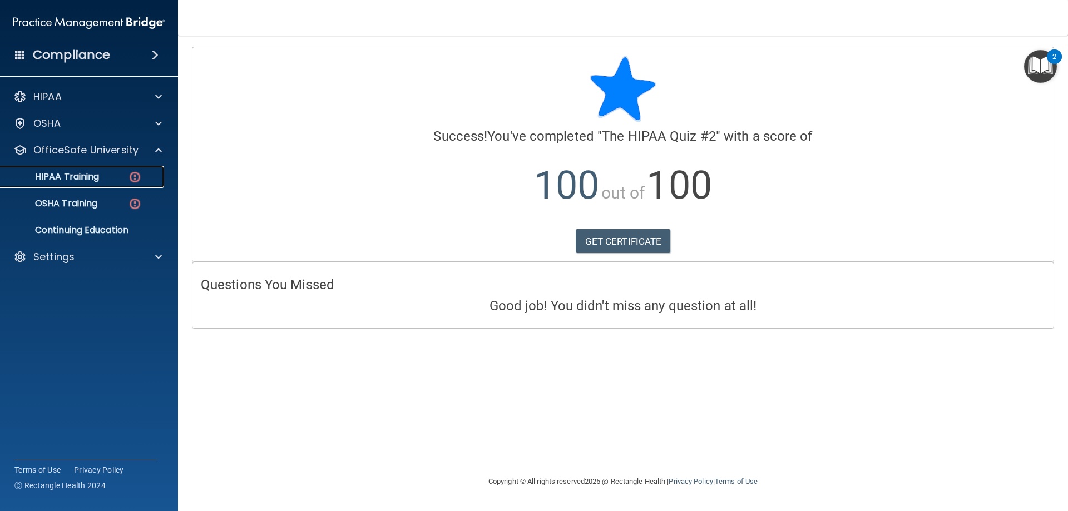
click at [92, 176] on p "HIPAA Training" at bounding box center [53, 176] width 92 height 11
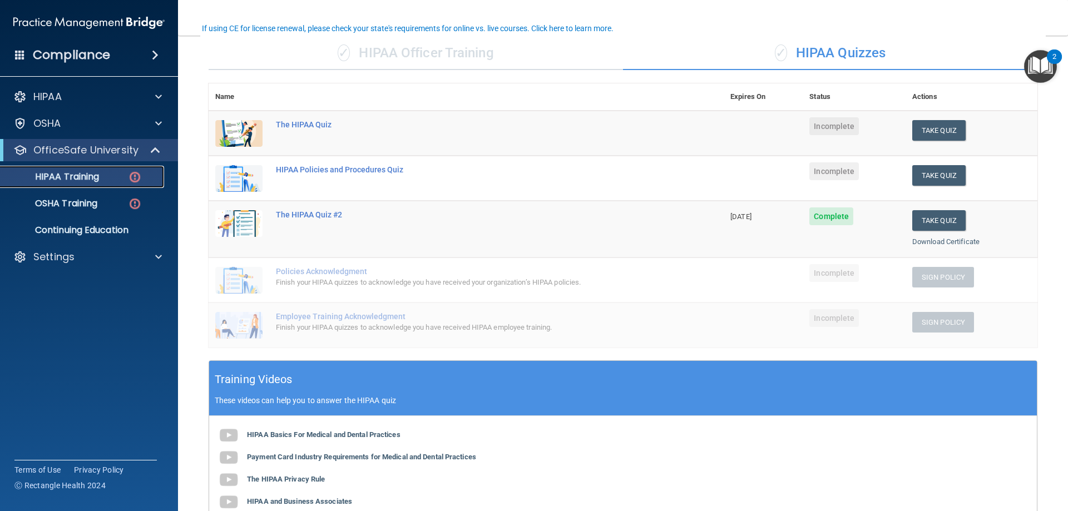
scroll to position [86, 0]
click at [936, 133] on button "Take Quiz" at bounding box center [939, 130] width 53 height 21
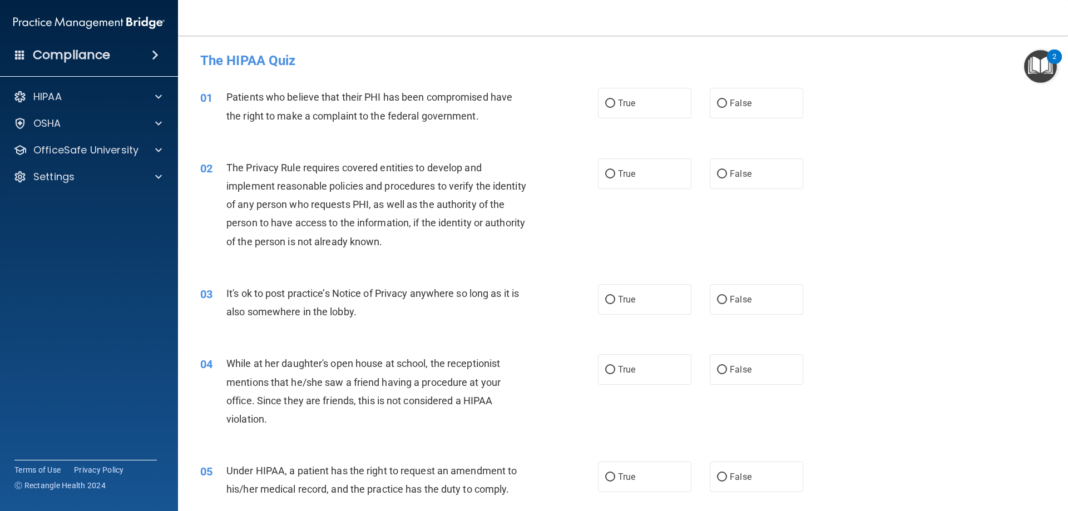
click at [91, 159] on div "OfficeSafe University" at bounding box center [89, 150] width 179 height 22
click at [82, 156] on p "OfficeSafe University" at bounding box center [85, 150] width 105 height 13
click at [84, 176] on p "HIPAA Training" at bounding box center [53, 176] width 92 height 11
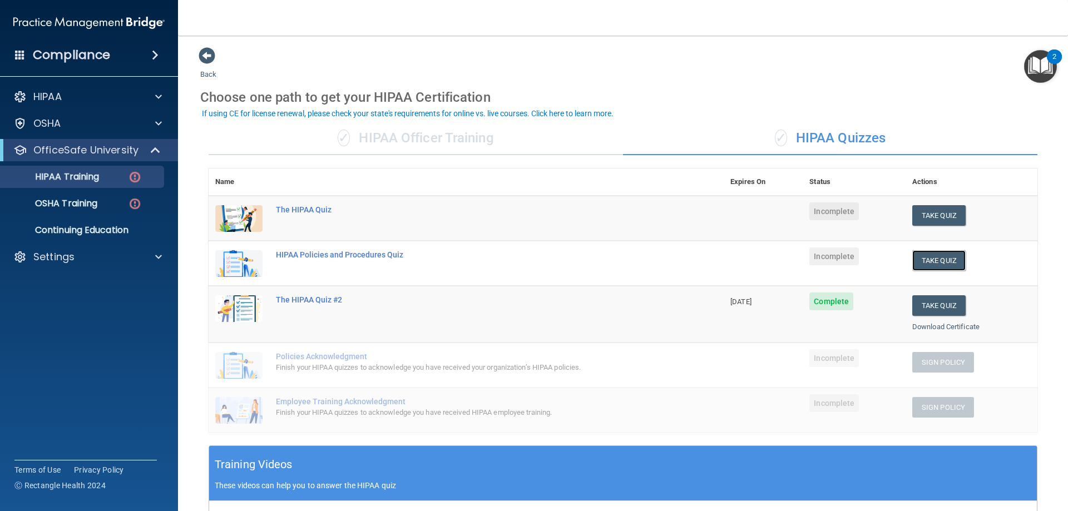
drag, startPoint x: 937, startPoint y: 267, endPoint x: 944, endPoint y: 260, distance: 9.4
click at [944, 260] on button "Take Quiz" at bounding box center [939, 260] width 53 height 21
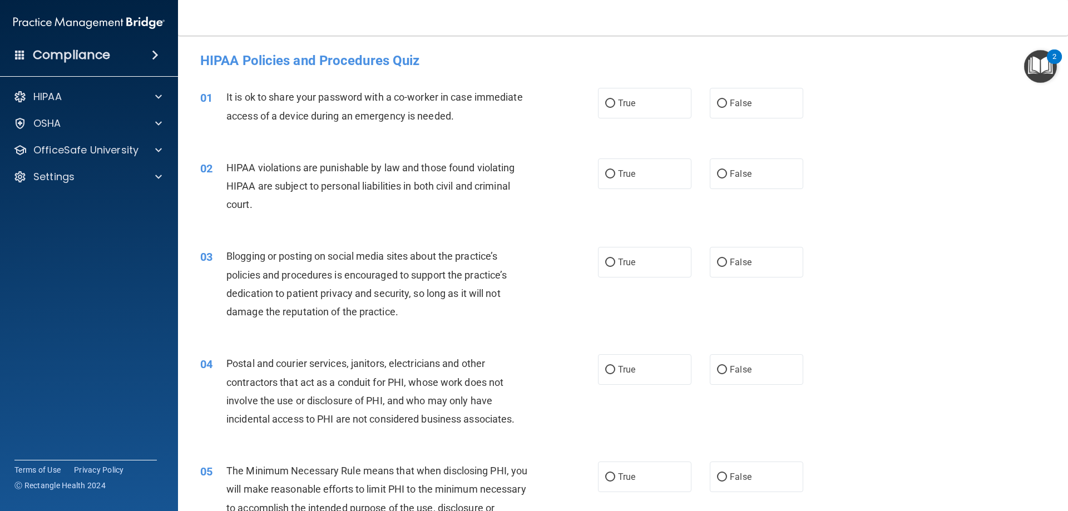
click at [717, 106] on input "False" at bounding box center [722, 104] width 10 height 8
radio input "true"
click at [635, 171] on label "True" at bounding box center [644, 174] width 93 height 31
click at [615, 171] on input "True" at bounding box center [610, 174] width 10 height 8
radio input "true"
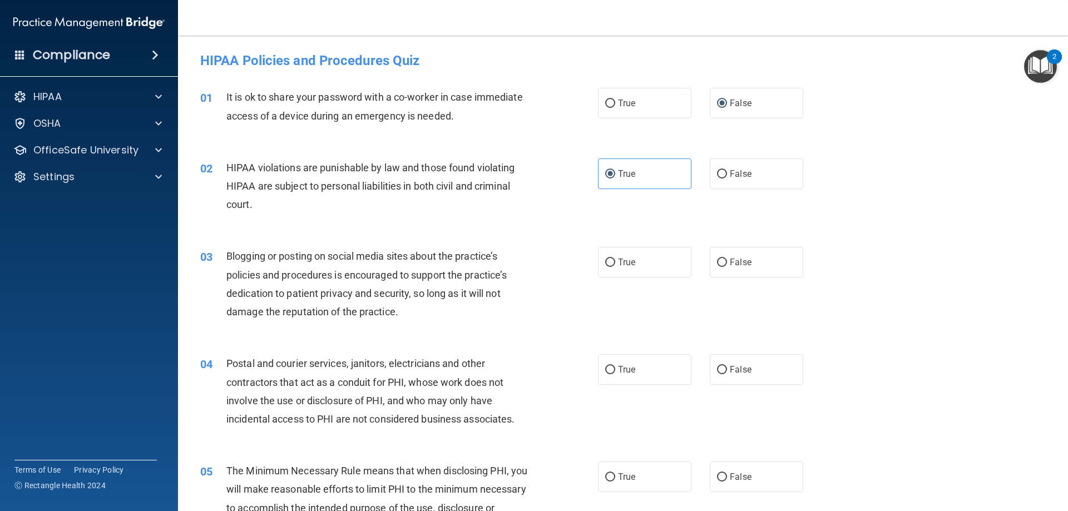
click at [771, 257] on label "False" at bounding box center [756, 262] width 93 height 31
click at [727, 259] on input "False" at bounding box center [722, 263] width 10 height 8
radio input "true"
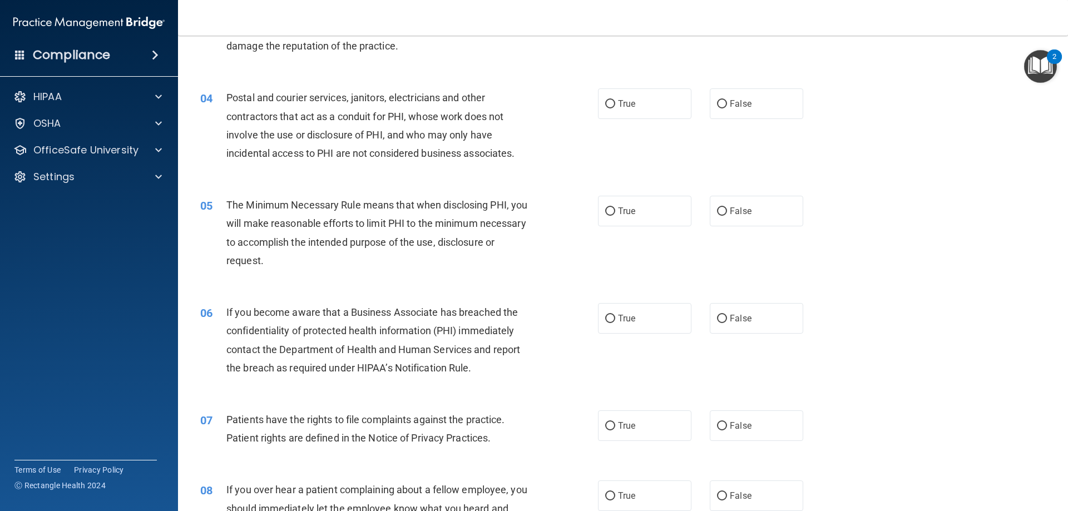
scroll to position [268, 0]
click at [717, 98] on input "False" at bounding box center [722, 102] width 10 height 8
radio input "true"
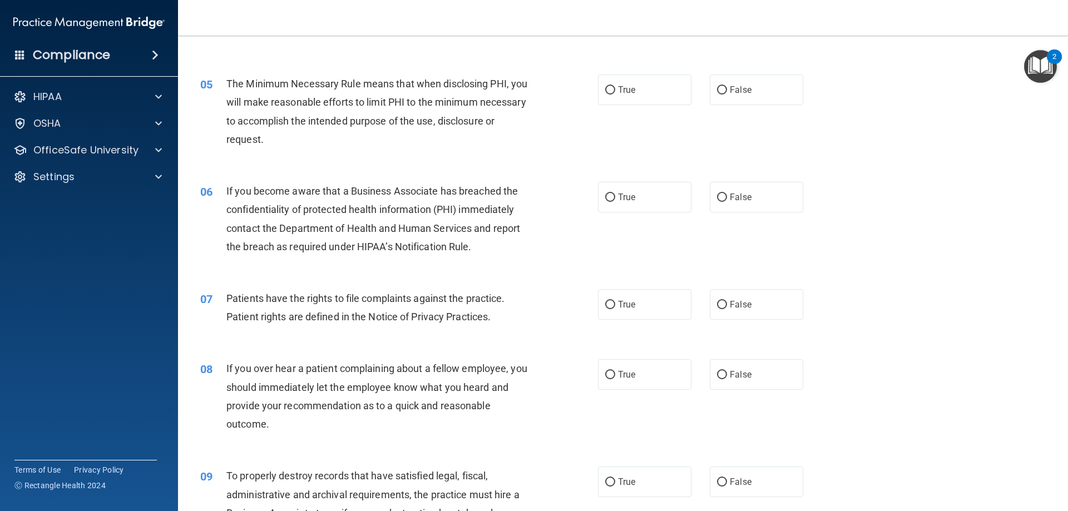
scroll to position [387, 0]
click at [677, 89] on label "True" at bounding box center [644, 90] width 93 height 31
click at [615, 89] on input "True" at bounding box center [610, 91] width 10 height 8
radio input "true"
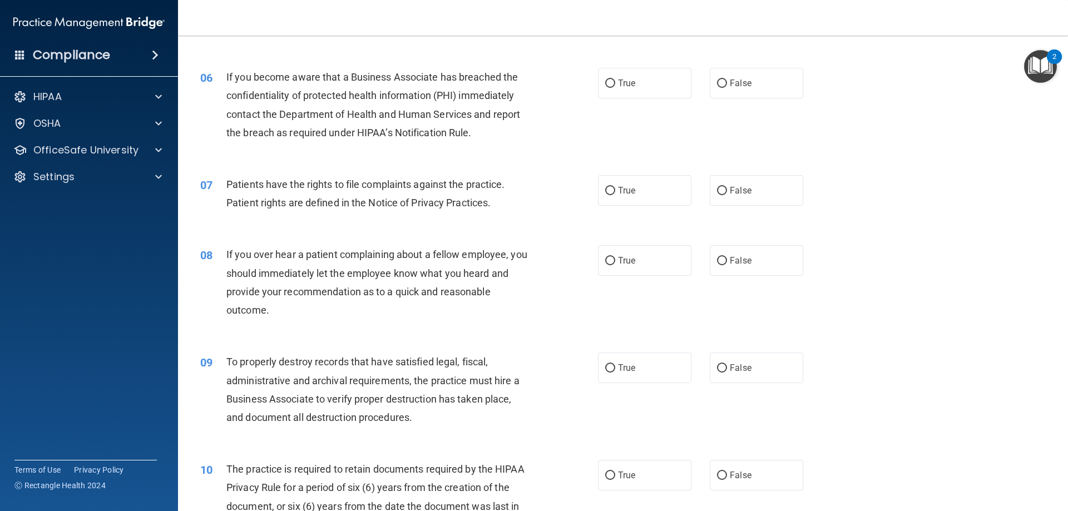
scroll to position [503, 0]
click at [655, 89] on label "True" at bounding box center [644, 81] width 93 height 31
click at [615, 86] on input "True" at bounding box center [610, 82] width 10 height 8
radio input "true"
click at [610, 195] on label "True" at bounding box center [644, 189] width 93 height 31
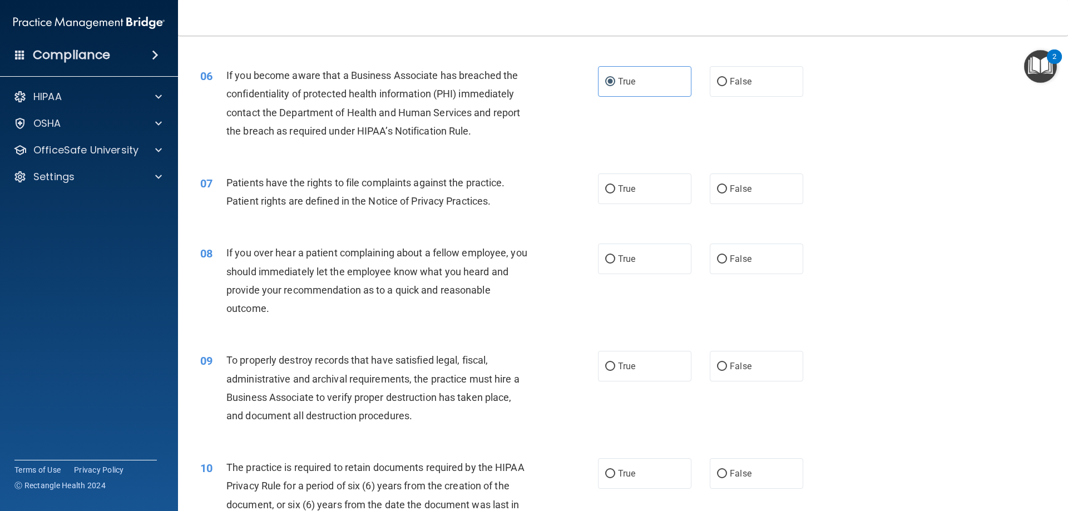
click at [610, 194] on input "True" at bounding box center [610, 189] width 10 height 8
radio input "true"
click at [719, 255] on input "False" at bounding box center [722, 259] width 10 height 8
radio input "true"
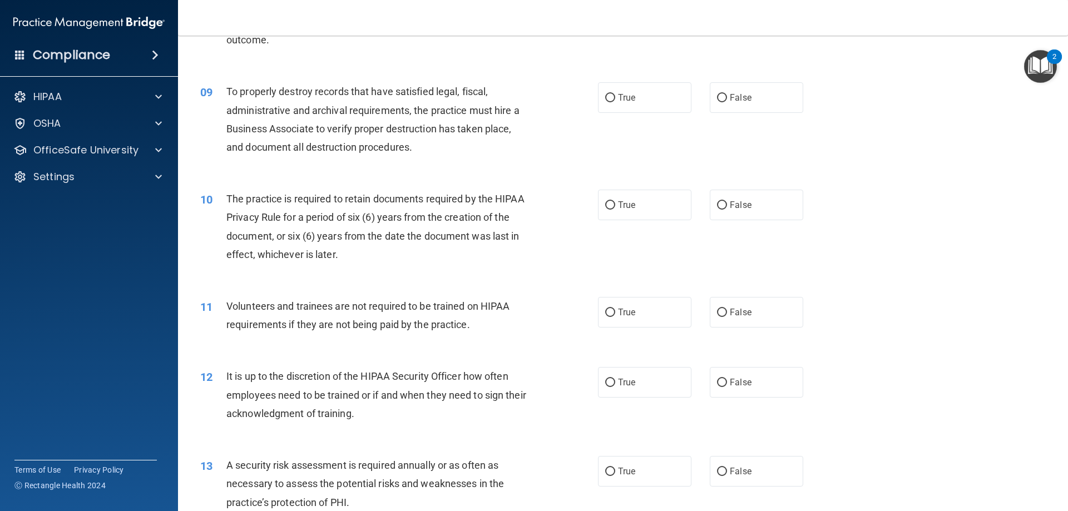
scroll to position [776, 0]
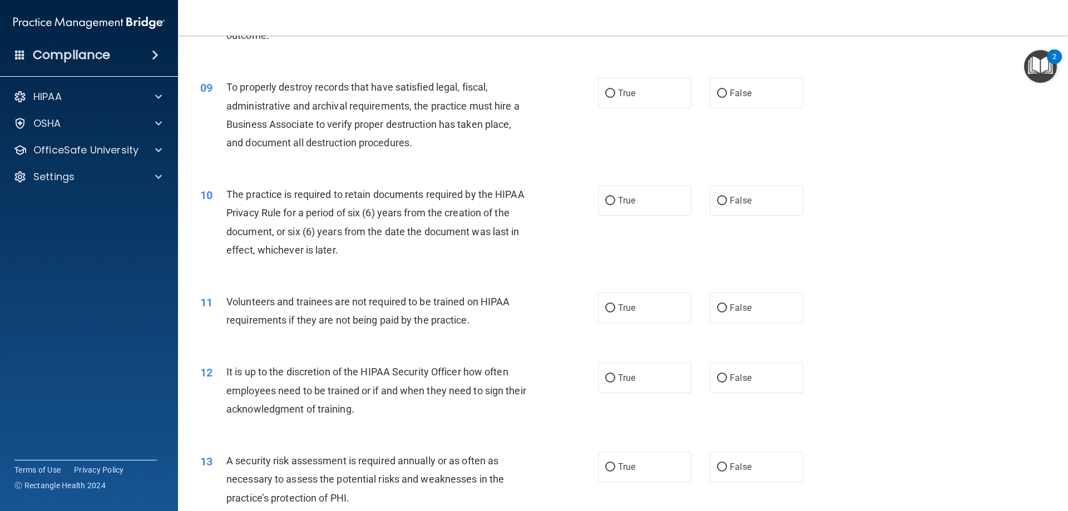
click at [653, 109] on label "True" at bounding box center [644, 93] width 93 height 31
click at [615, 98] on input "True" at bounding box center [610, 94] width 10 height 8
radio input "true"
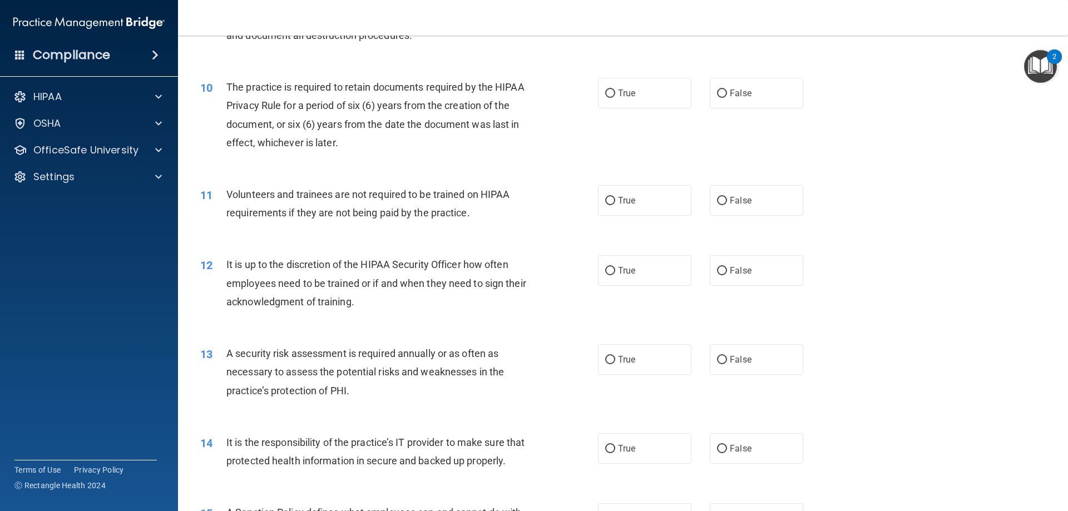
scroll to position [889, 0]
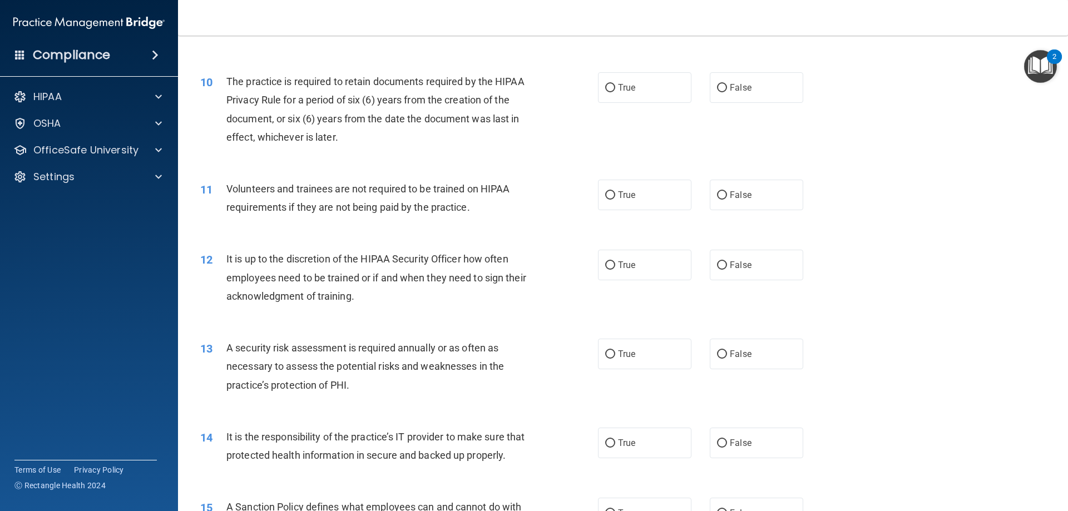
drag, startPoint x: 624, startPoint y: 82, endPoint x: 601, endPoint y: 92, distance: 24.9
click at [605, 92] on input "True" at bounding box center [610, 88] width 10 height 8
radio input "true"
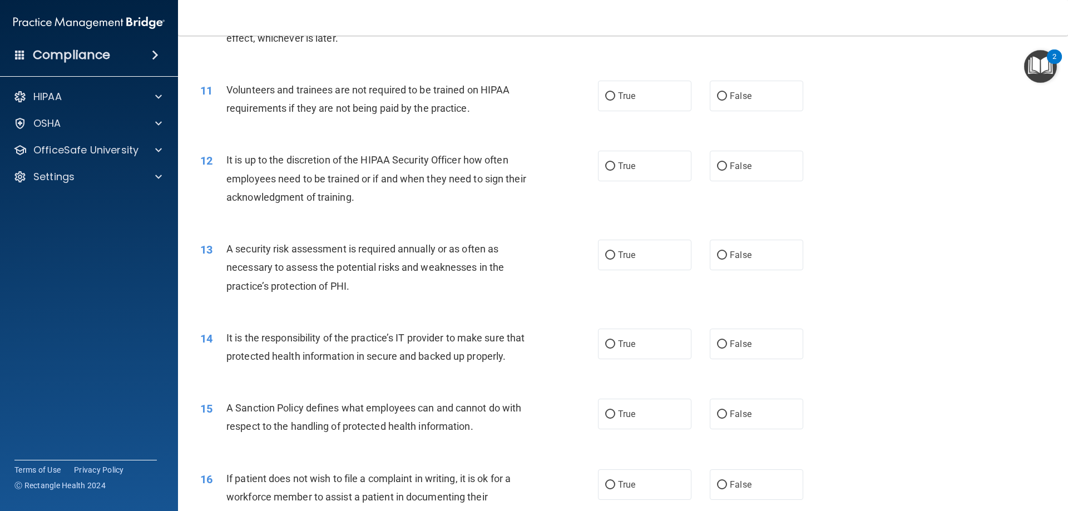
scroll to position [1004, 0]
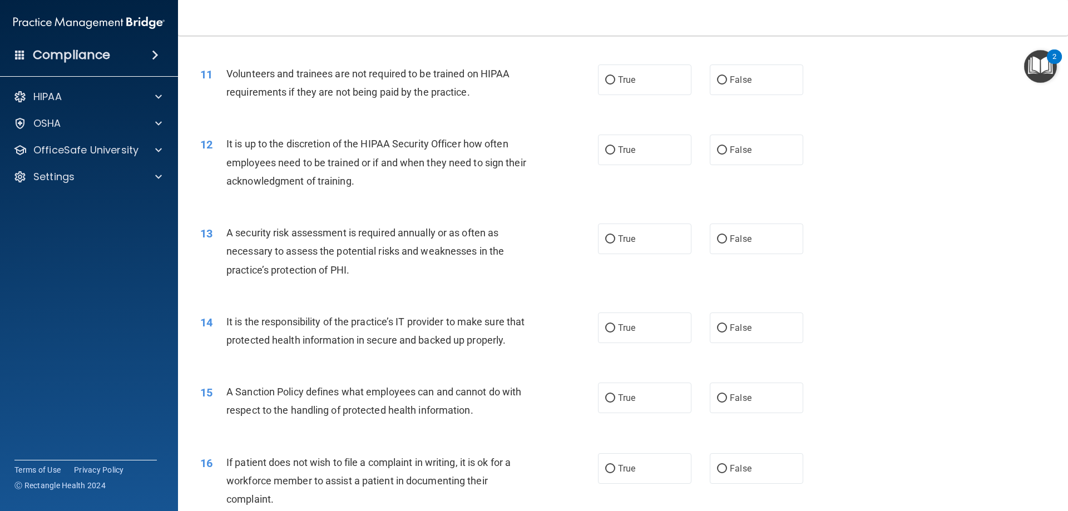
click at [773, 78] on label "False" at bounding box center [756, 80] width 93 height 31
click at [727, 78] on input "False" at bounding box center [722, 80] width 10 height 8
radio input "true"
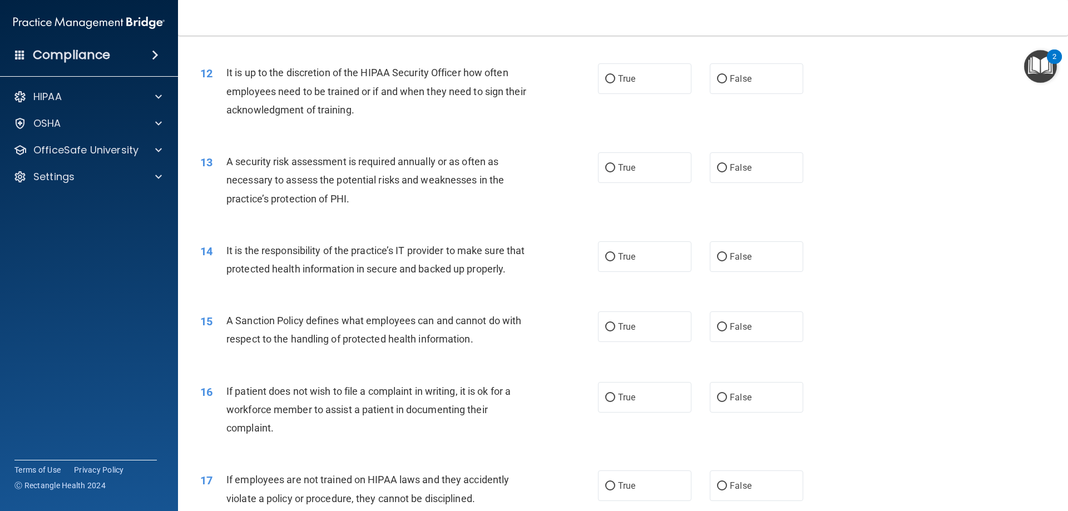
scroll to position [1077, 0]
click at [629, 82] on span "True" at bounding box center [626, 77] width 17 height 11
click at [615, 82] on input "True" at bounding box center [610, 78] width 10 height 8
radio input "true"
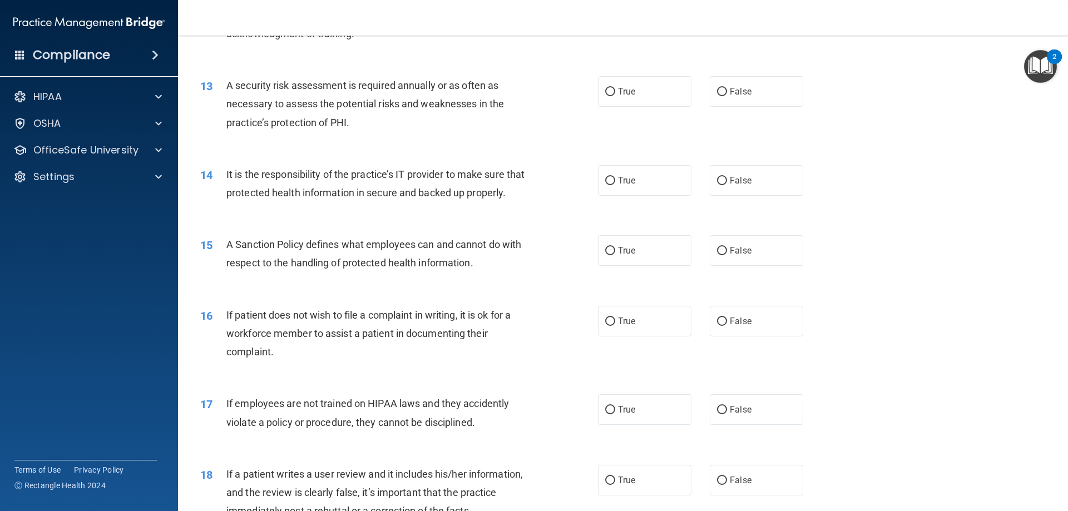
scroll to position [1156, 0]
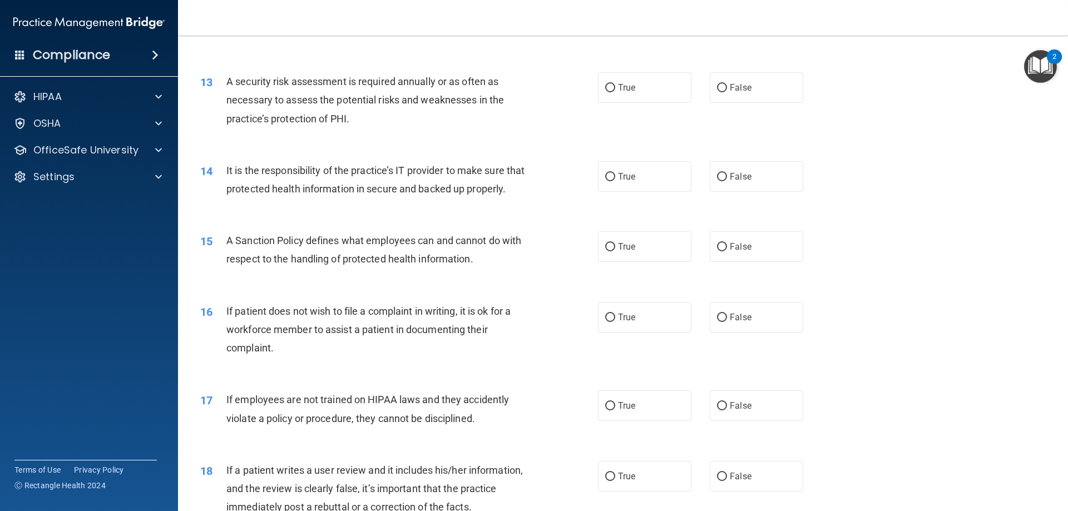
click at [603, 98] on label "True" at bounding box center [644, 87] width 93 height 31
click at [605, 92] on input "True" at bounding box center [610, 88] width 10 height 8
radio input "true"
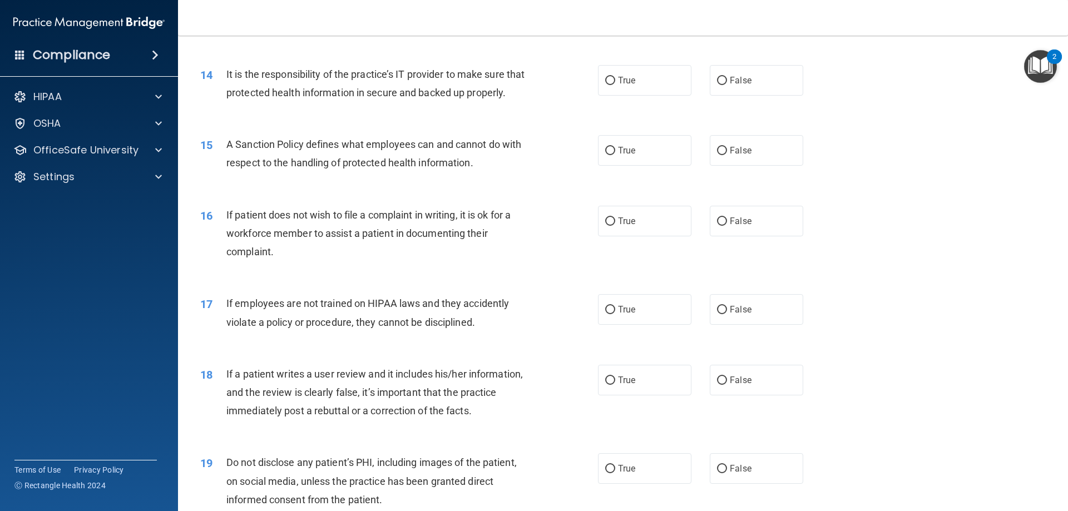
scroll to position [1253, 0]
click at [623, 78] on span "True" at bounding box center [626, 80] width 17 height 11
click at [615, 78] on input "True" at bounding box center [610, 80] width 10 height 8
radio input "true"
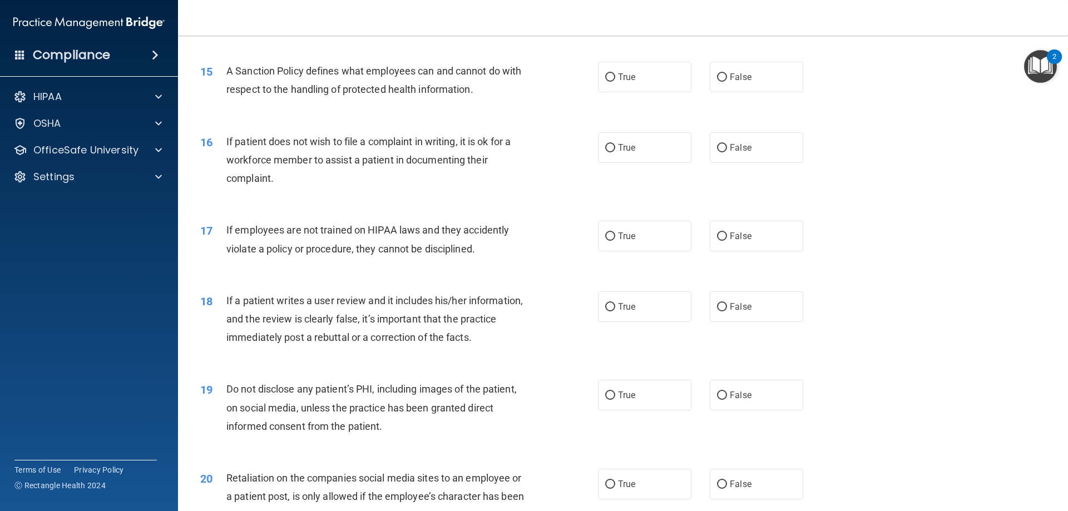
scroll to position [1339, 0]
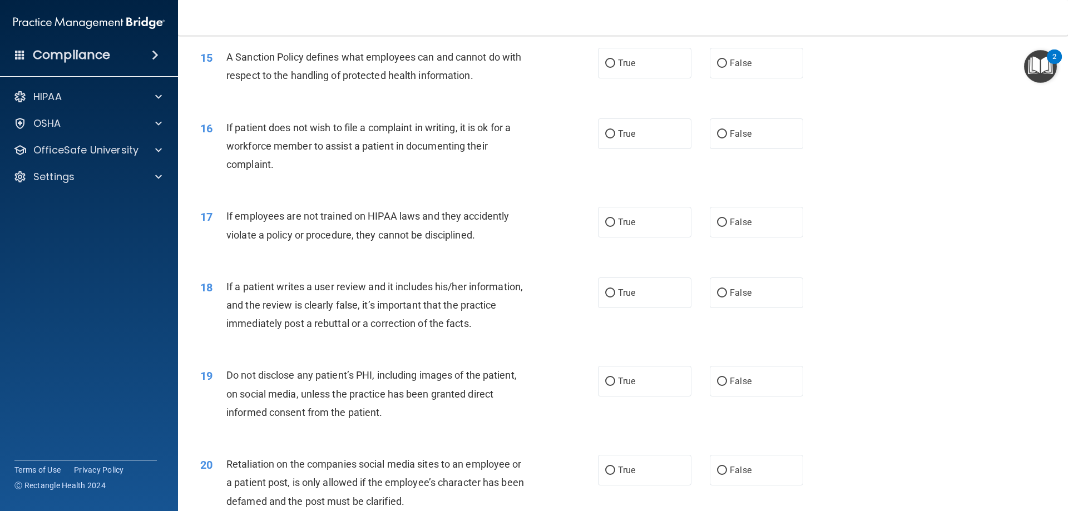
click at [605, 68] on input "True" at bounding box center [610, 64] width 10 height 8
radio input "true"
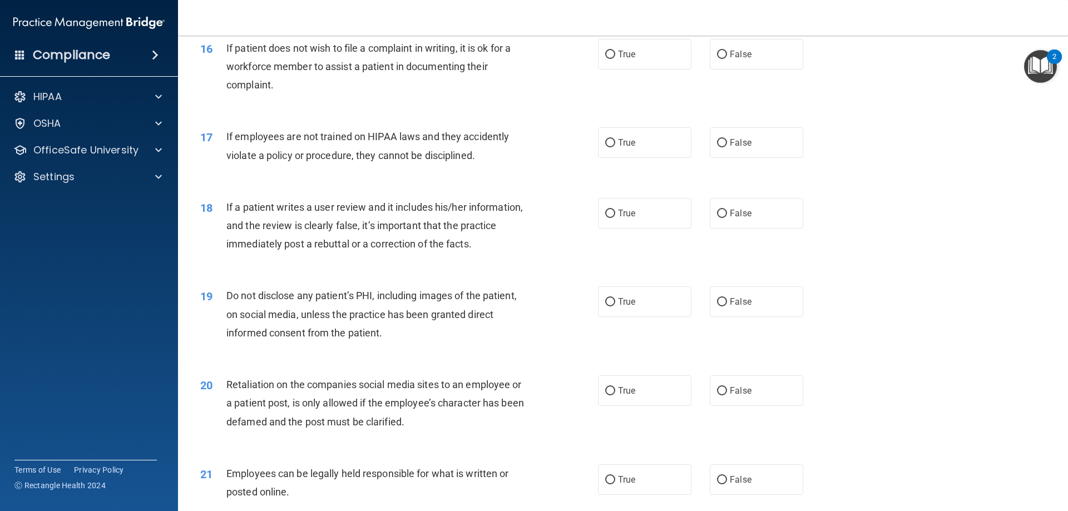
scroll to position [1423, 0]
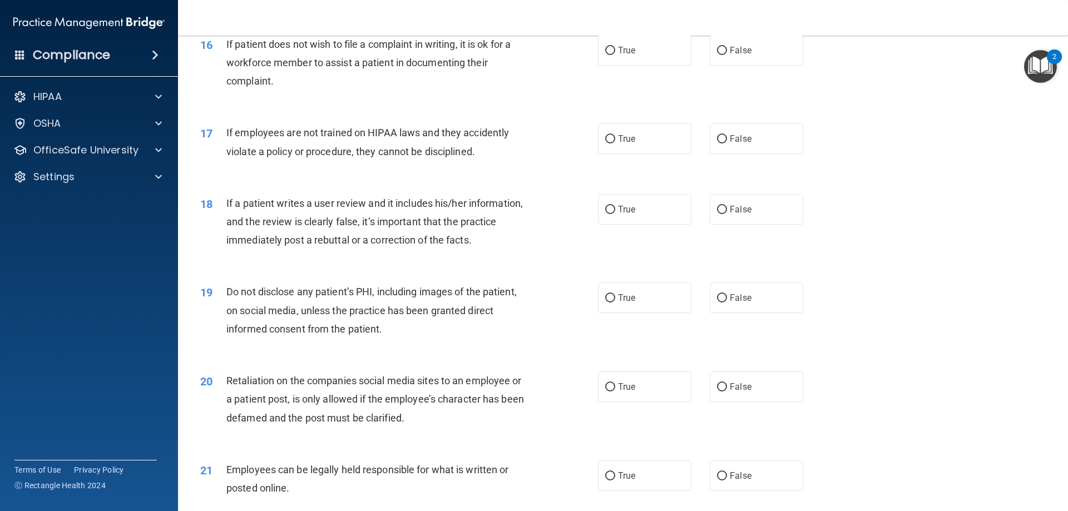
click at [653, 66] on label "True" at bounding box center [644, 50] width 93 height 31
click at [615, 55] on input "True" at bounding box center [610, 51] width 10 height 8
radio input "true"
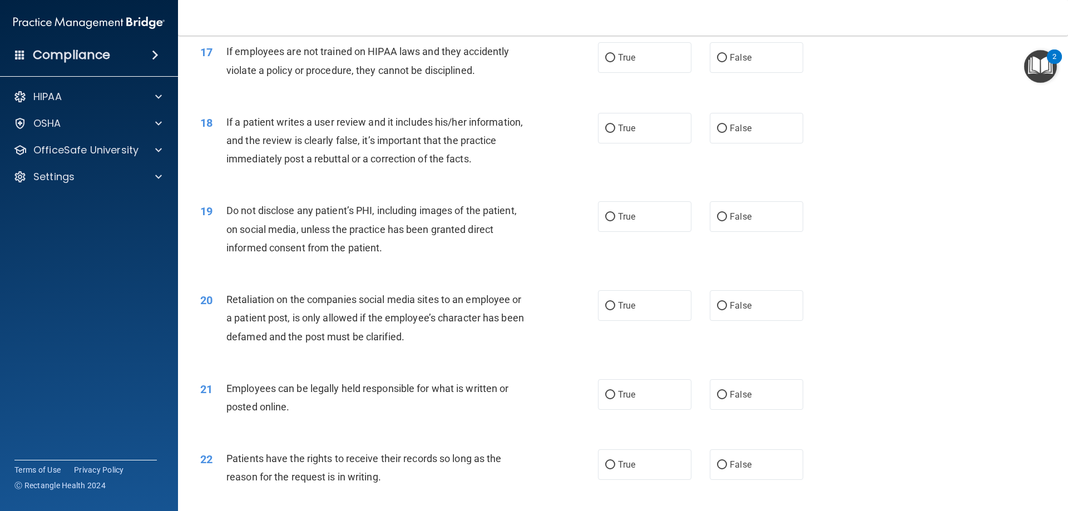
scroll to position [1505, 0]
click at [717, 61] on input "False" at bounding box center [722, 57] width 10 height 8
radio input "true"
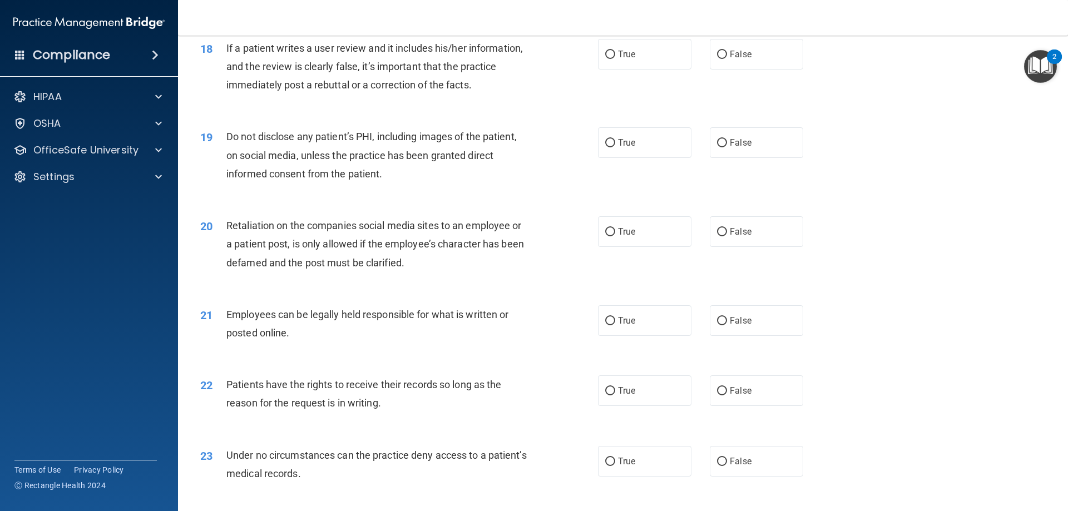
scroll to position [1580, 0]
click at [712, 68] on label "False" at bounding box center [756, 52] width 93 height 31
click at [717, 57] on input "False" at bounding box center [722, 53] width 10 height 8
radio input "true"
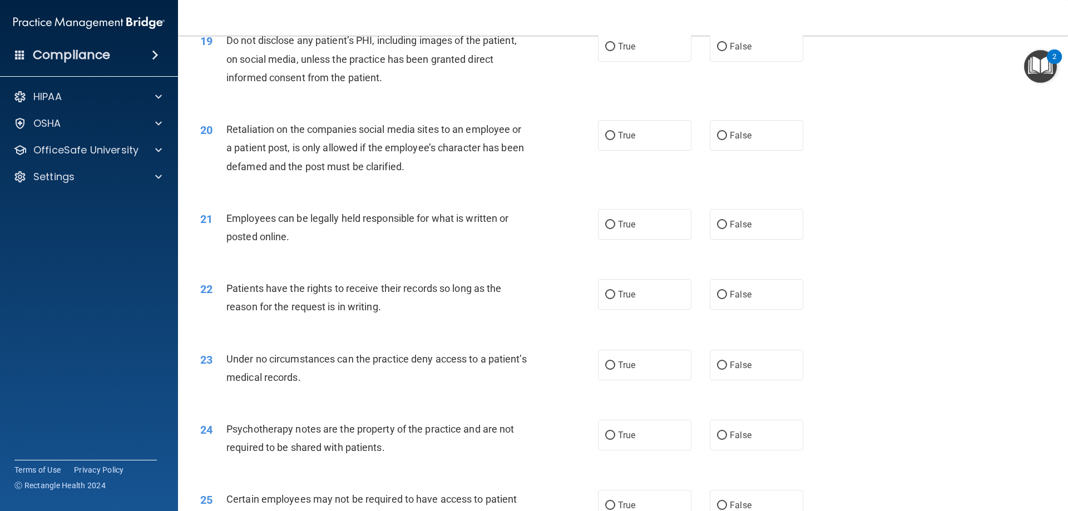
scroll to position [1674, 0]
click at [649, 62] on label "True" at bounding box center [644, 47] width 93 height 31
click at [615, 52] on input "True" at bounding box center [610, 47] width 10 height 8
radio input "true"
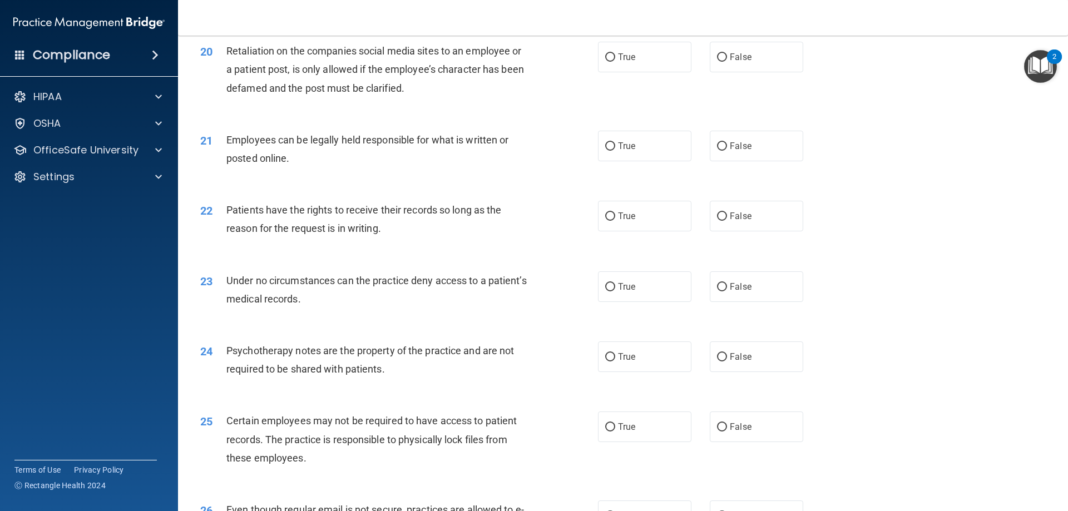
scroll to position [1754, 0]
click at [757, 70] on label "False" at bounding box center [756, 56] width 93 height 31
click at [727, 61] on input "False" at bounding box center [722, 56] width 10 height 8
radio input "true"
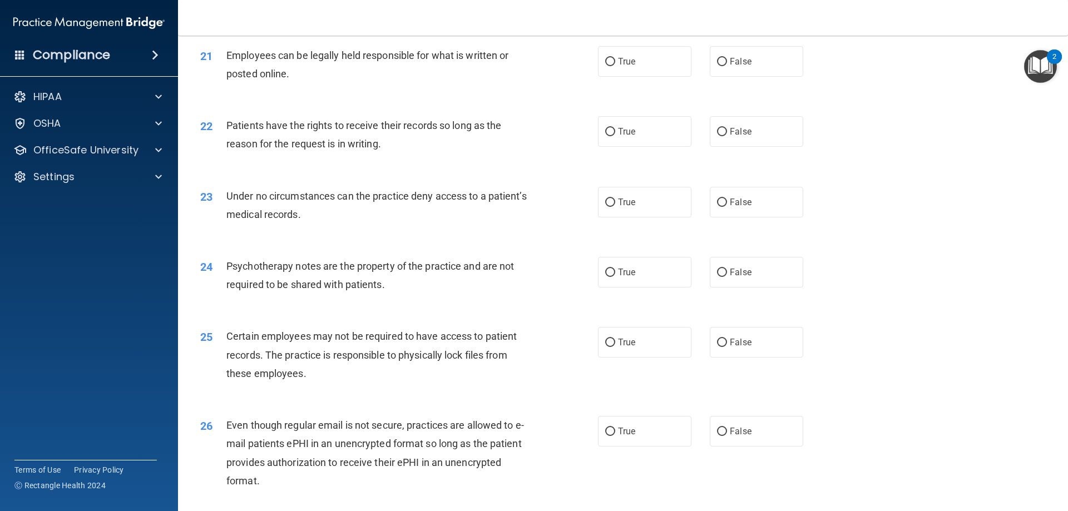
scroll to position [1838, 0]
click at [633, 76] on label "True" at bounding box center [644, 61] width 93 height 31
click at [615, 66] on input "True" at bounding box center [610, 61] width 10 height 8
radio input "true"
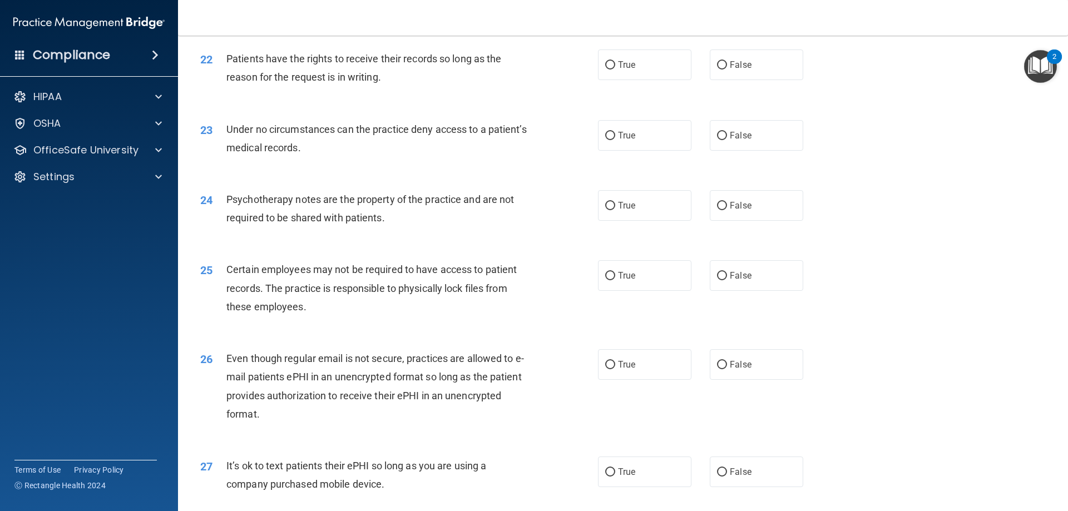
scroll to position [1905, 0]
click at [682, 79] on label "True" at bounding box center [644, 63] width 93 height 31
click at [615, 68] on input "True" at bounding box center [610, 64] width 10 height 8
radio input "true"
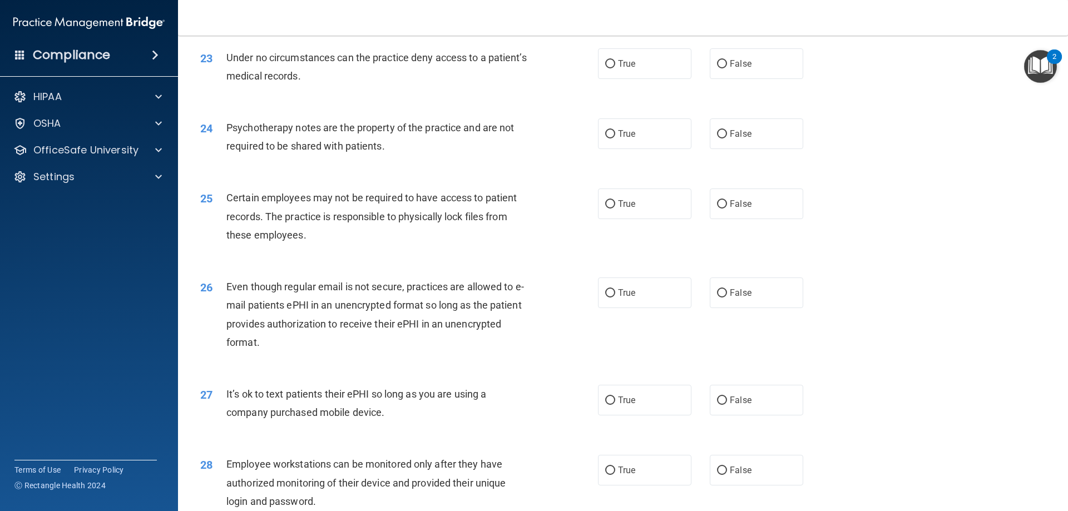
scroll to position [1976, 0]
click at [637, 78] on label "True" at bounding box center [644, 63] width 93 height 31
click at [615, 68] on input "True" at bounding box center [610, 64] width 10 height 8
radio input "true"
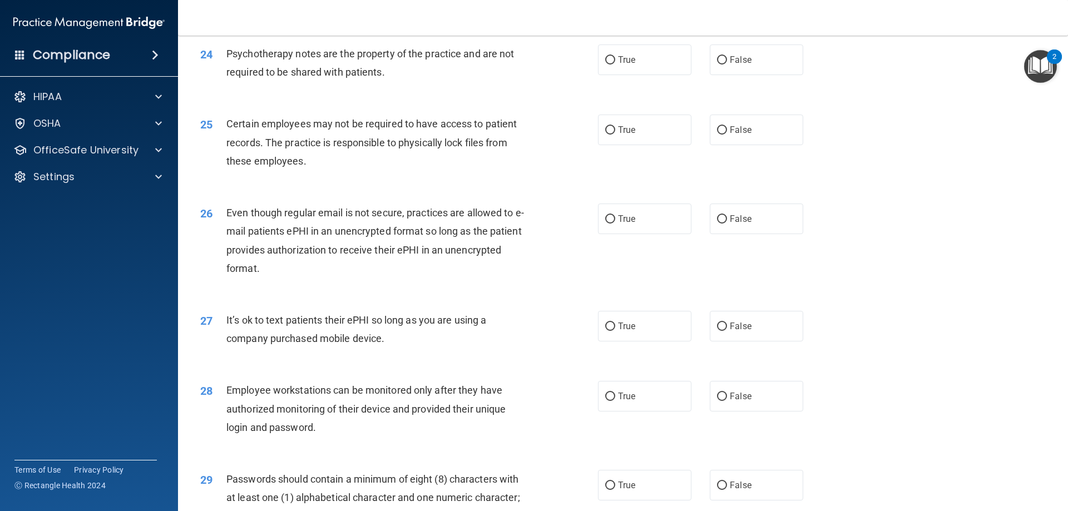
scroll to position [2050, 0]
click at [744, 75] on label "False" at bounding box center [756, 59] width 93 height 31
click at [727, 64] on input "False" at bounding box center [722, 60] width 10 height 8
radio input "true"
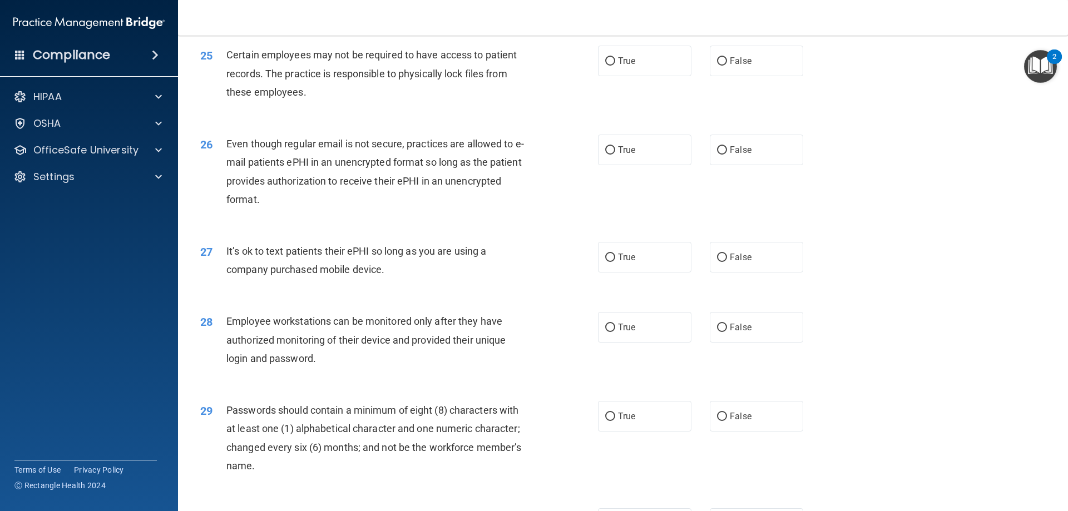
scroll to position [2118, 0]
click at [711, 77] on label "False" at bounding box center [756, 61] width 93 height 31
click at [717, 66] on input "False" at bounding box center [722, 62] width 10 height 8
radio input "true"
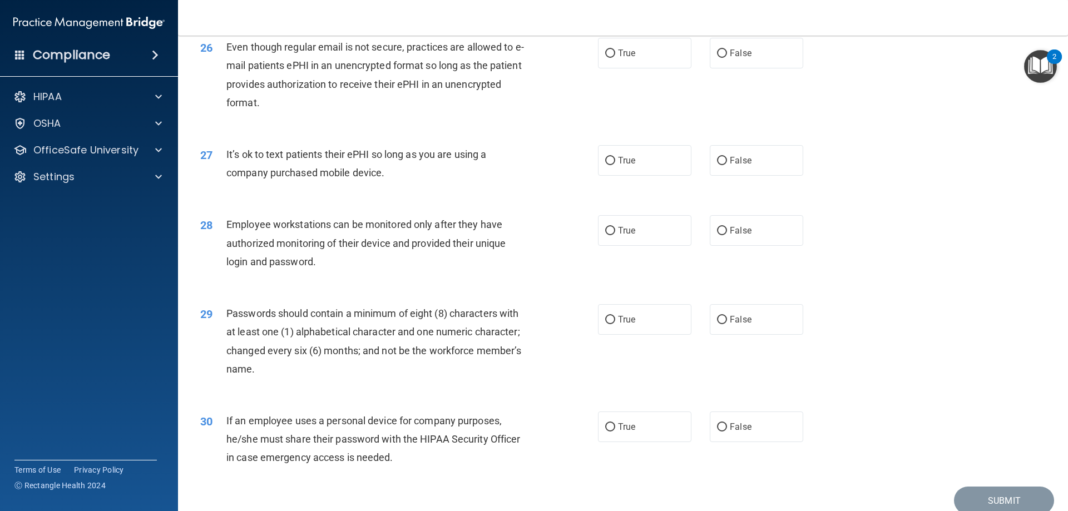
scroll to position [2217, 0]
click at [655, 59] on label "True" at bounding box center [644, 52] width 93 height 31
click at [615, 57] on input "True" at bounding box center [610, 52] width 10 height 8
radio input "true"
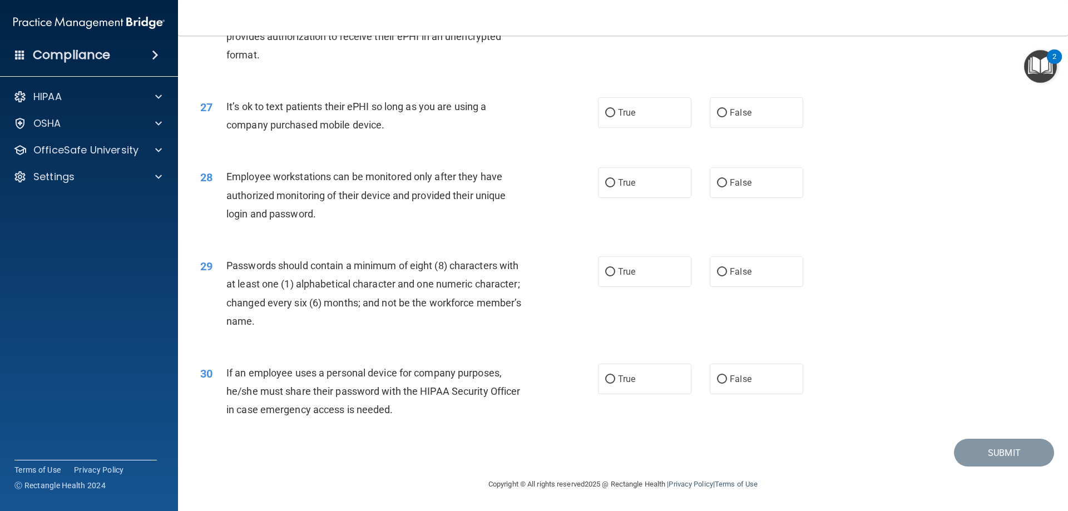
scroll to position [2282, 0]
click at [710, 117] on label "False" at bounding box center [756, 112] width 93 height 31
click at [717, 117] on input "False" at bounding box center [722, 113] width 10 height 8
radio input "true"
click at [663, 121] on label "True" at bounding box center [644, 112] width 93 height 31
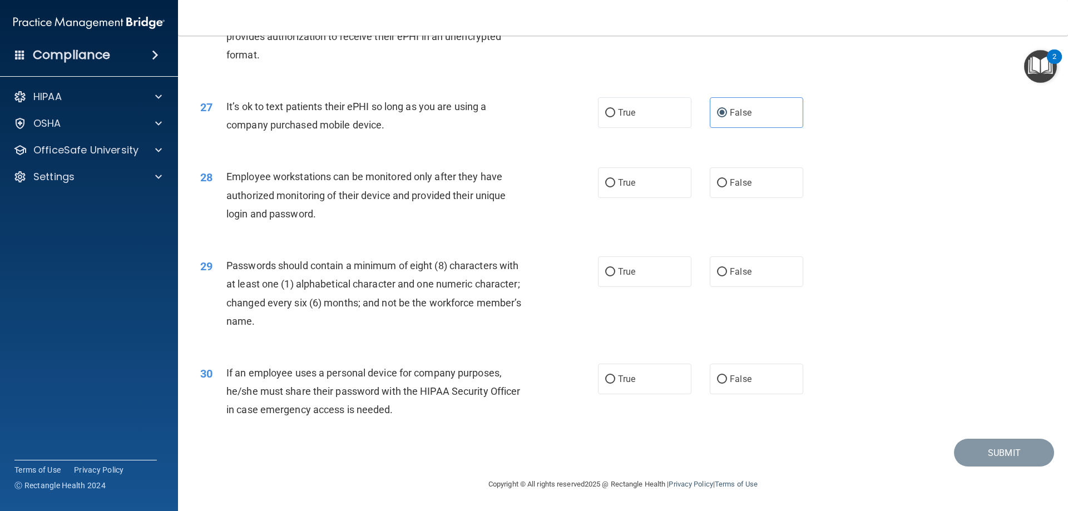
click at [615, 117] on input "True" at bounding box center [610, 113] width 10 height 8
radio input "true"
radio input "false"
click at [717, 183] on input "False" at bounding box center [722, 183] width 10 height 8
radio input "true"
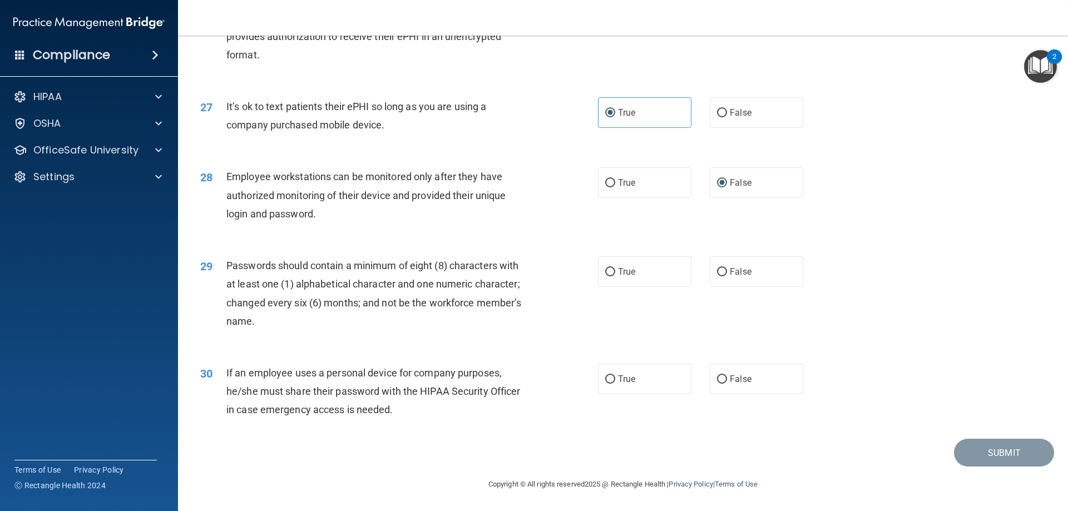
click at [660, 178] on label "True" at bounding box center [644, 182] width 93 height 31
click at [615, 179] on input "True" at bounding box center [610, 183] width 10 height 8
radio input "true"
radio input "false"
click at [600, 279] on label "True" at bounding box center [644, 272] width 93 height 31
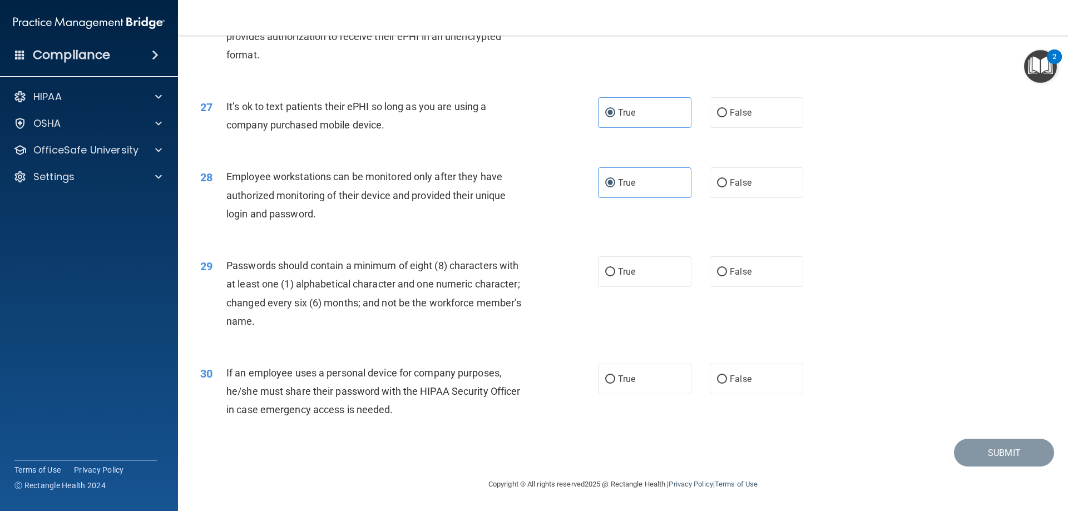
click at [605, 277] on input "True" at bounding box center [610, 272] width 10 height 8
radio input "true"
click at [620, 376] on span "True" at bounding box center [626, 379] width 17 height 11
click at [615, 376] on input "True" at bounding box center [610, 380] width 10 height 8
radio input "true"
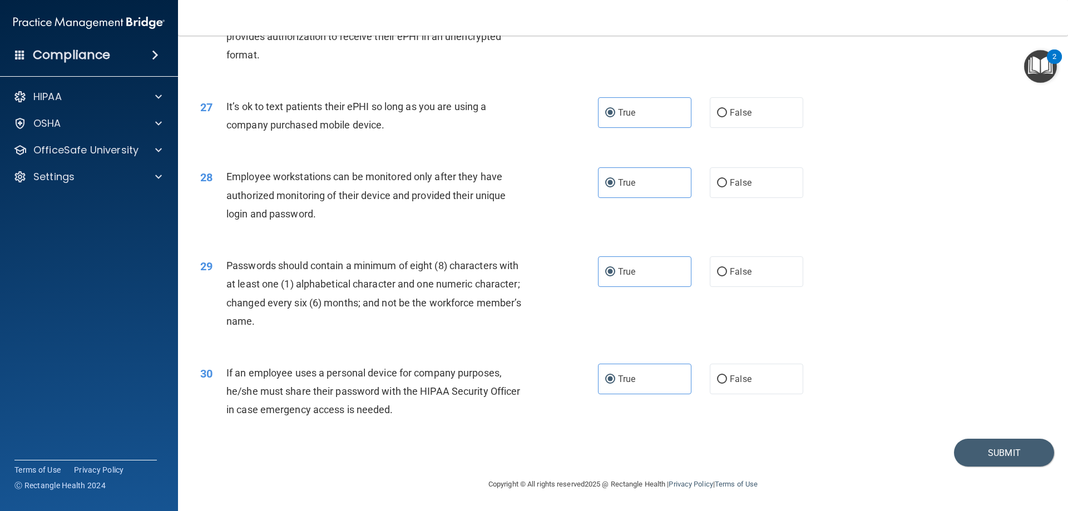
click at [710, 386] on label "False" at bounding box center [756, 379] width 93 height 31
click at [717, 384] on input "False" at bounding box center [722, 380] width 10 height 8
radio input "true"
radio input "false"
click at [969, 455] on button "Submit" at bounding box center [1004, 453] width 100 height 28
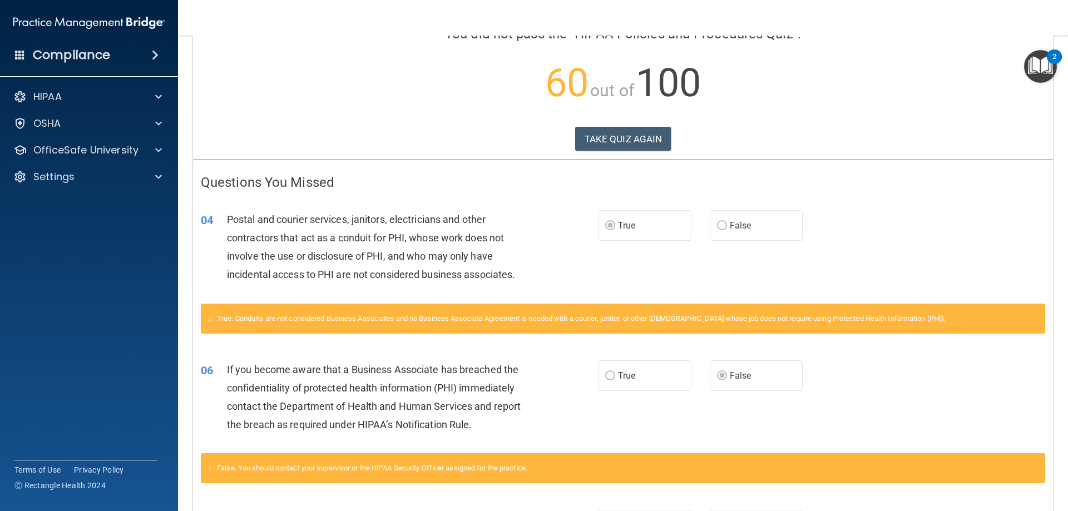
scroll to position [43, 0]
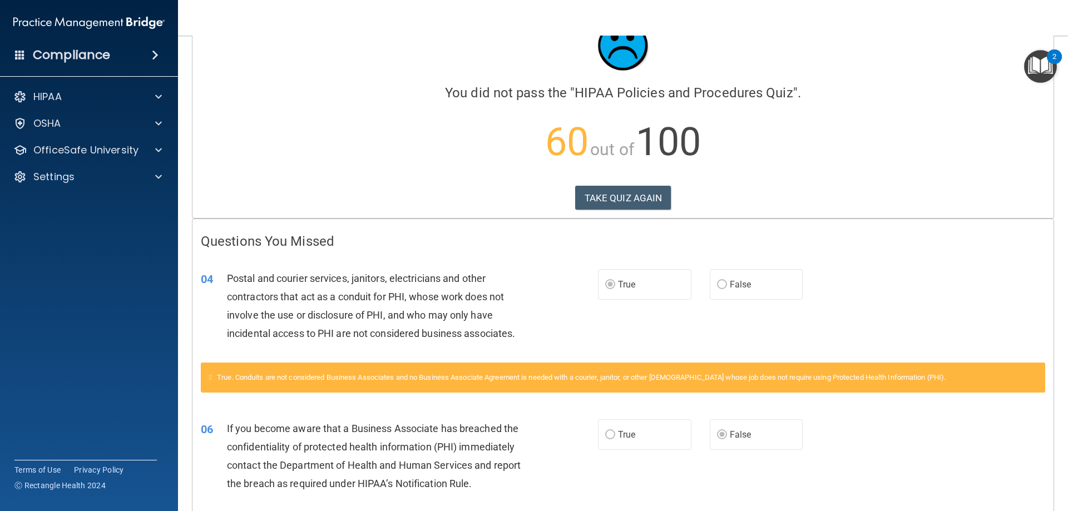
drag, startPoint x: 65, startPoint y: 61, endPoint x: 34, endPoint y: 57, distance: 30.9
click at [34, 57] on h4 "Compliance" at bounding box center [71, 55] width 77 height 16
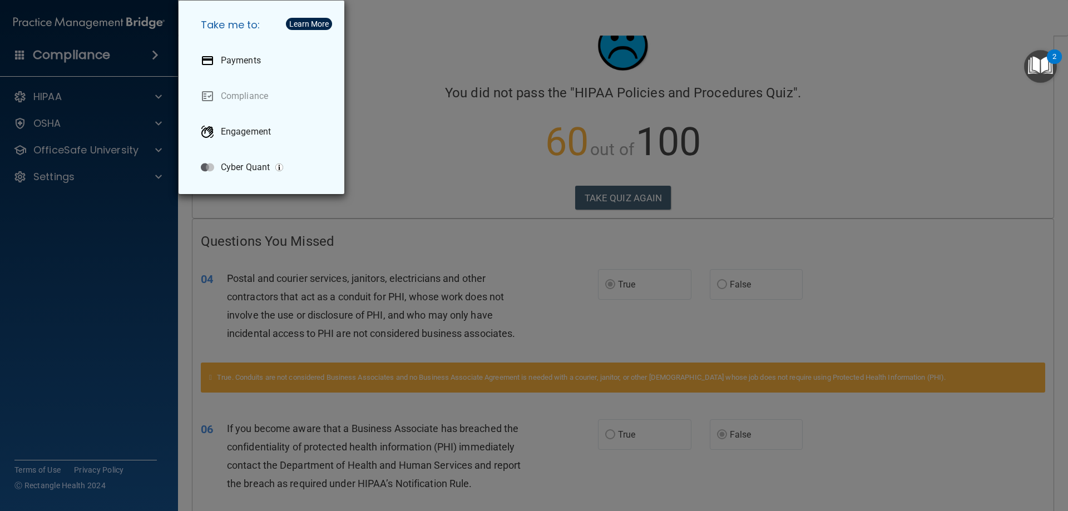
click at [473, 72] on div "Take me to: Payments Compliance Engagement Cyber Quant" at bounding box center [534, 255] width 1068 height 511
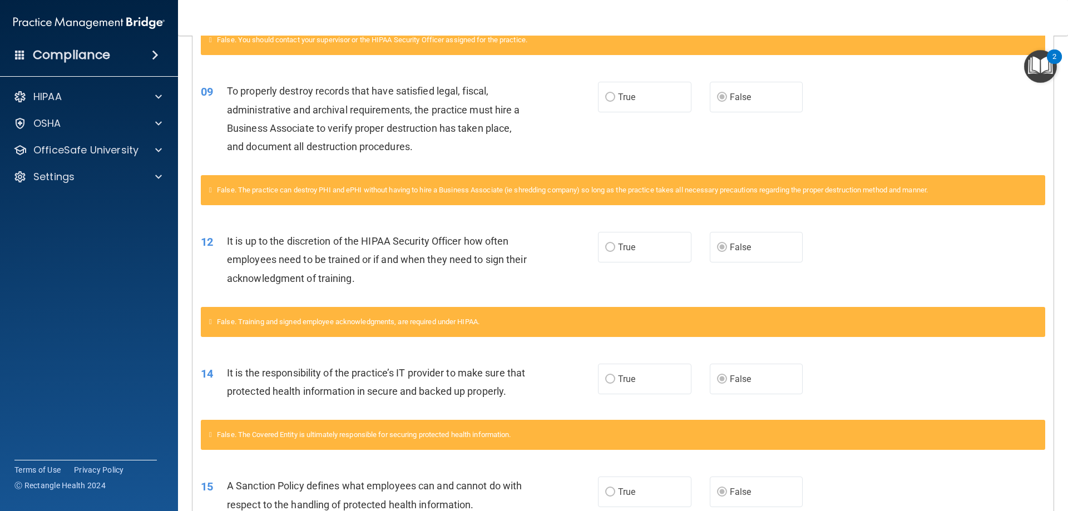
scroll to position [333, 0]
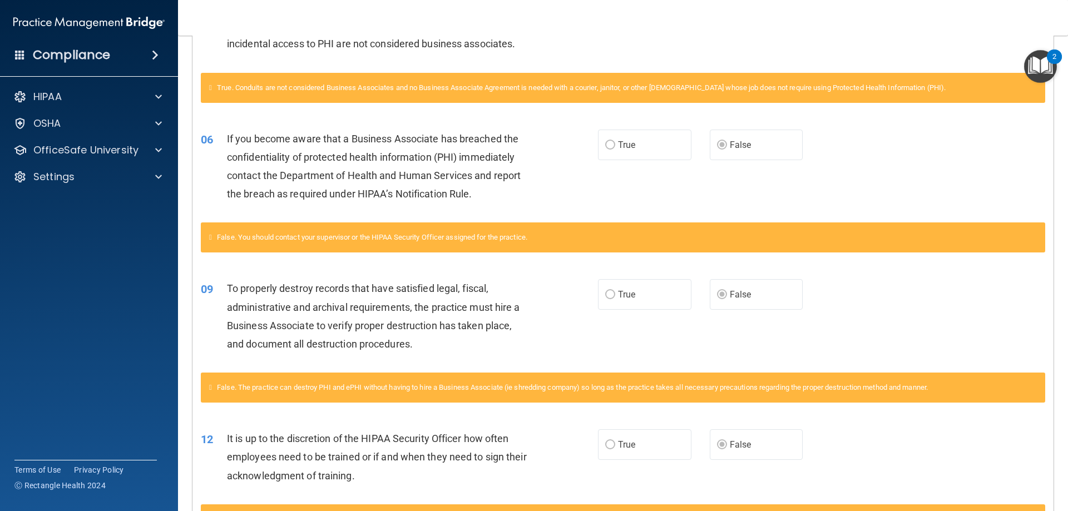
click at [54, 89] on div "HIPAA" at bounding box center [89, 97] width 179 height 22
click at [141, 100] on div "HIPAA" at bounding box center [74, 96] width 138 height 13
click at [105, 131] on link "Documents and Policies" at bounding box center [76, 123] width 175 height 22
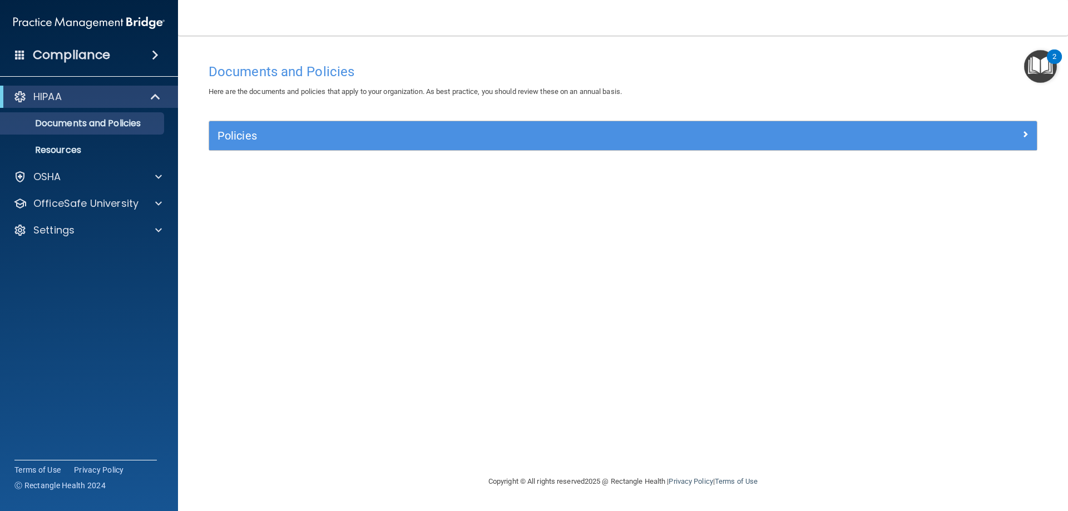
click at [82, 47] on h4 "Compliance" at bounding box center [71, 55] width 77 height 16
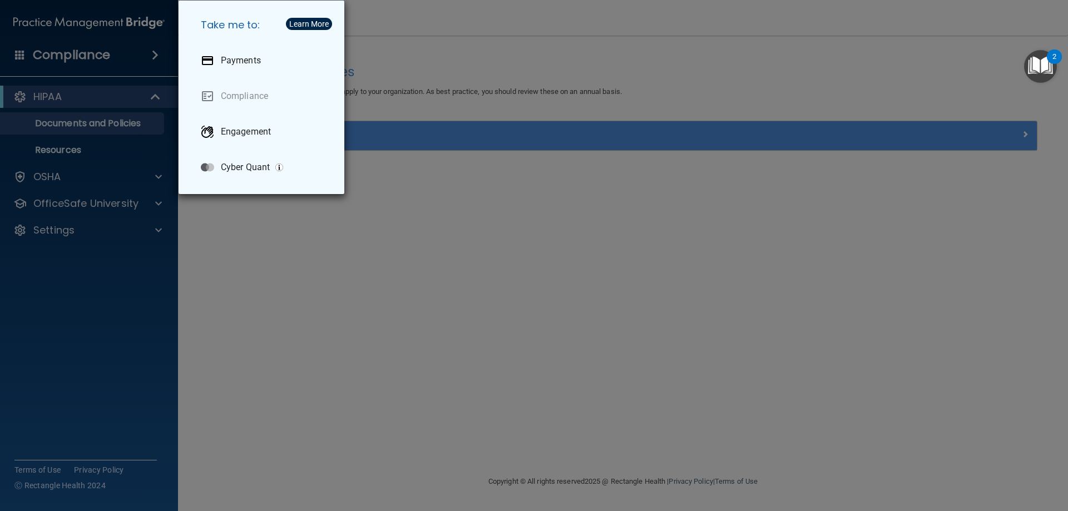
click at [229, 25] on h5 "Take me to:" at bounding box center [264, 24] width 144 height 31
click at [115, 39] on div "Take me to: Payments Compliance Engagement Cyber Quant" at bounding box center [534, 255] width 1068 height 511
